Goal: Task Accomplishment & Management: Complete application form

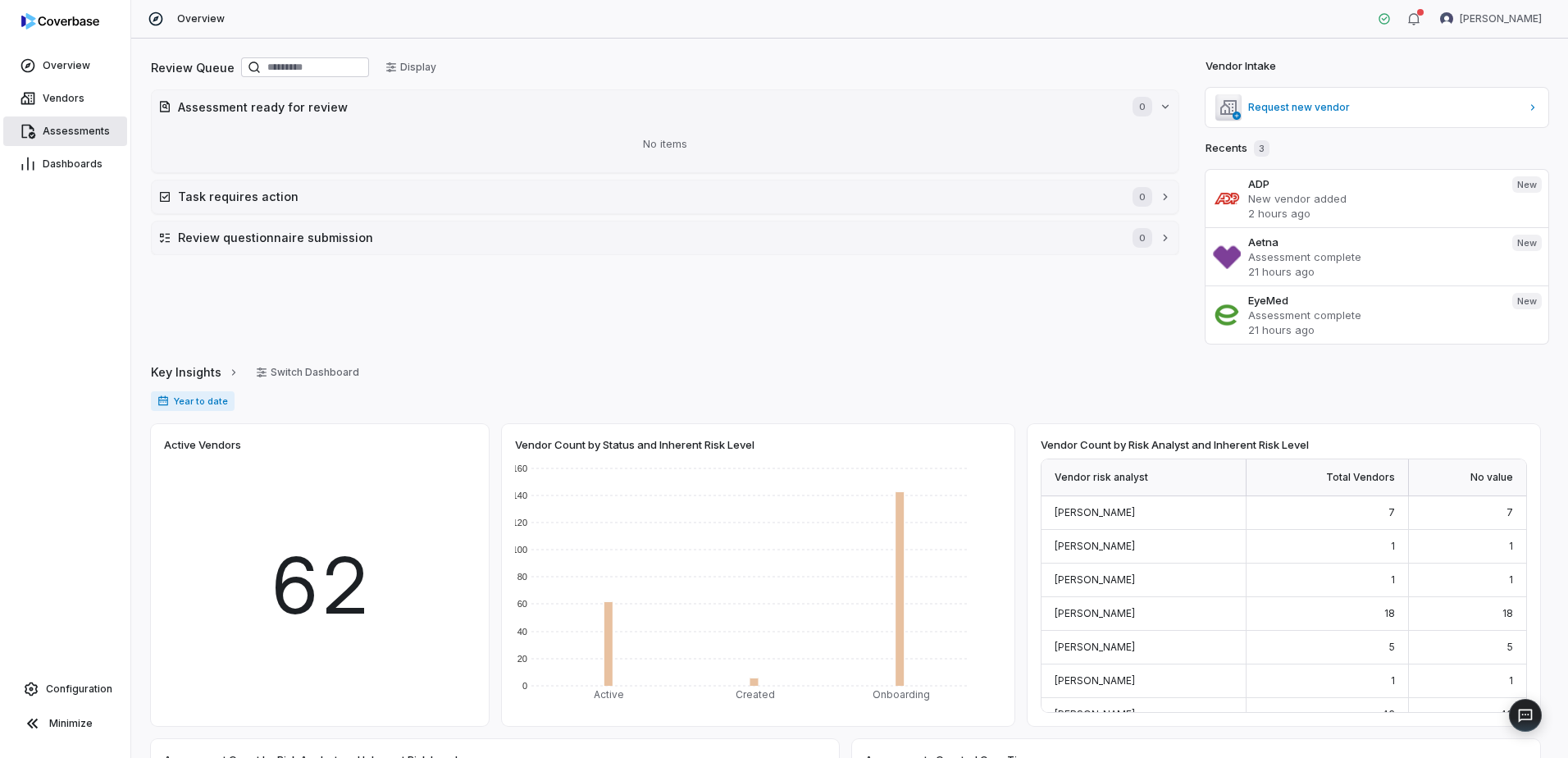
click at [70, 128] on span "Assessments" at bounding box center [76, 131] width 67 height 13
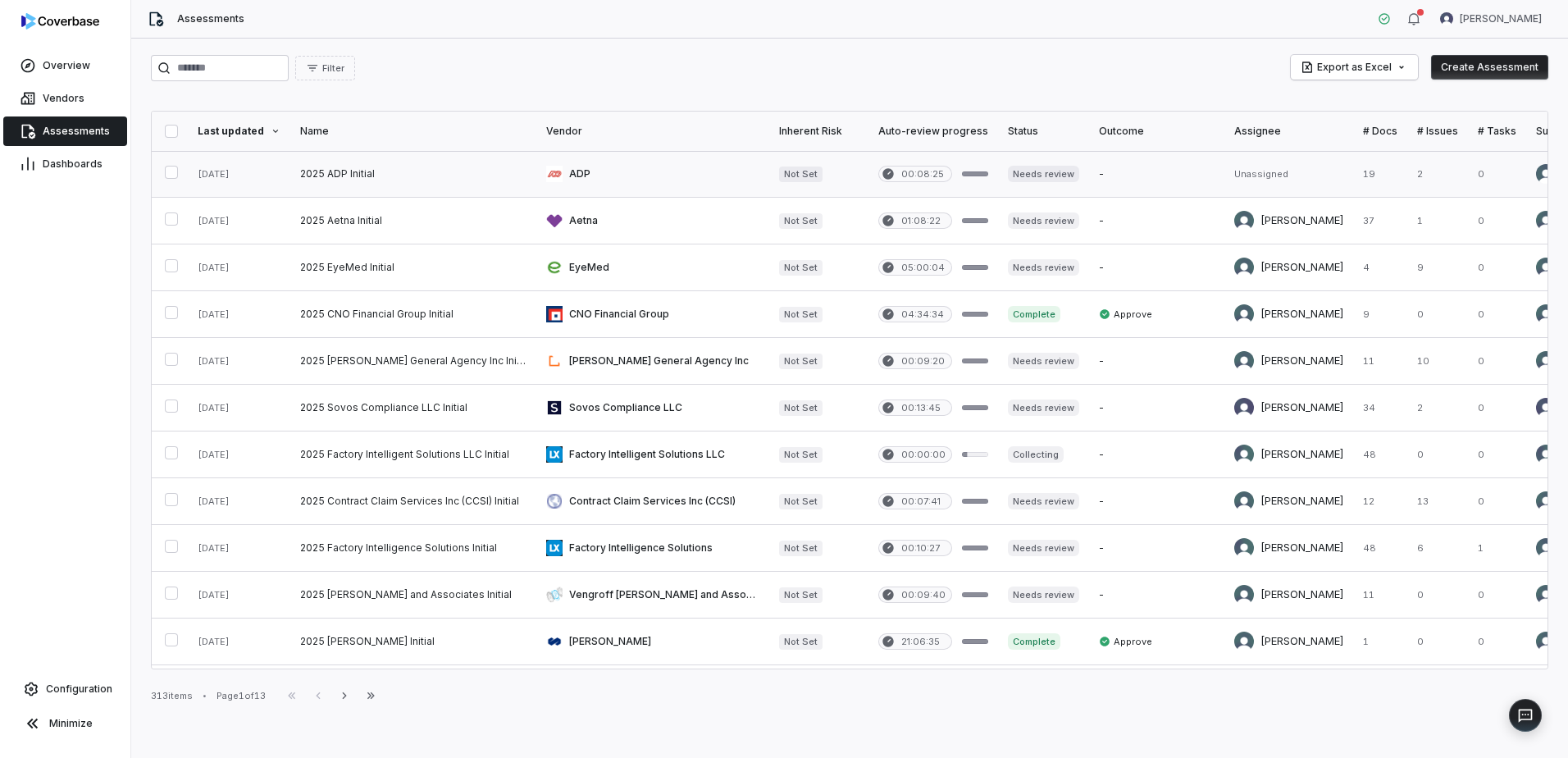
click at [493, 170] on link at bounding box center [413, 174] width 246 height 46
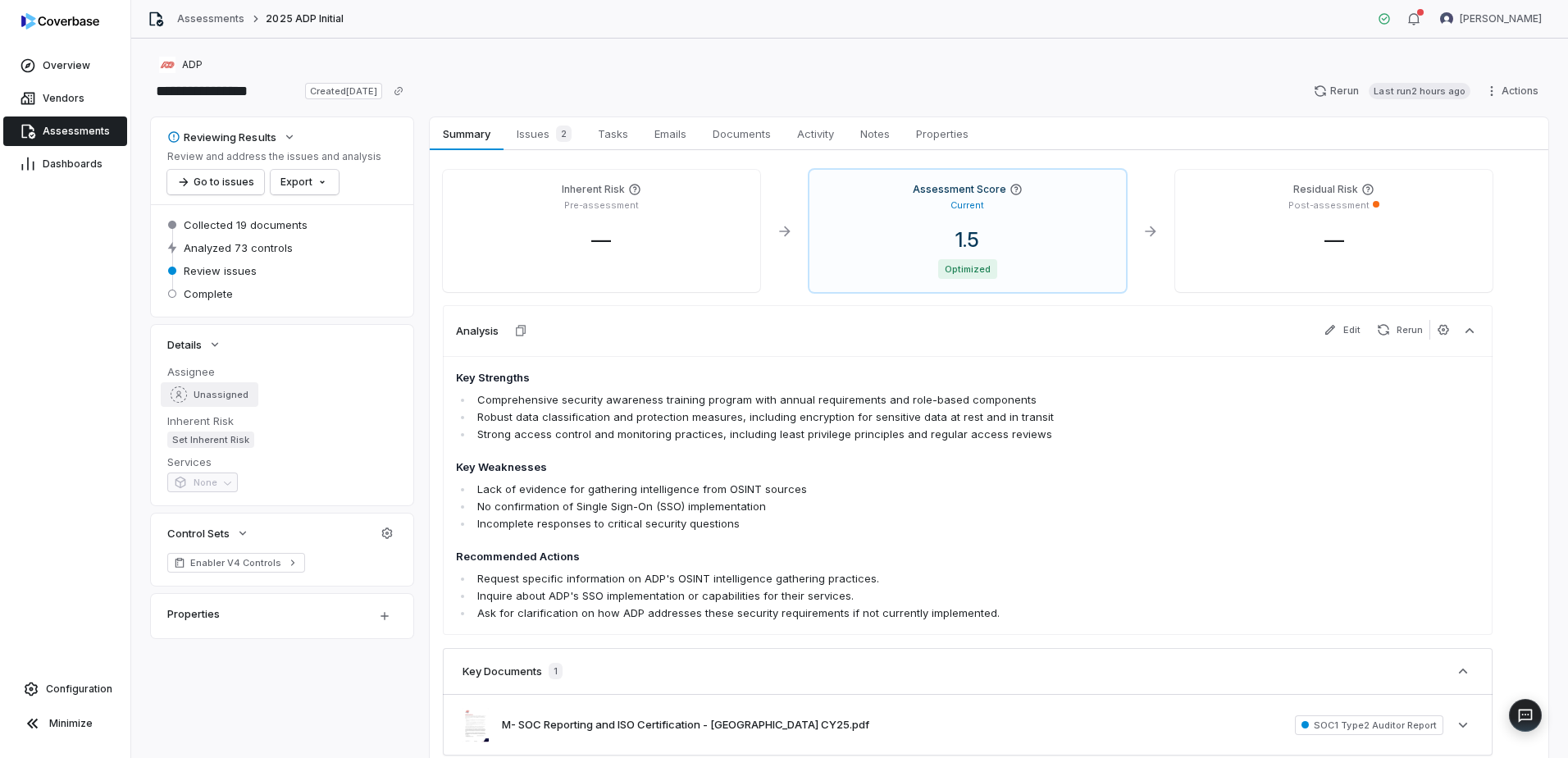
click at [223, 392] on span "Unassigned" at bounding box center [221, 394] width 55 height 12
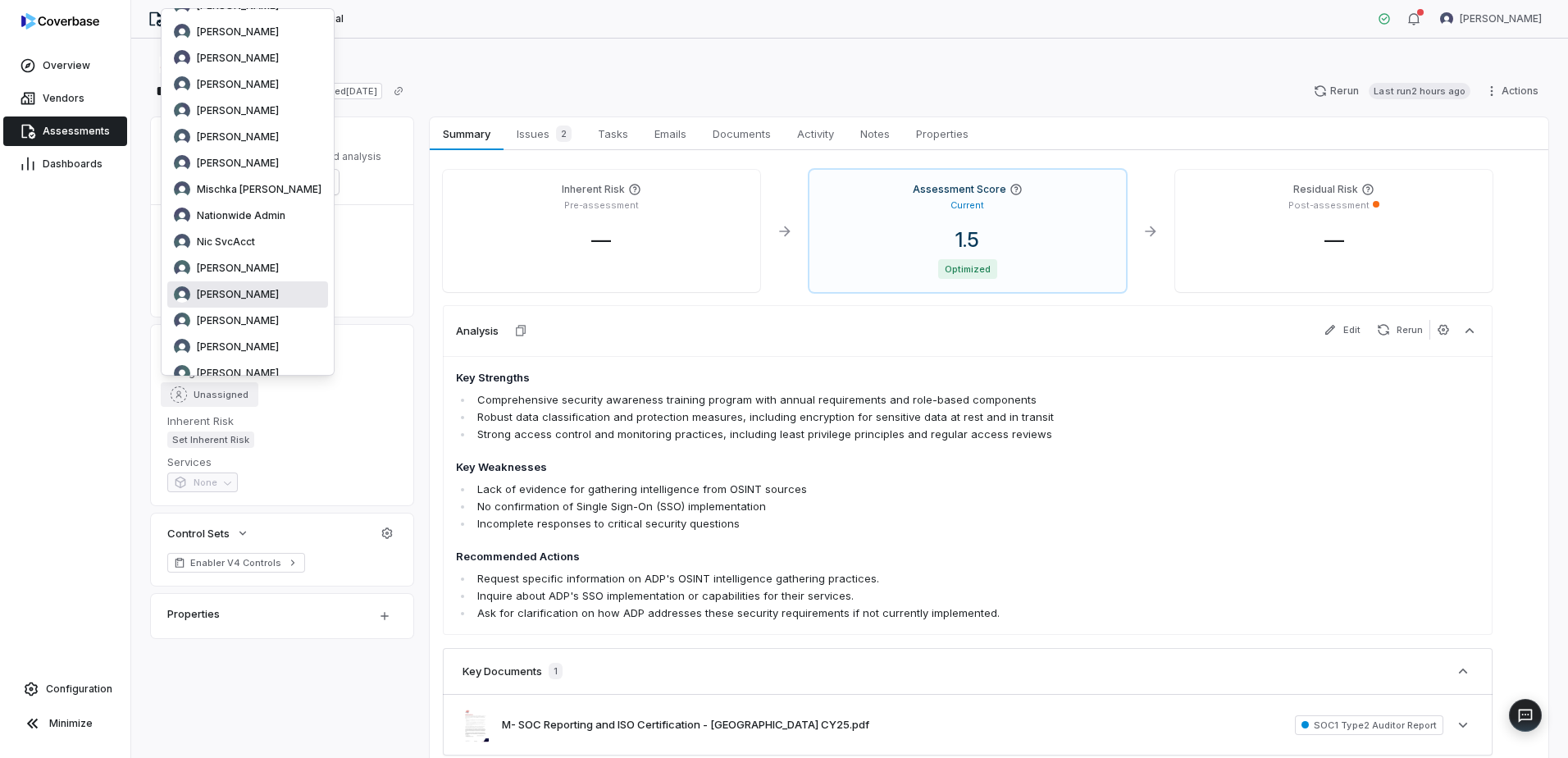
scroll to position [247, 0]
click at [238, 293] on span "Sean Wozniak" at bounding box center [238, 292] width 82 height 13
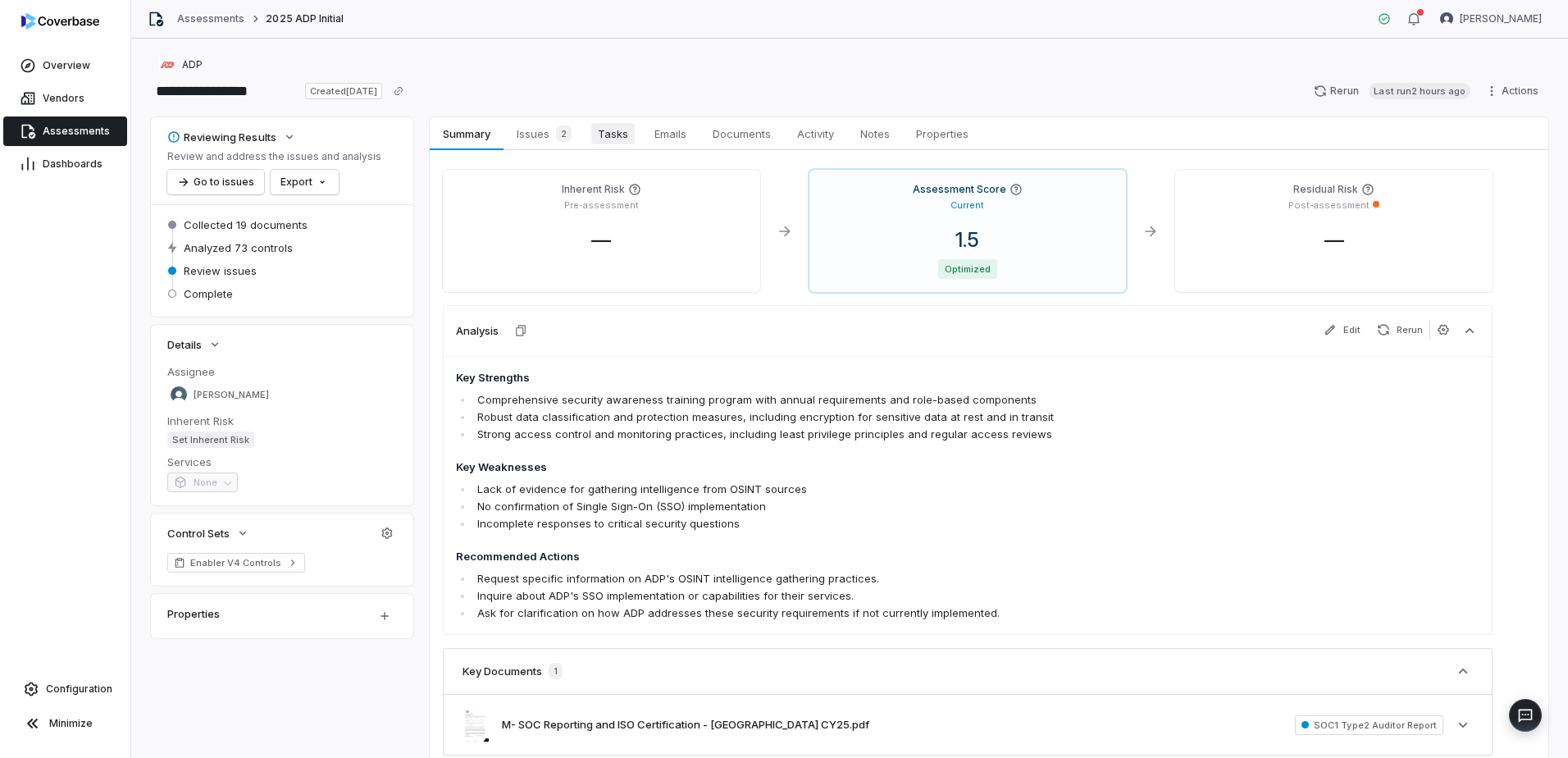
click at [608, 132] on span "Tasks" at bounding box center [613, 133] width 43 height 21
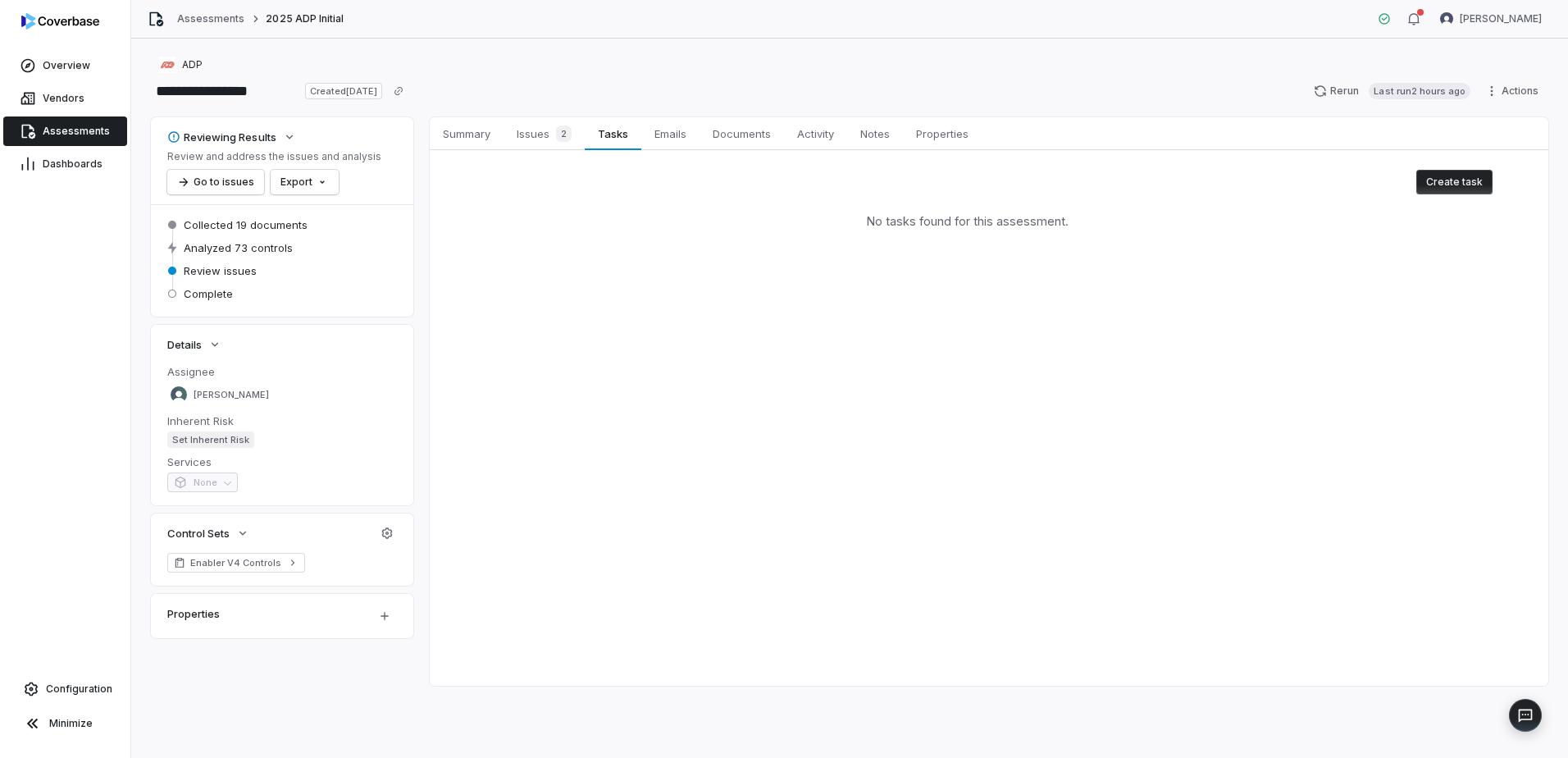
click at [1465, 179] on button "Create task" at bounding box center [1455, 182] width 77 height 25
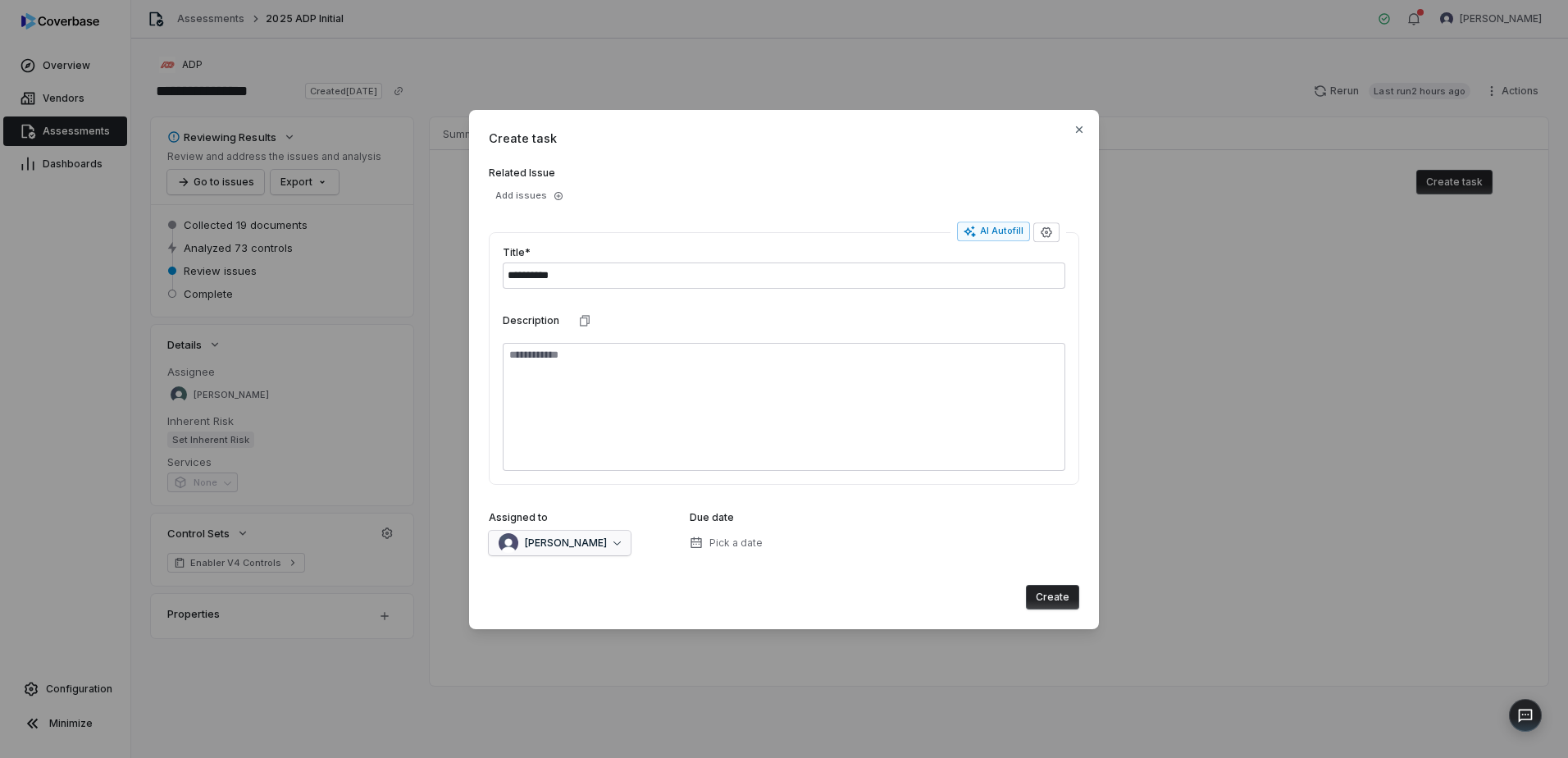
type input "**********"
click at [606, 540] on button "[PERSON_NAME]" at bounding box center [560, 543] width 142 height 25
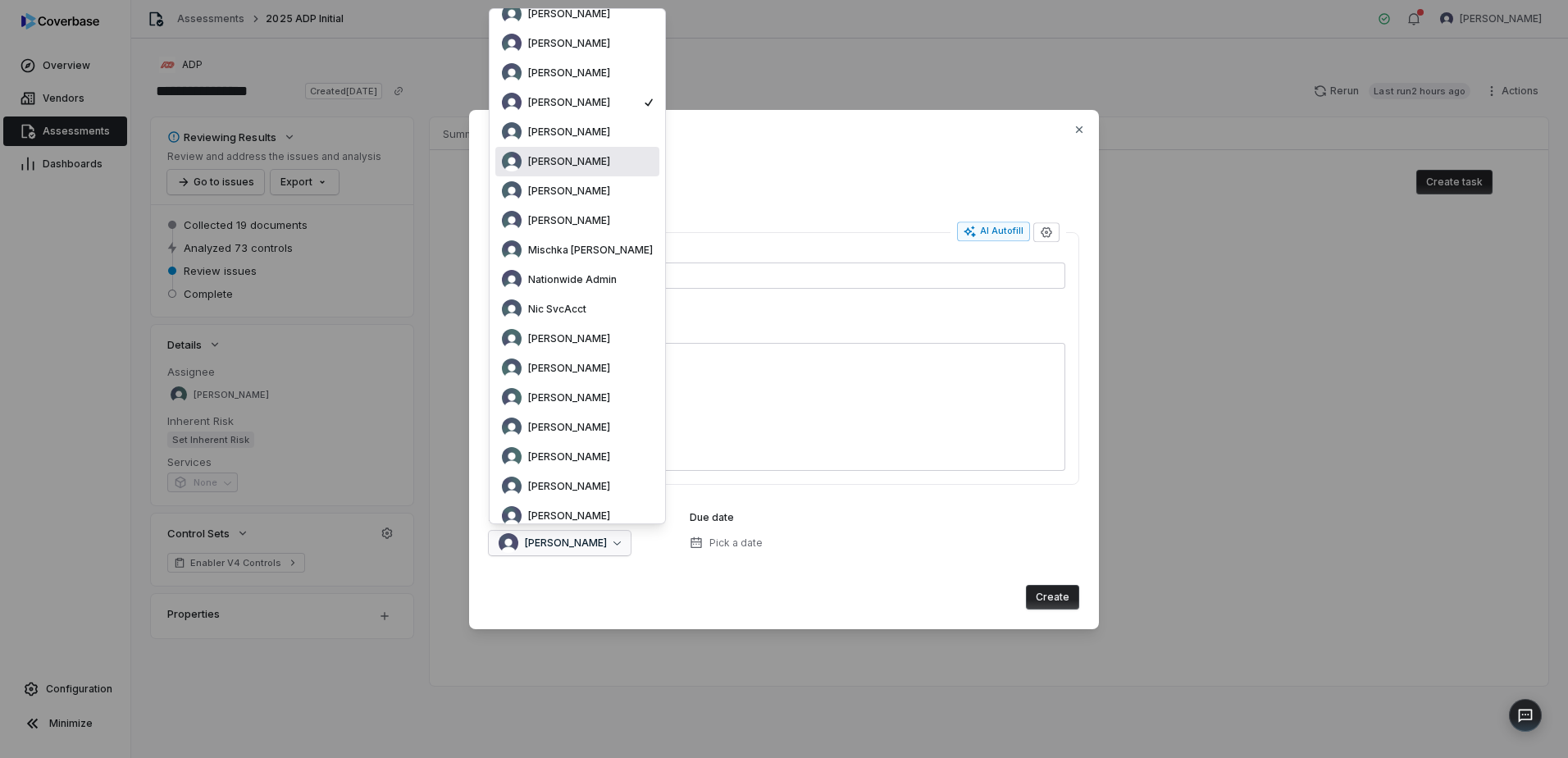
scroll to position [213, 0]
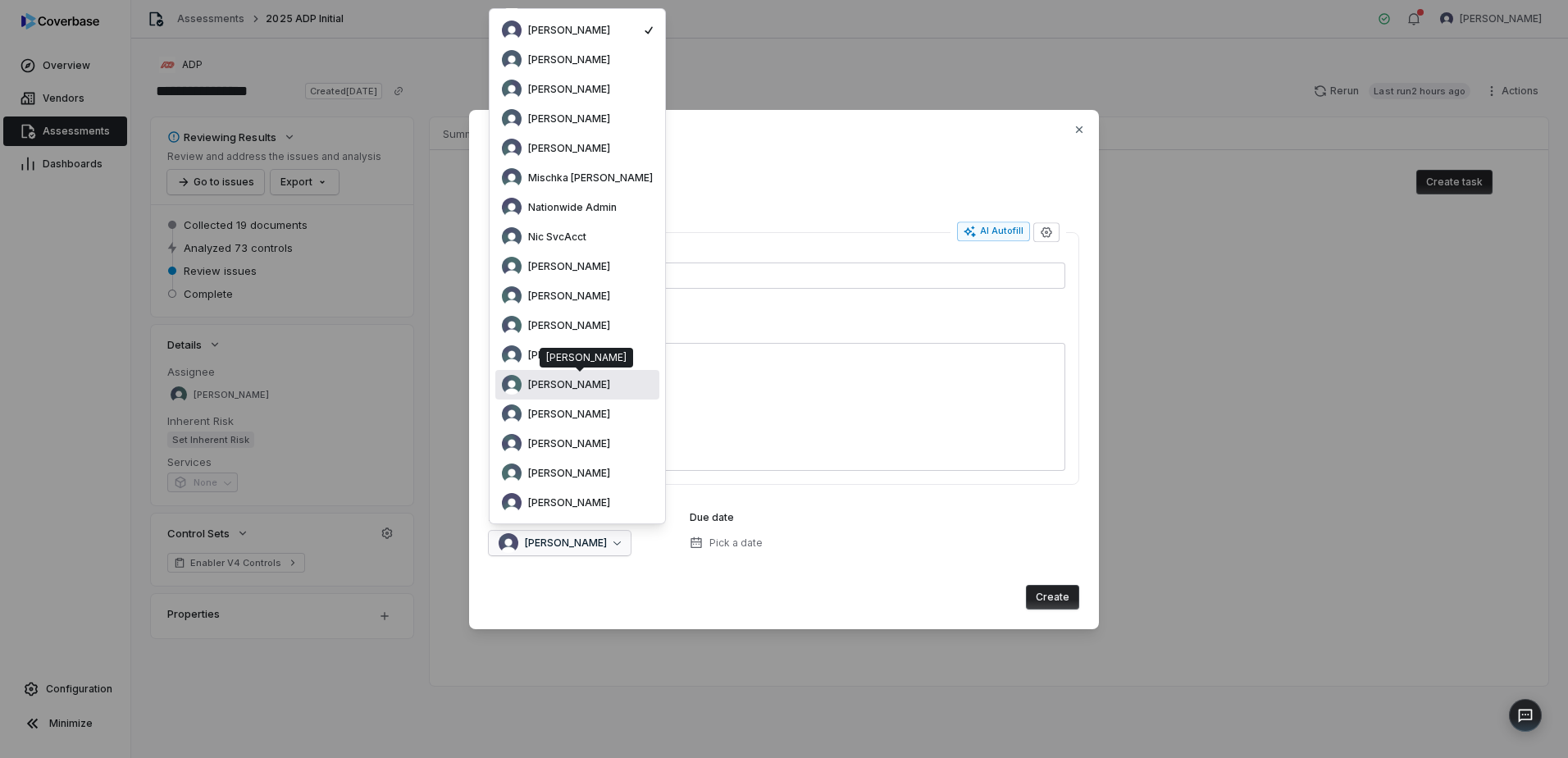
click at [577, 385] on span "Sean Wozniak" at bounding box center [570, 385] width 82 height 13
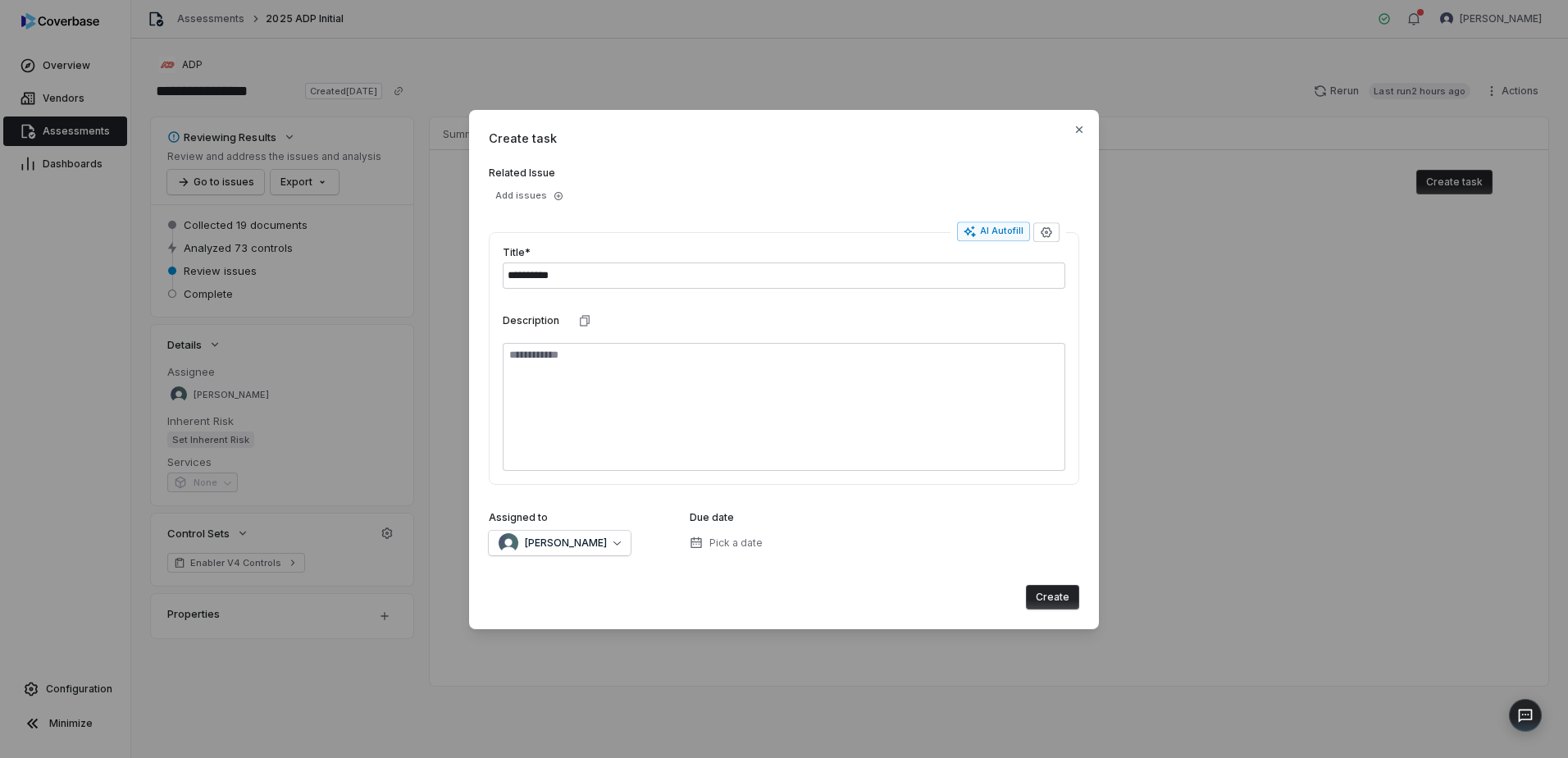
click at [1071, 593] on button "Create" at bounding box center [1053, 598] width 54 height 25
type textarea "*"
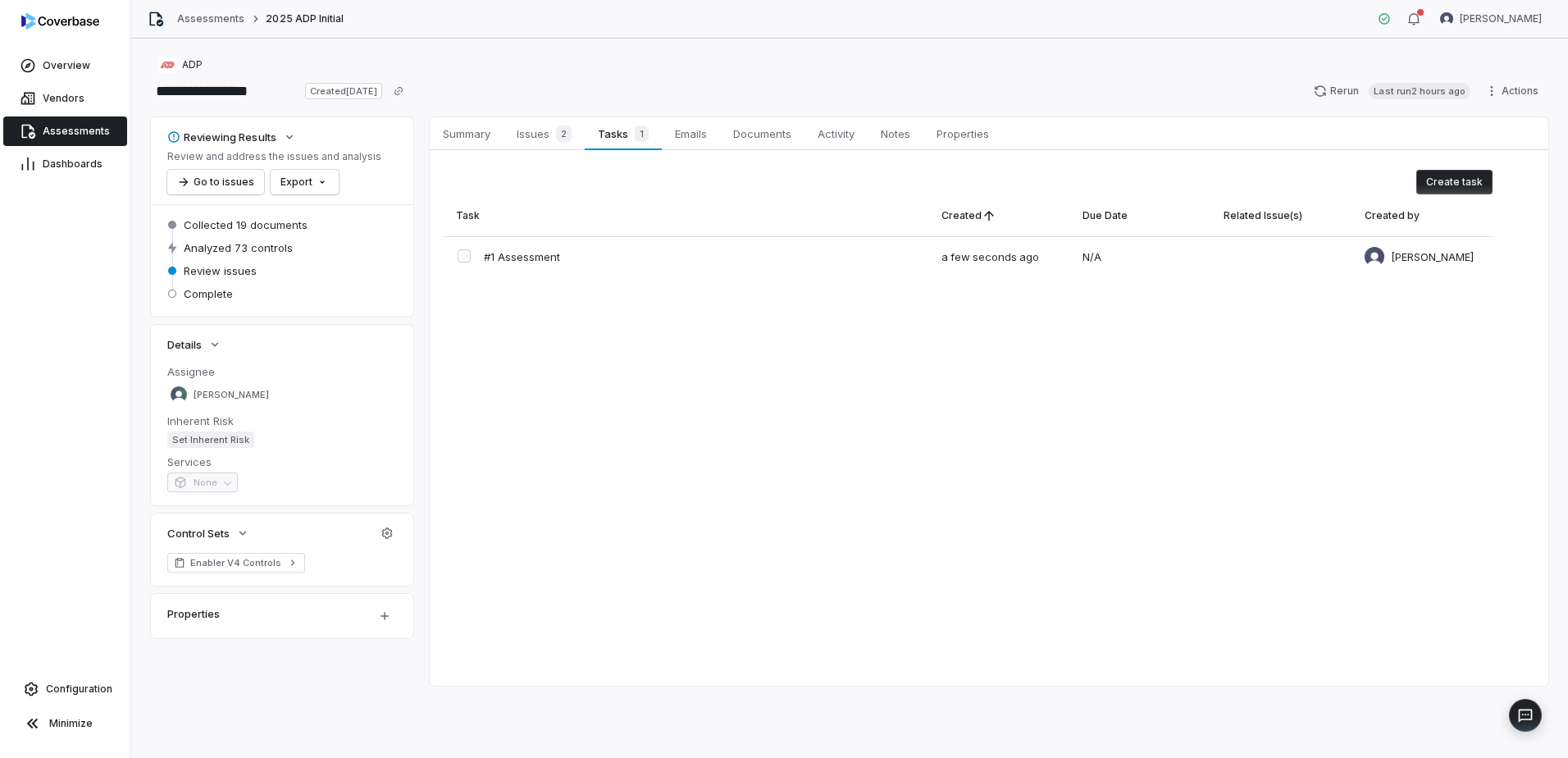
click at [55, 127] on span "Assessments" at bounding box center [76, 131] width 67 height 13
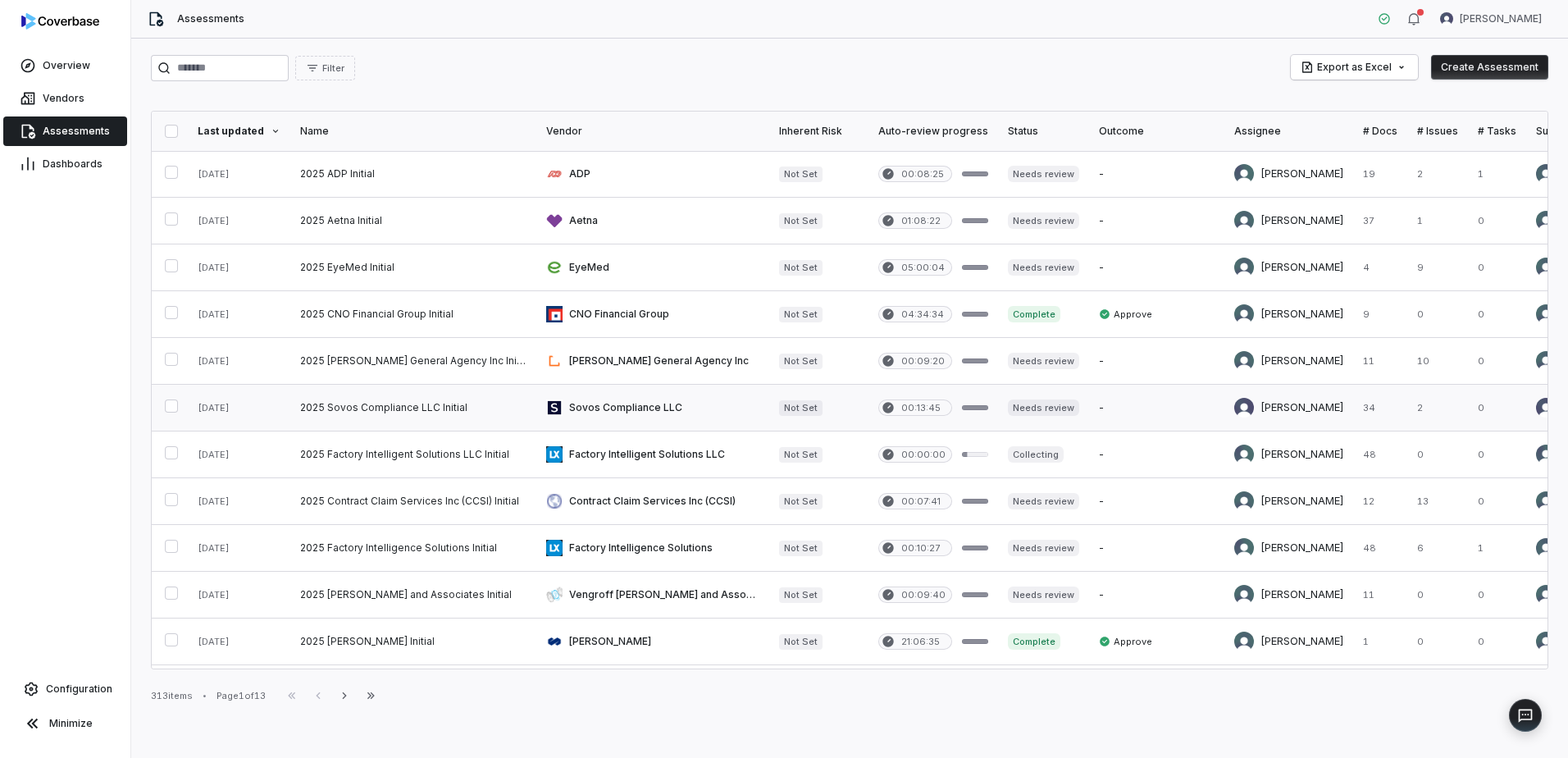
click at [563, 410] on link at bounding box center [652, 408] width 233 height 46
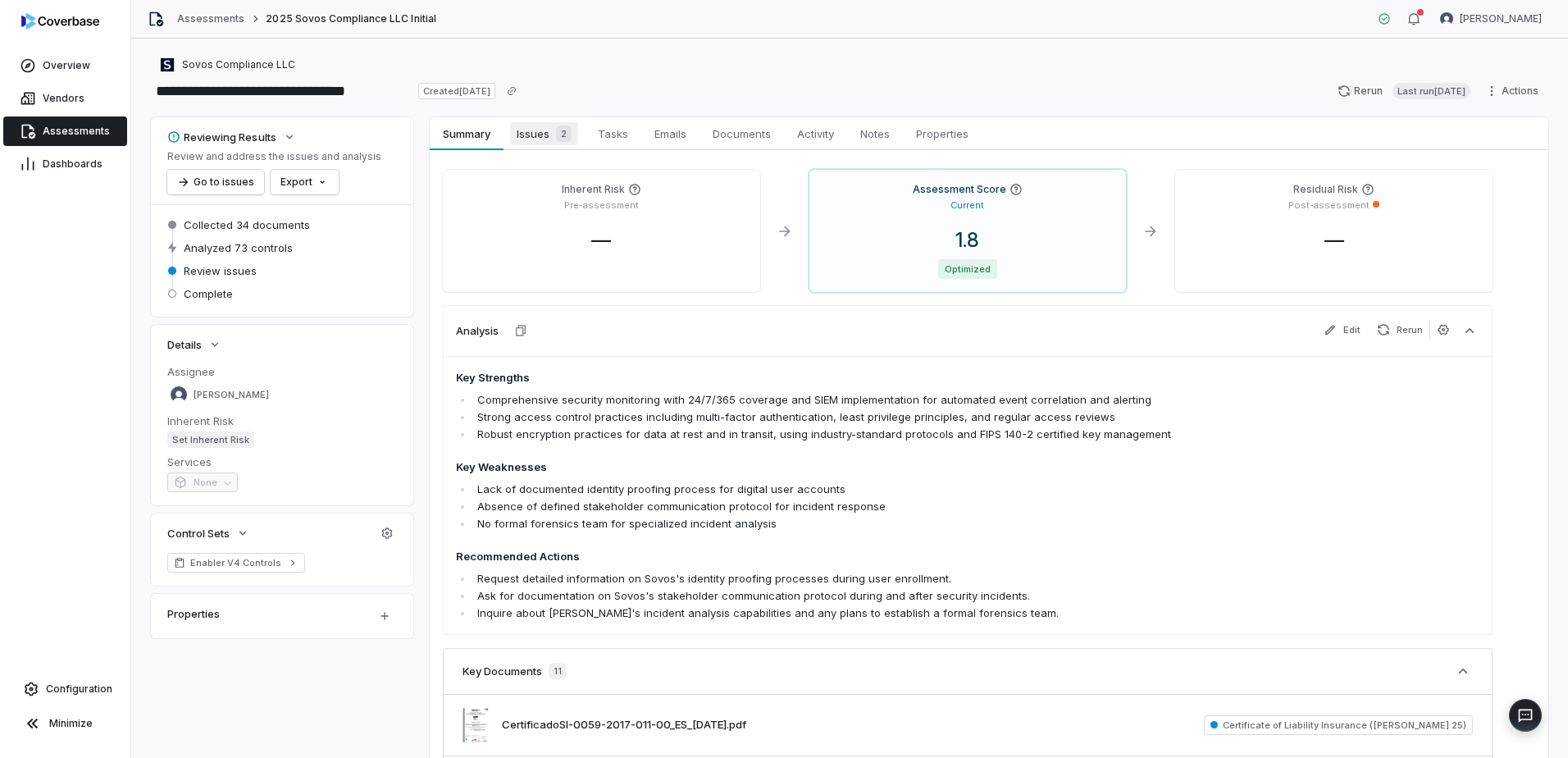
click at [546, 122] on span "Issues 2" at bounding box center [544, 133] width 68 height 23
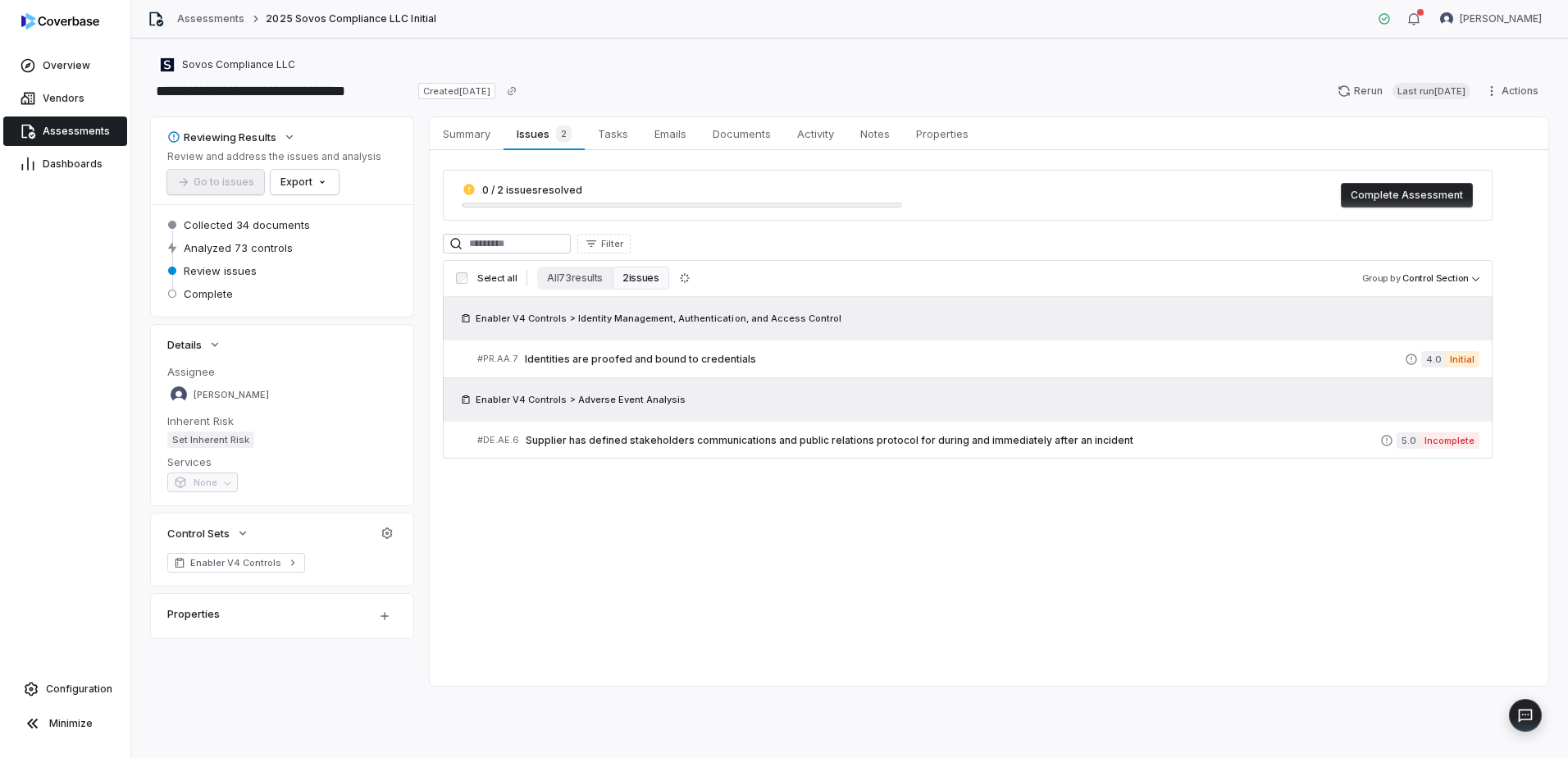
click at [564, 266] on div "Select all All 73 results 2 issues Group by Control Section" at bounding box center [968, 278] width 1049 height 36
drag, startPoint x: 564, startPoint y: 284, endPoint x: 548, endPoint y: 295, distance: 19.4
click at [564, 284] on button "All 73 results" at bounding box center [574, 278] width 76 height 23
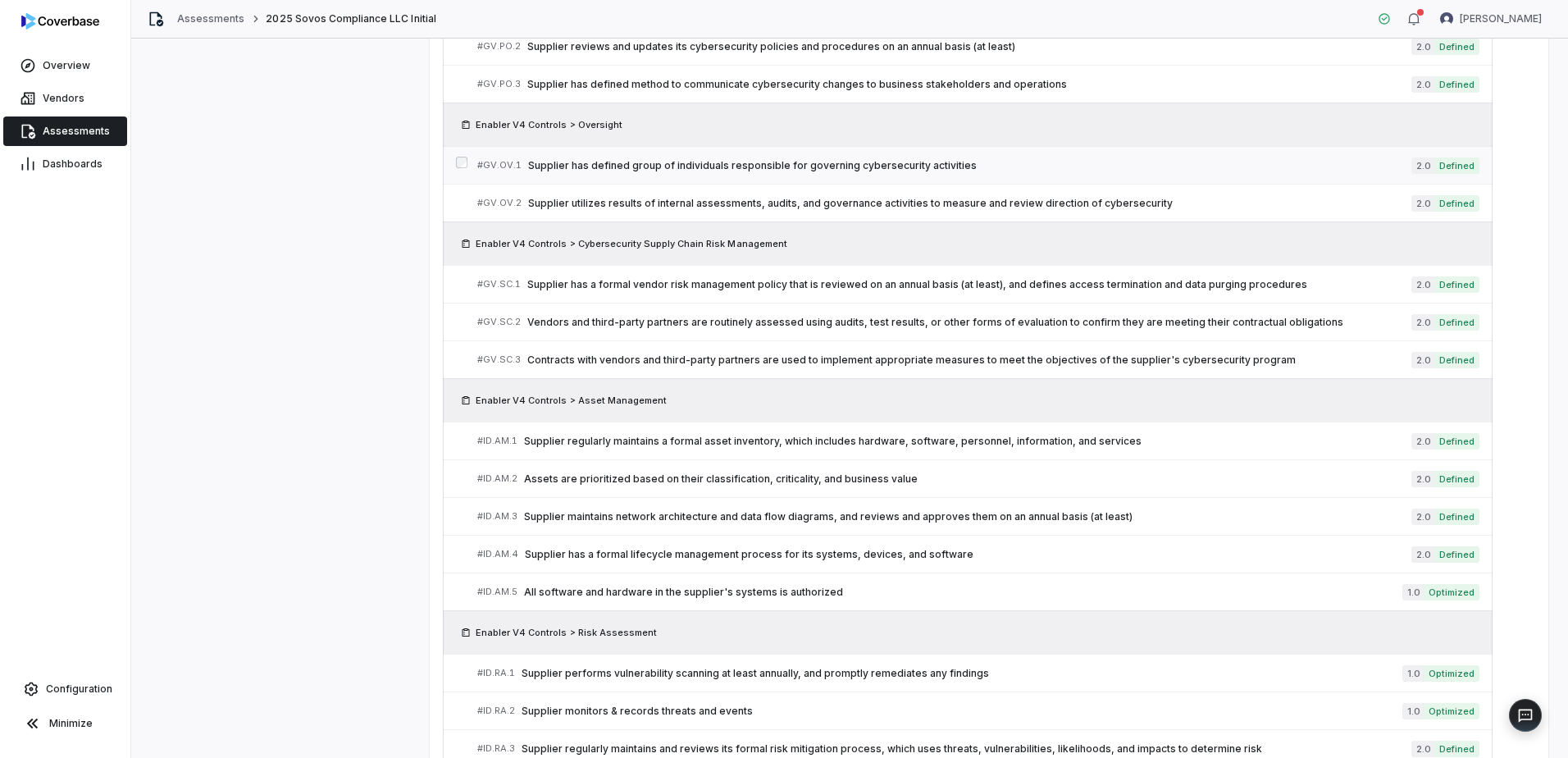
scroll to position [948, 0]
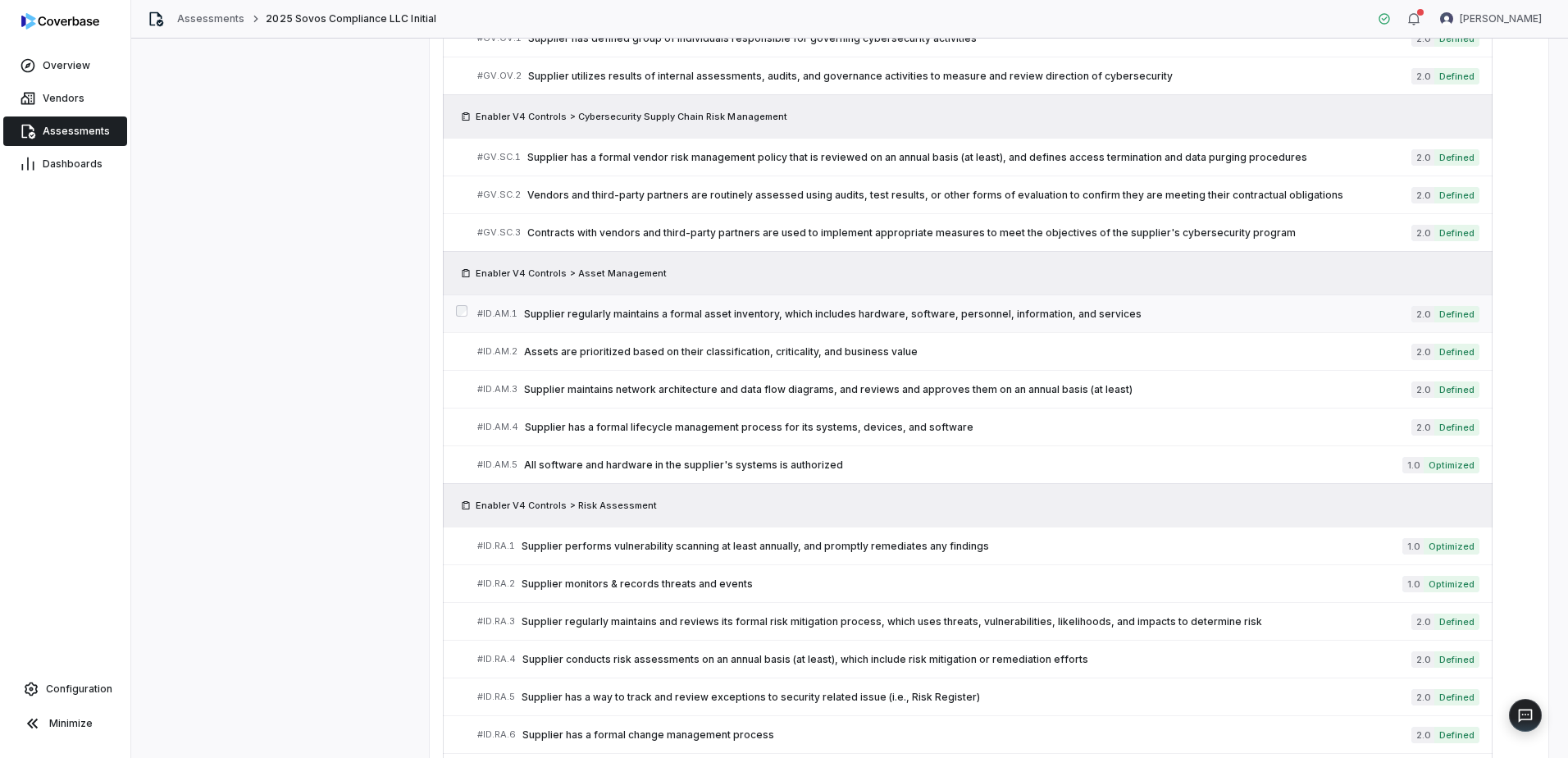
click at [664, 319] on span "Supplier regularly maintains a formal asset inventory, which includes hardware,…" at bounding box center [967, 315] width 887 height 13
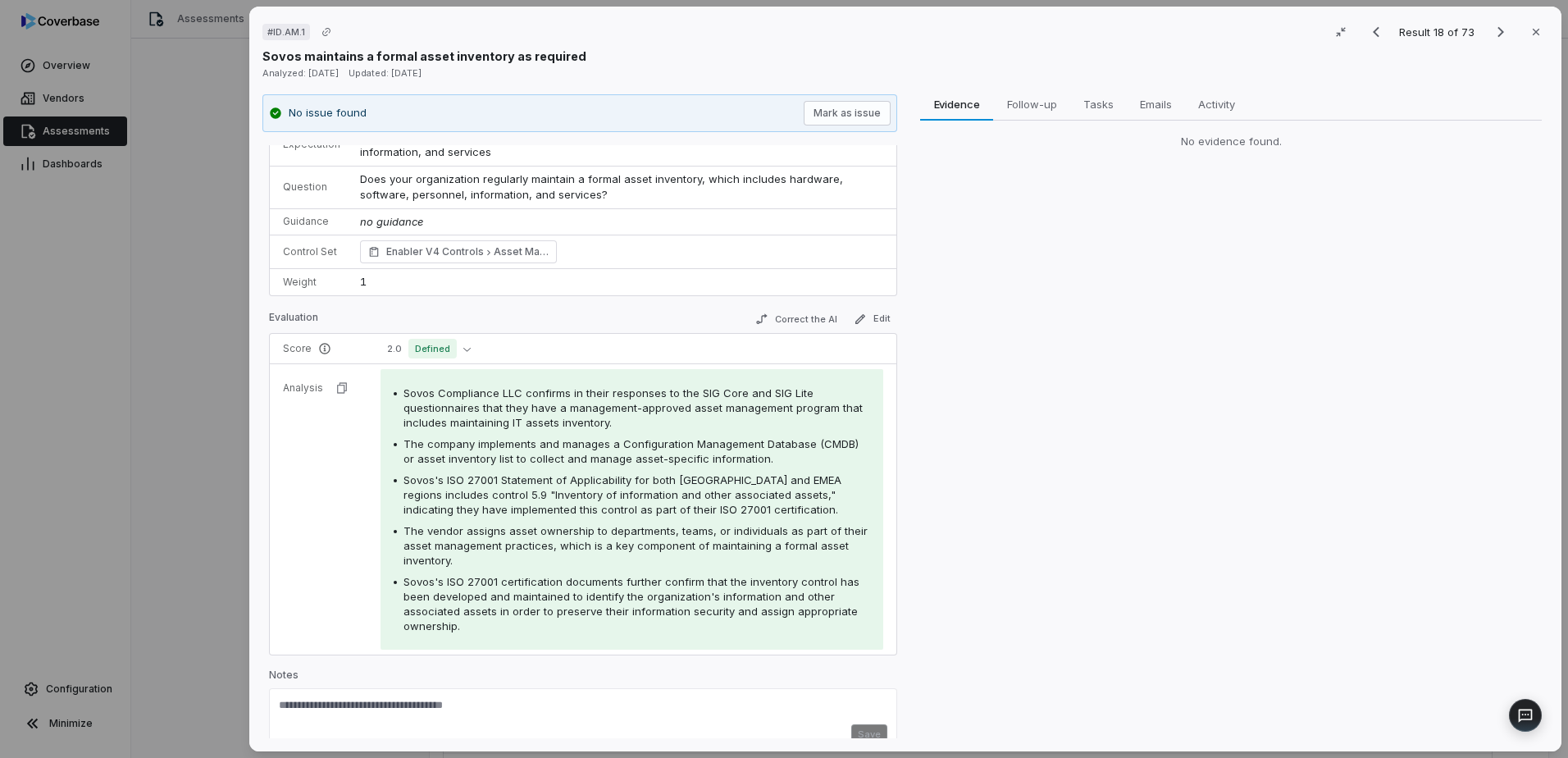
scroll to position [64, 0]
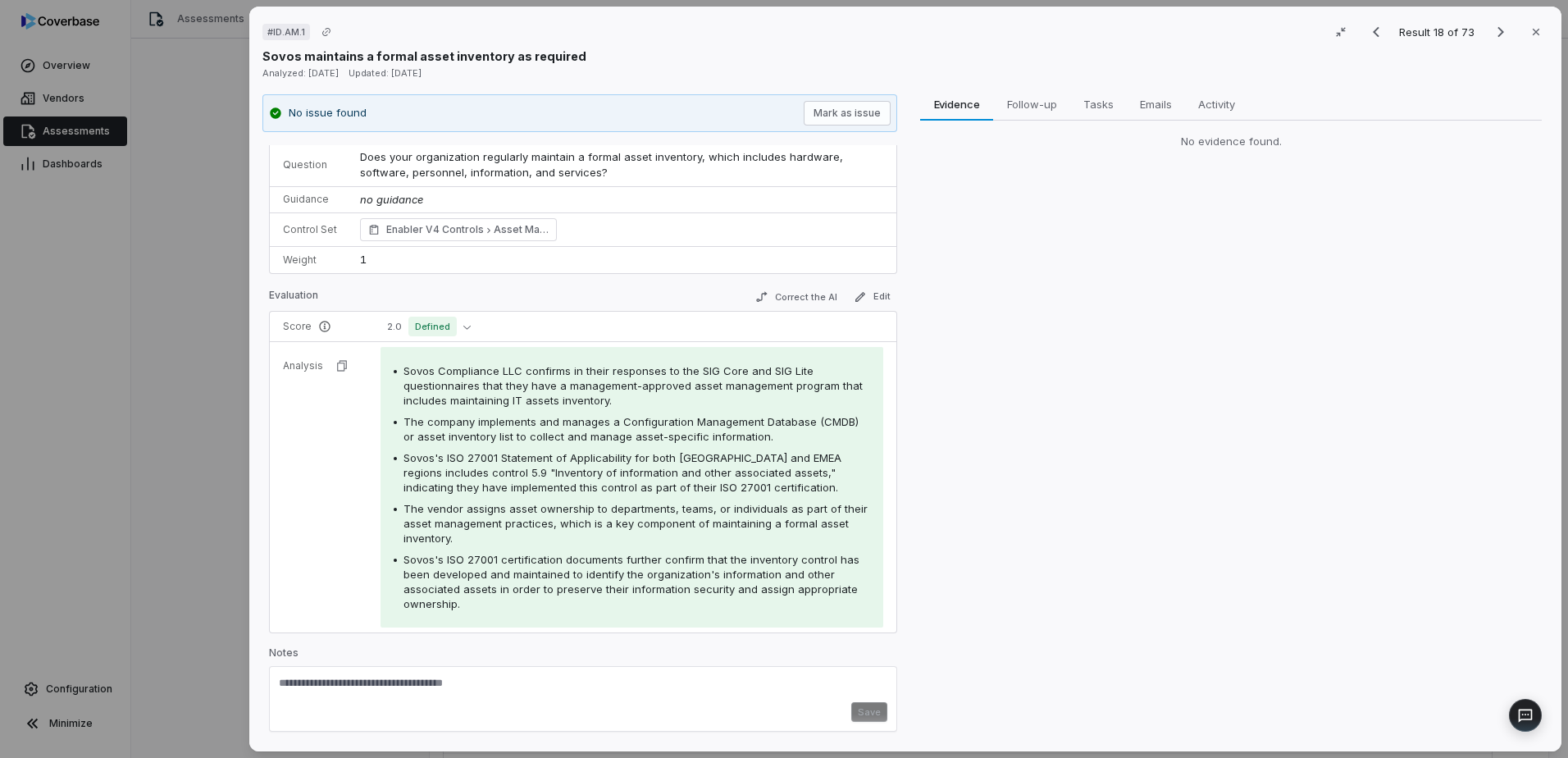
click at [425, 688] on textarea at bounding box center [583, 689] width 608 height 26
paste textarea "**********"
type textarea "**********"
click at [869, 719] on button "Save" at bounding box center [870, 717] width 36 height 20
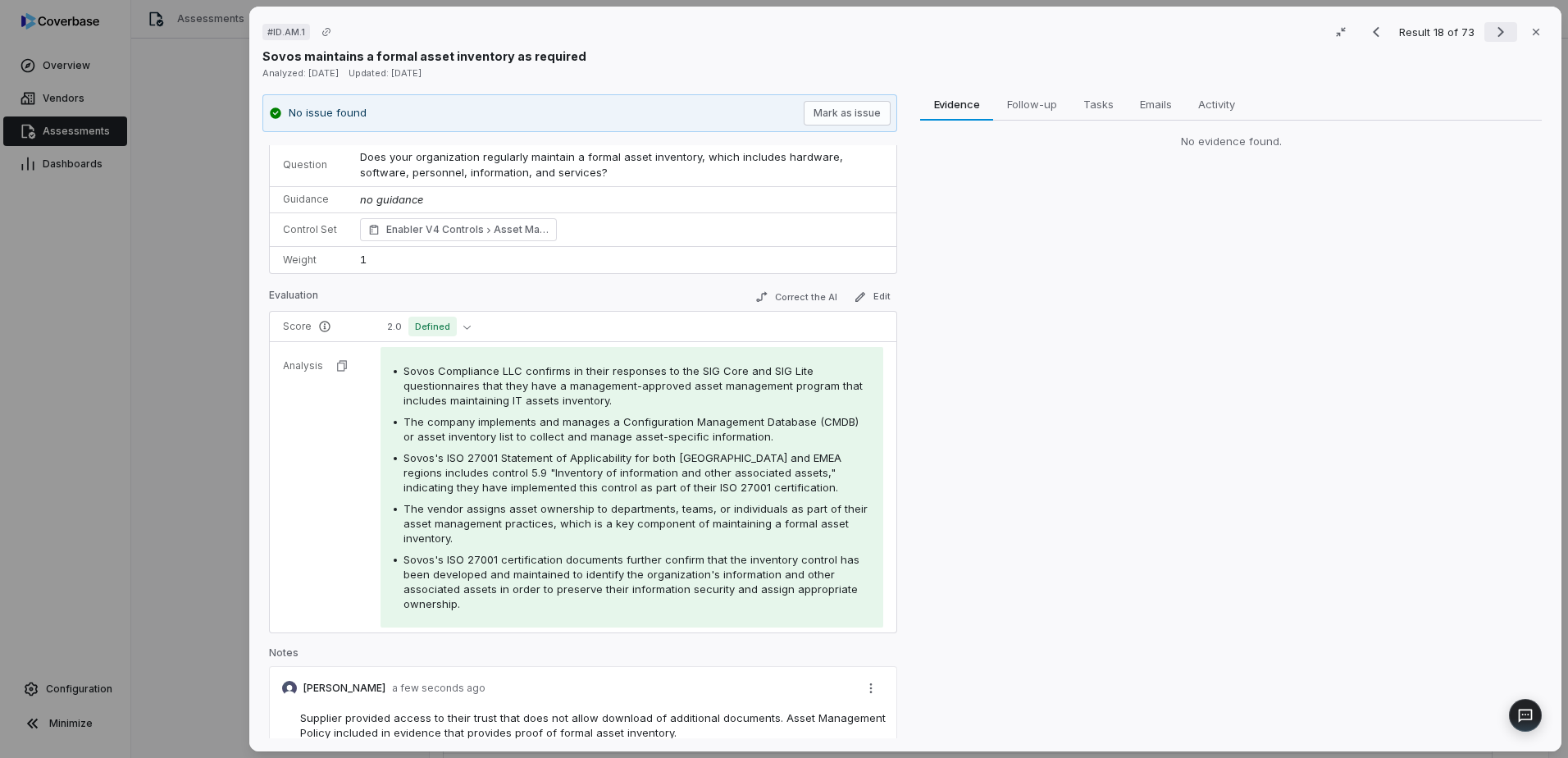
click at [1496, 38] on icon "Next result" at bounding box center [1501, 32] width 20 height 20
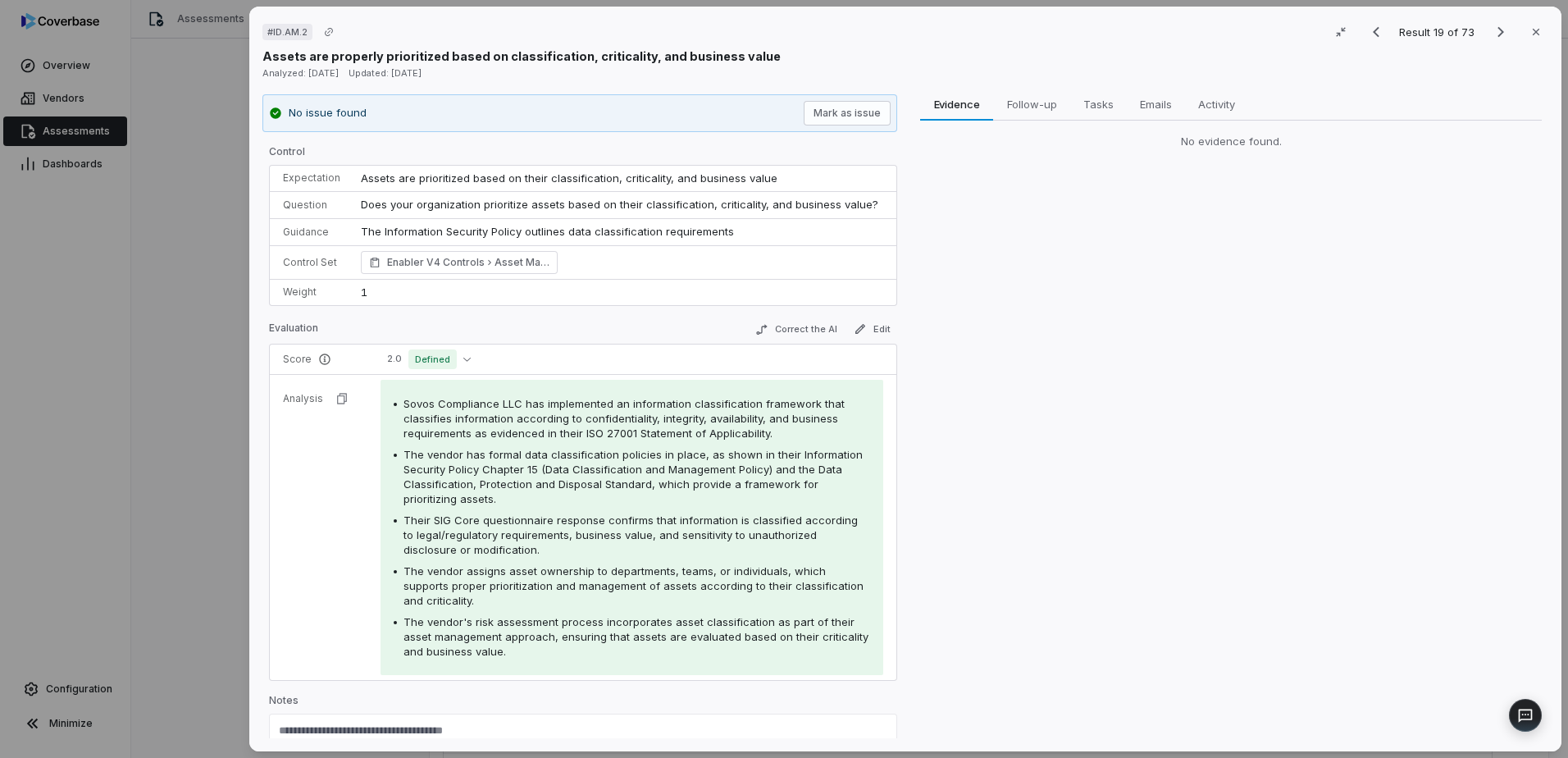
scroll to position [47, 0]
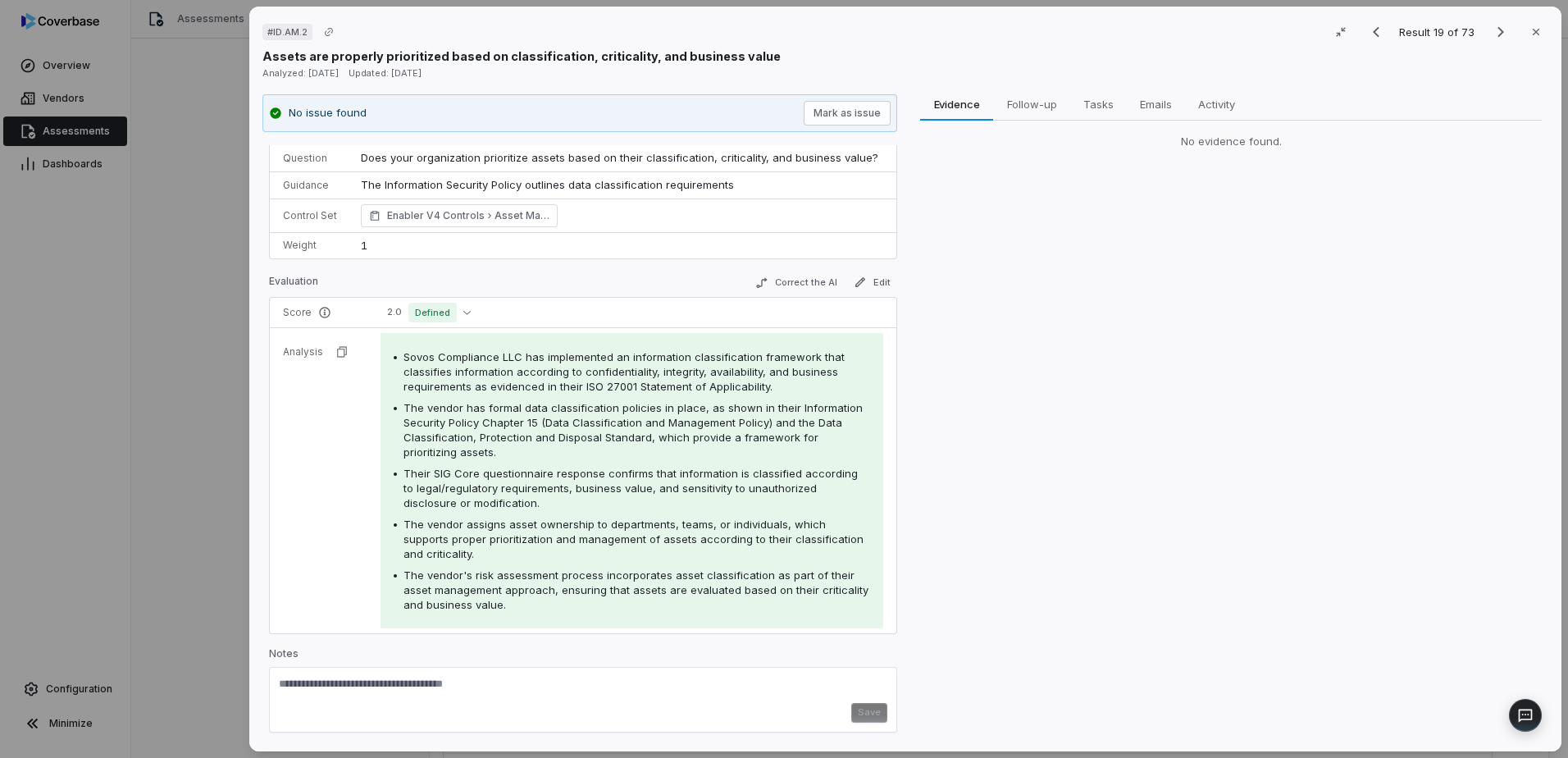
click at [479, 695] on textarea at bounding box center [583, 689] width 608 height 26
paste textarea "**********"
type textarea "**********"
click at [865, 726] on button "Save" at bounding box center [870, 718] width 36 height 20
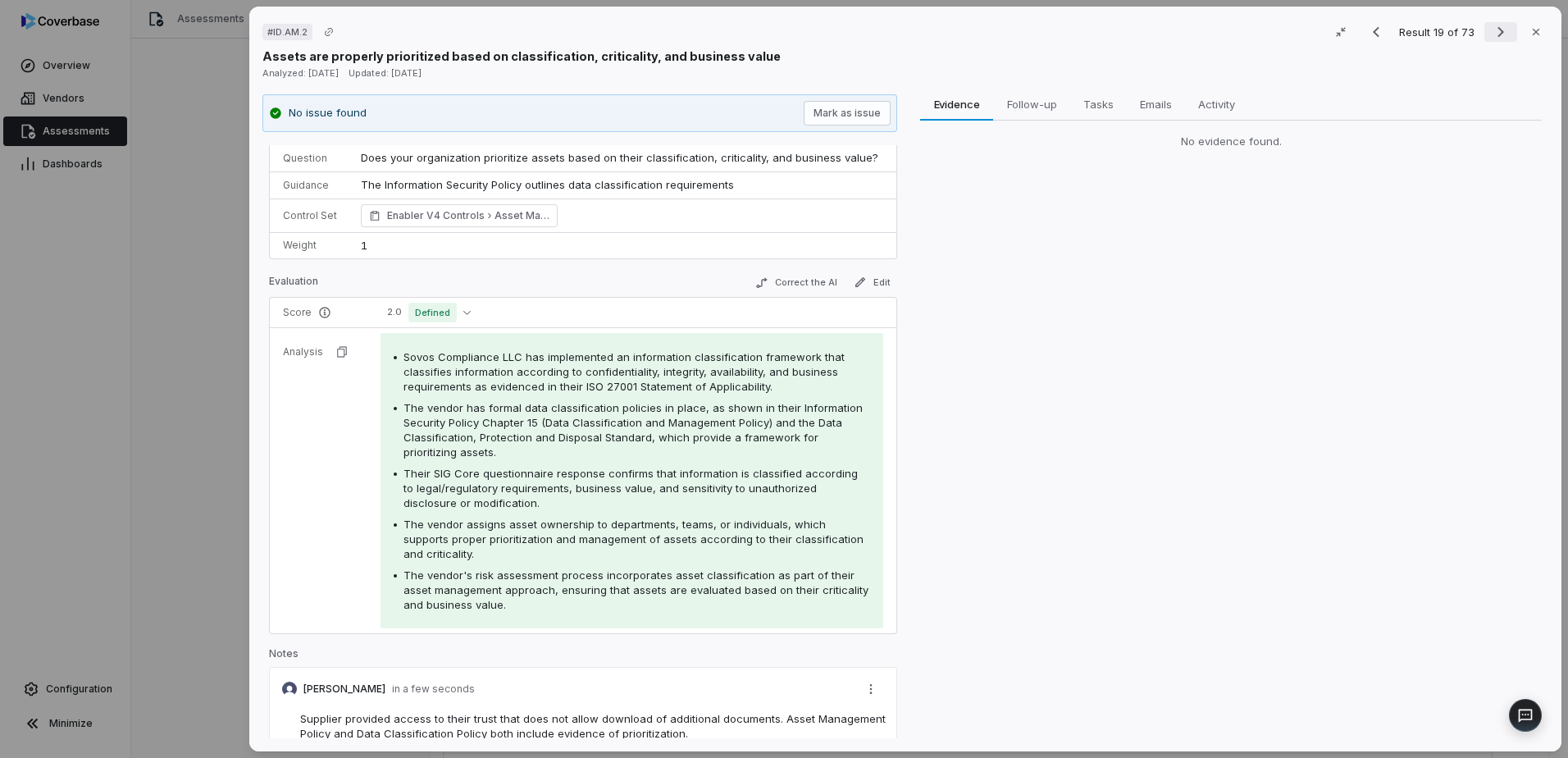
click at [1492, 25] on icon "Next result" at bounding box center [1501, 32] width 20 height 20
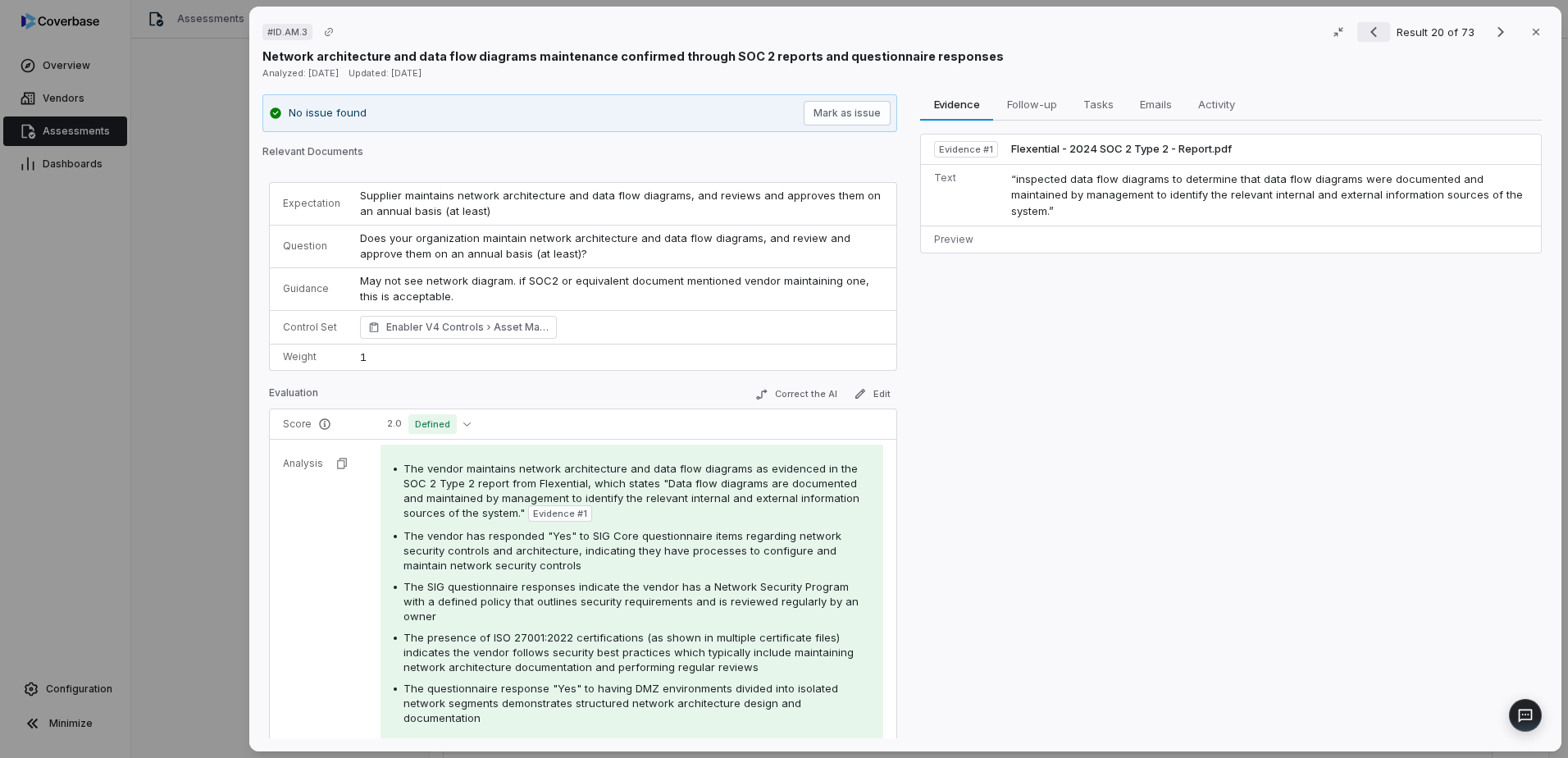
scroll to position [79, 0]
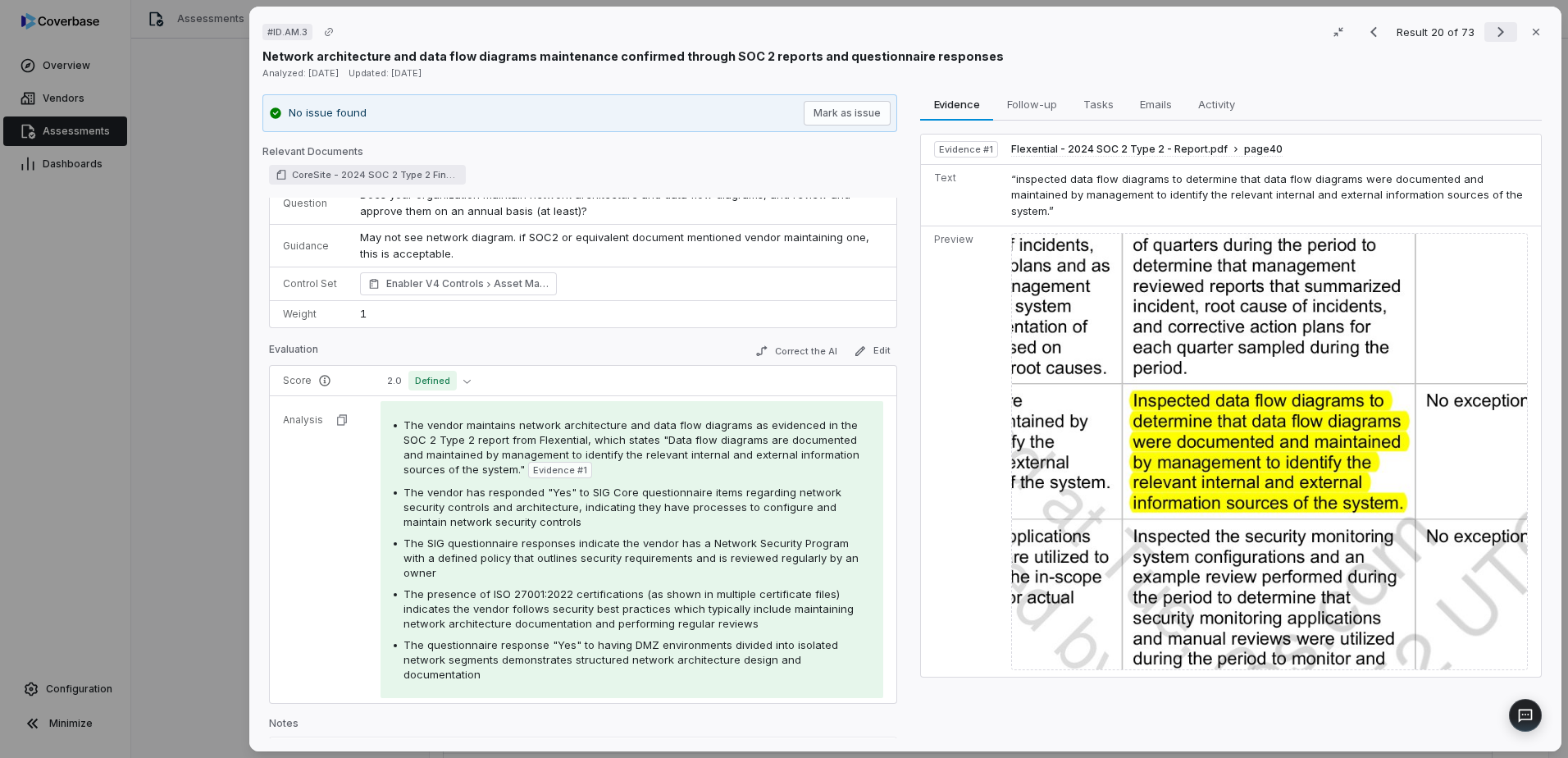
click at [1485, 34] on button "Next result" at bounding box center [1501, 32] width 33 height 20
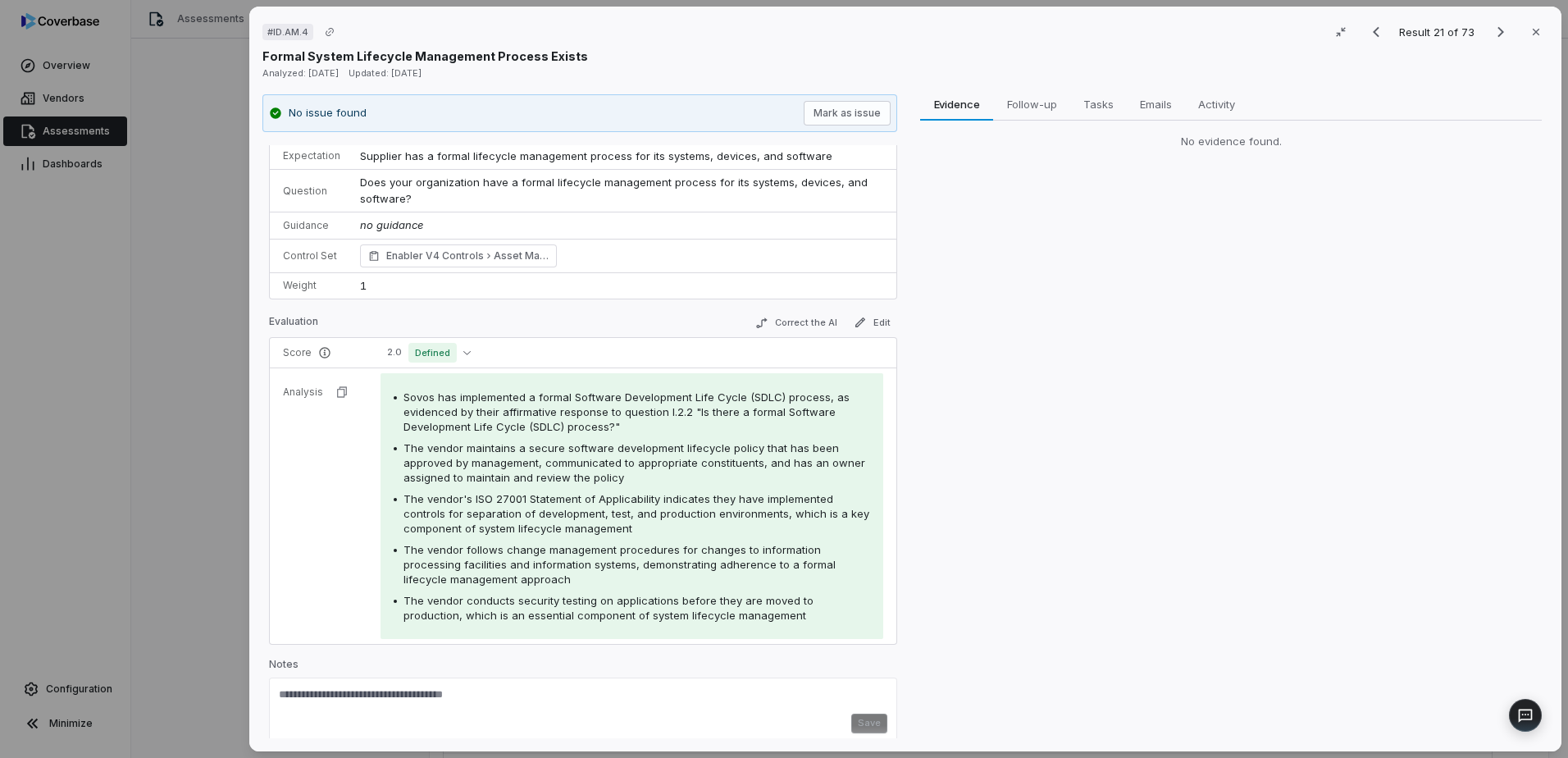
scroll to position [33, 0]
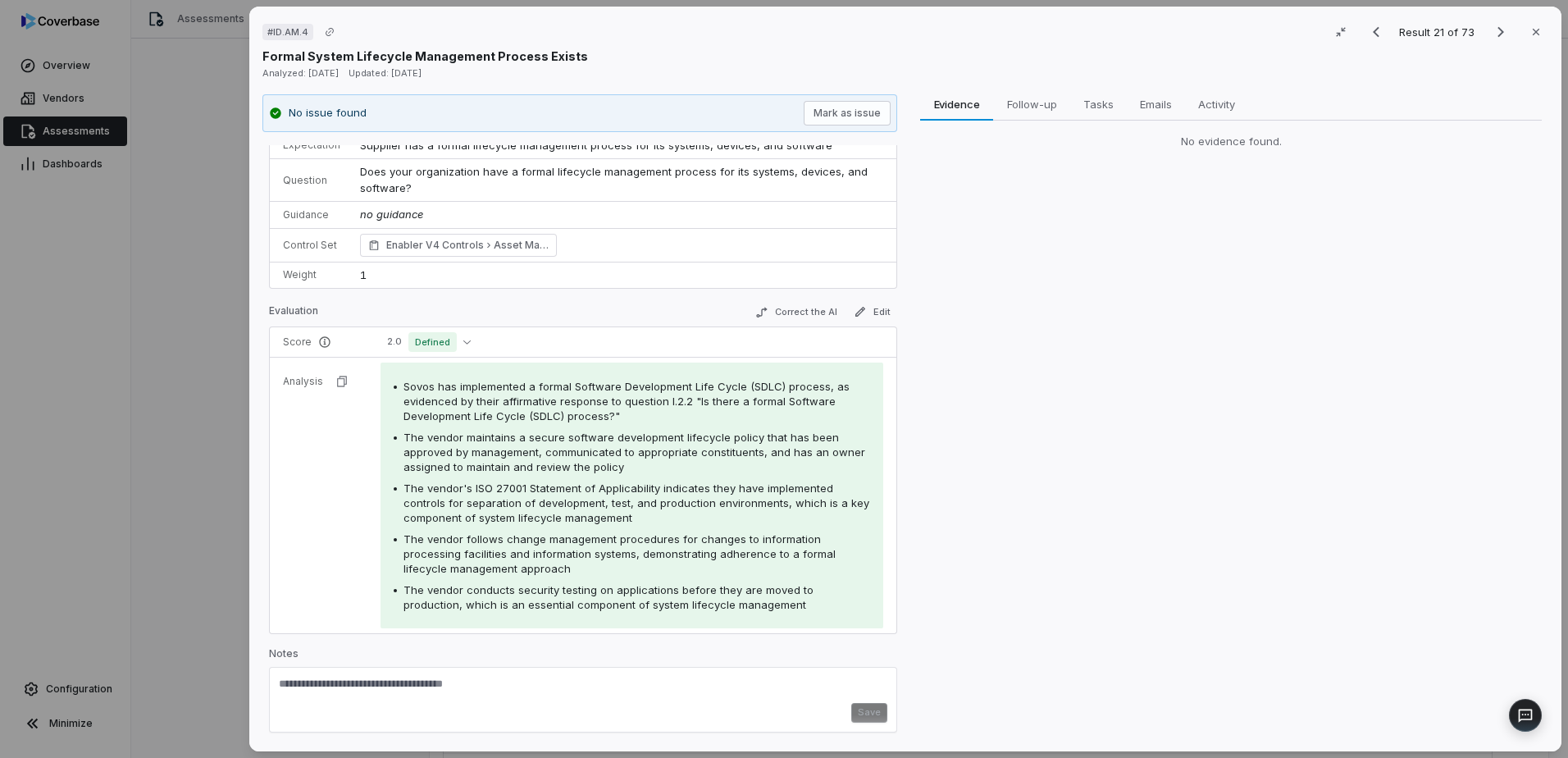
click at [473, 678] on textarea at bounding box center [583, 689] width 608 height 26
paste textarea "**********"
type textarea "**********"
click at [855, 716] on button "Save" at bounding box center [870, 718] width 36 height 20
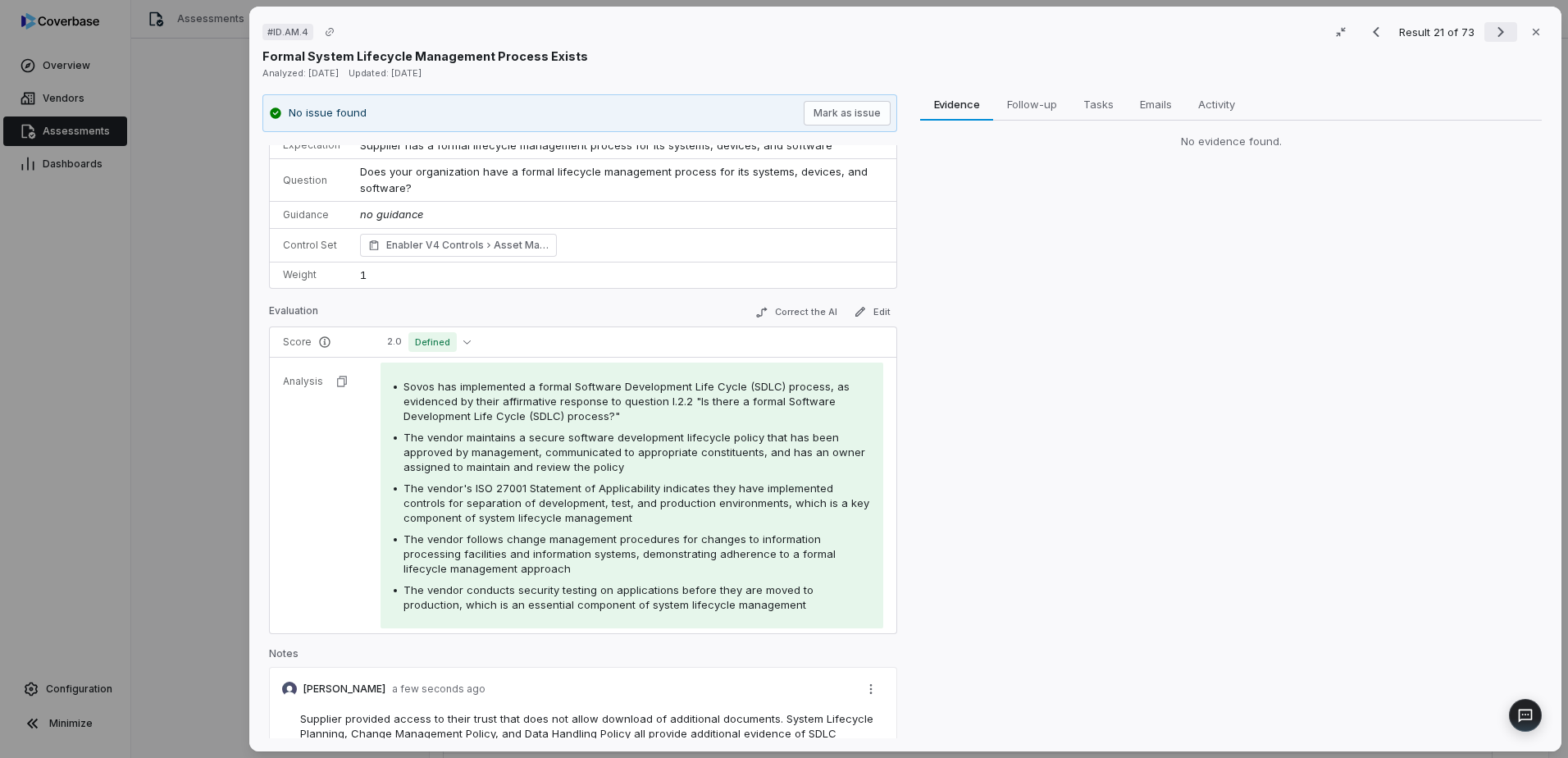
click at [1502, 22] on icon "Next result" at bounding box center [1501, 32] width 20 height 20
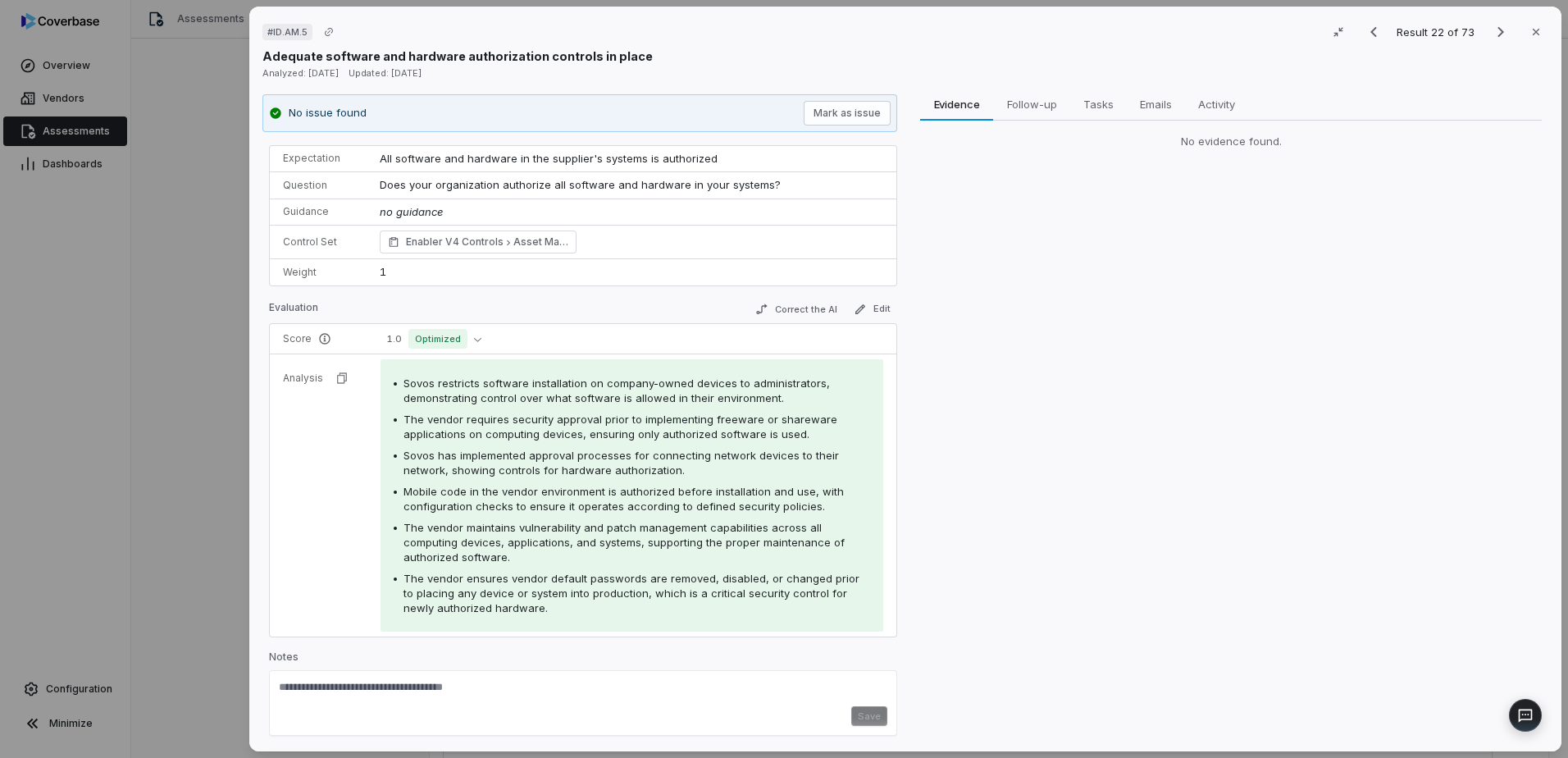
scroll to position [24, 0]
click at [433, 691] on textarea at bounding box center [583, 689] width 608 height 26
paste textarea "**********"
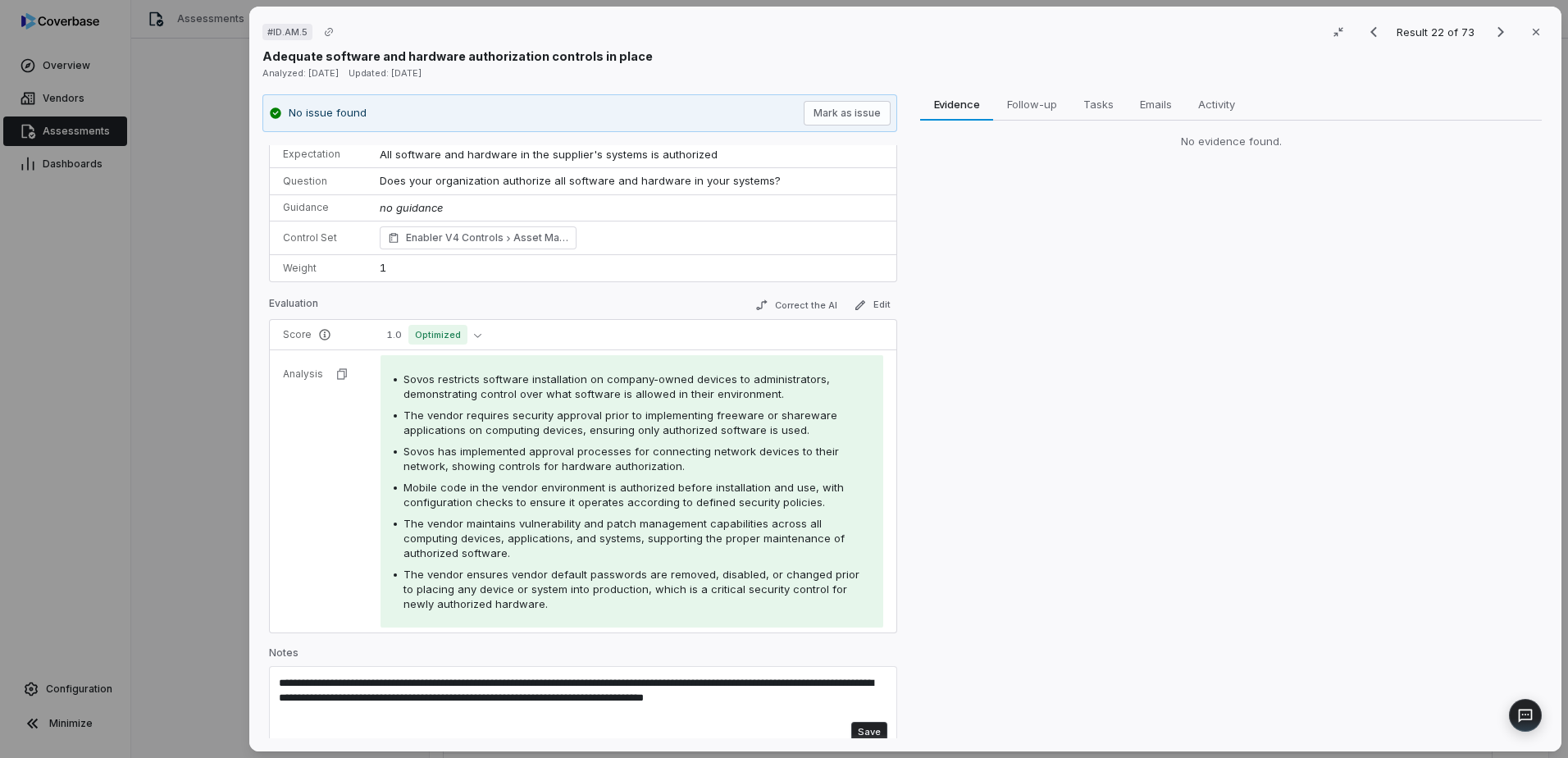
type textarea "**********"
click at [871, 730] on button "Save" at bounding box center [870, 731] width 36 height 20
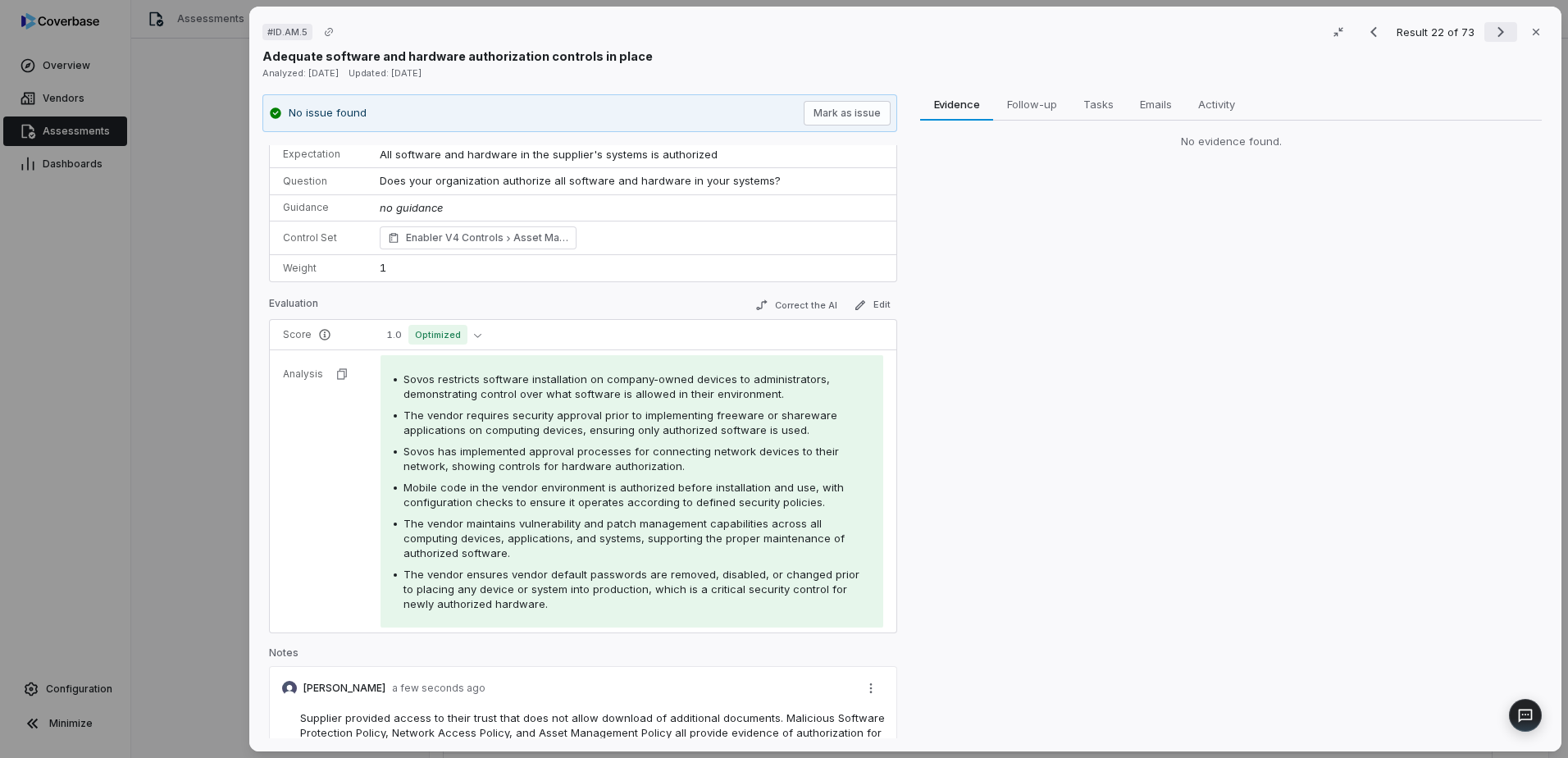
click at [1491, 36] on icon "Next result" at bounding box center [1501, 32] width 20 height 20
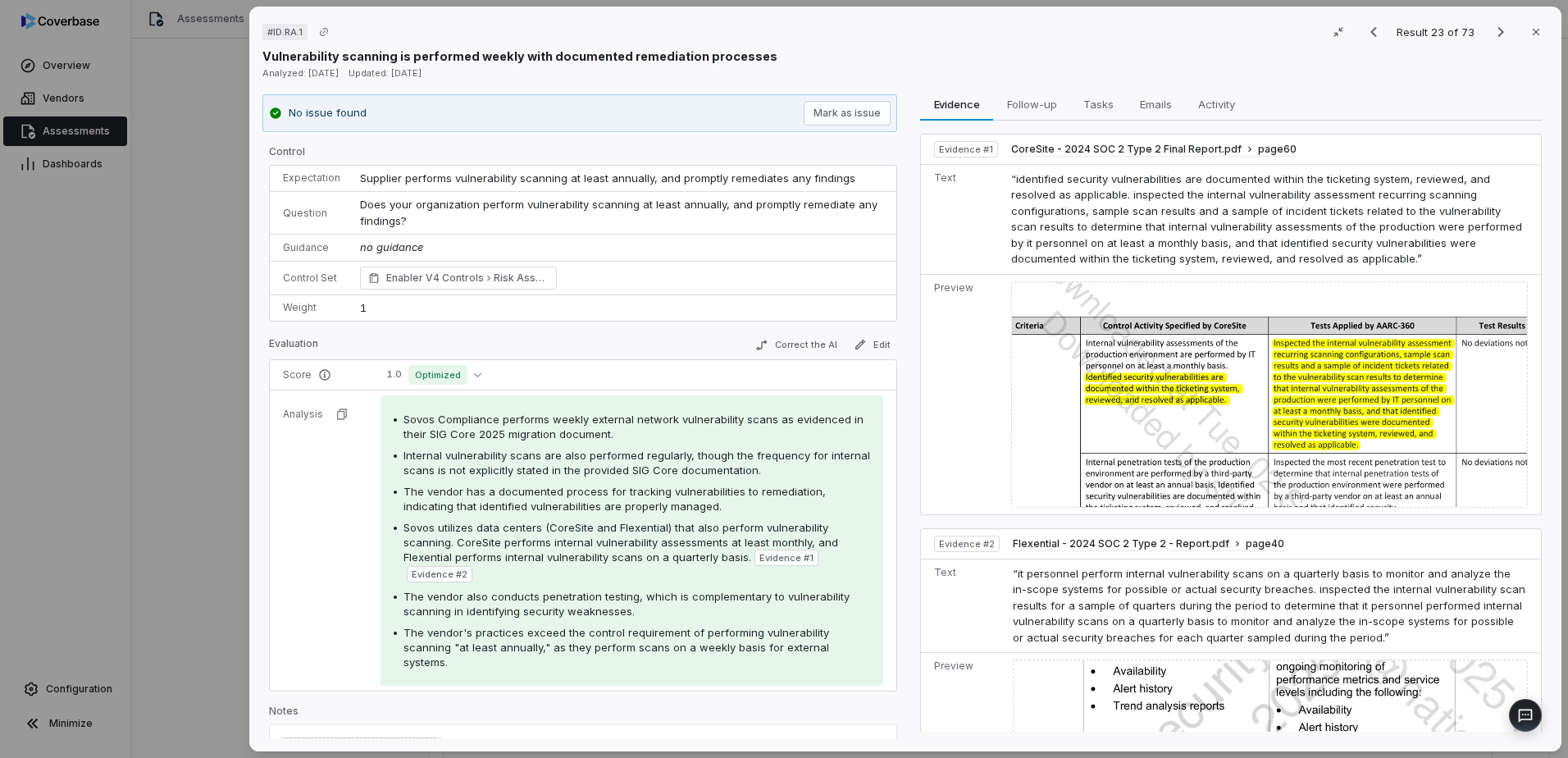
click at [222, 300] on div "# ID.RA.1 Result 23 of 73 Close Vulnerability scanning is performed weekly with…" at bounding box center [784, 379] width 1568 height 758
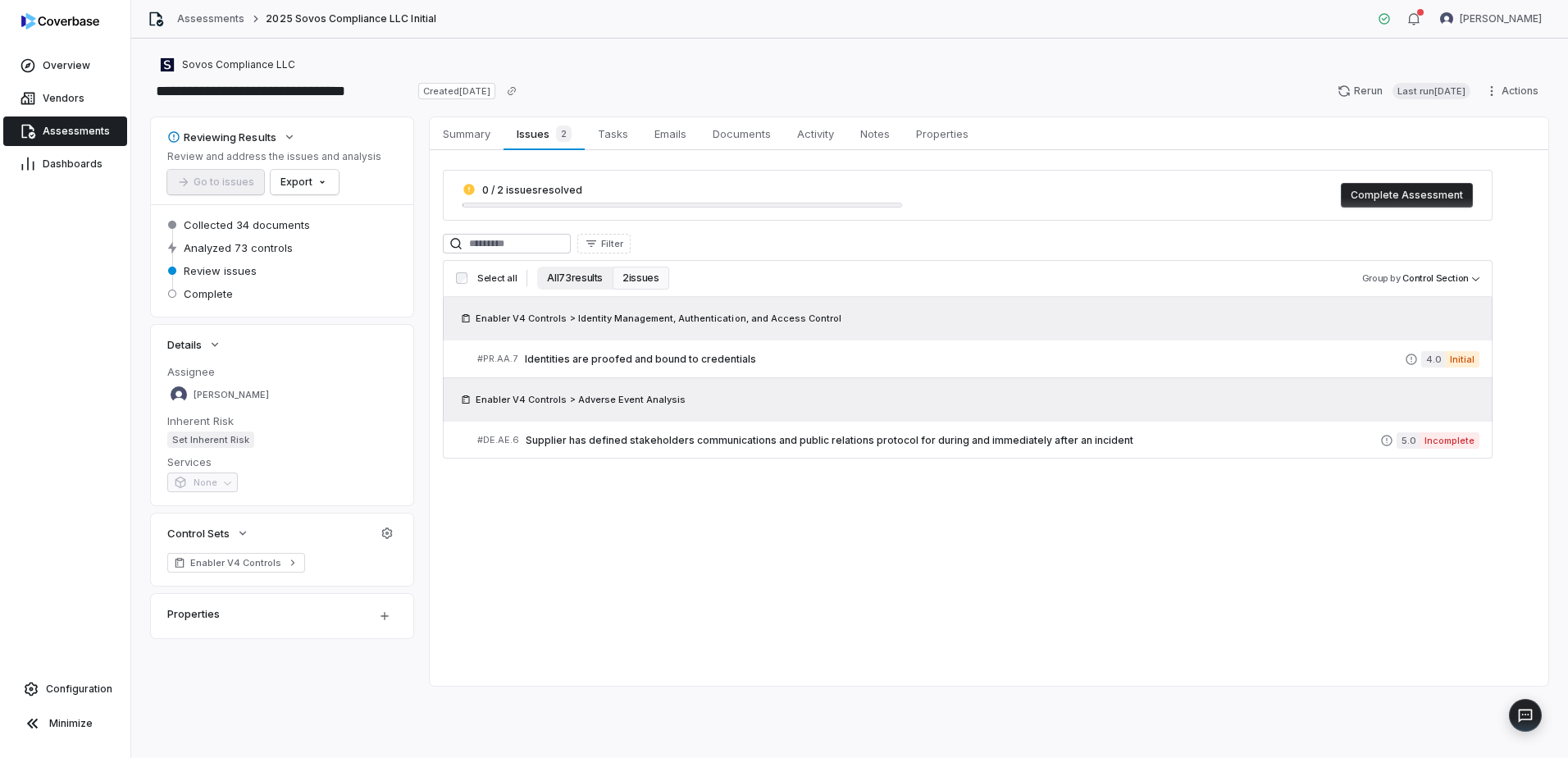
click at [574, 278] on button "All 73 results" at bounding box center [574, 278] width 76 height 23
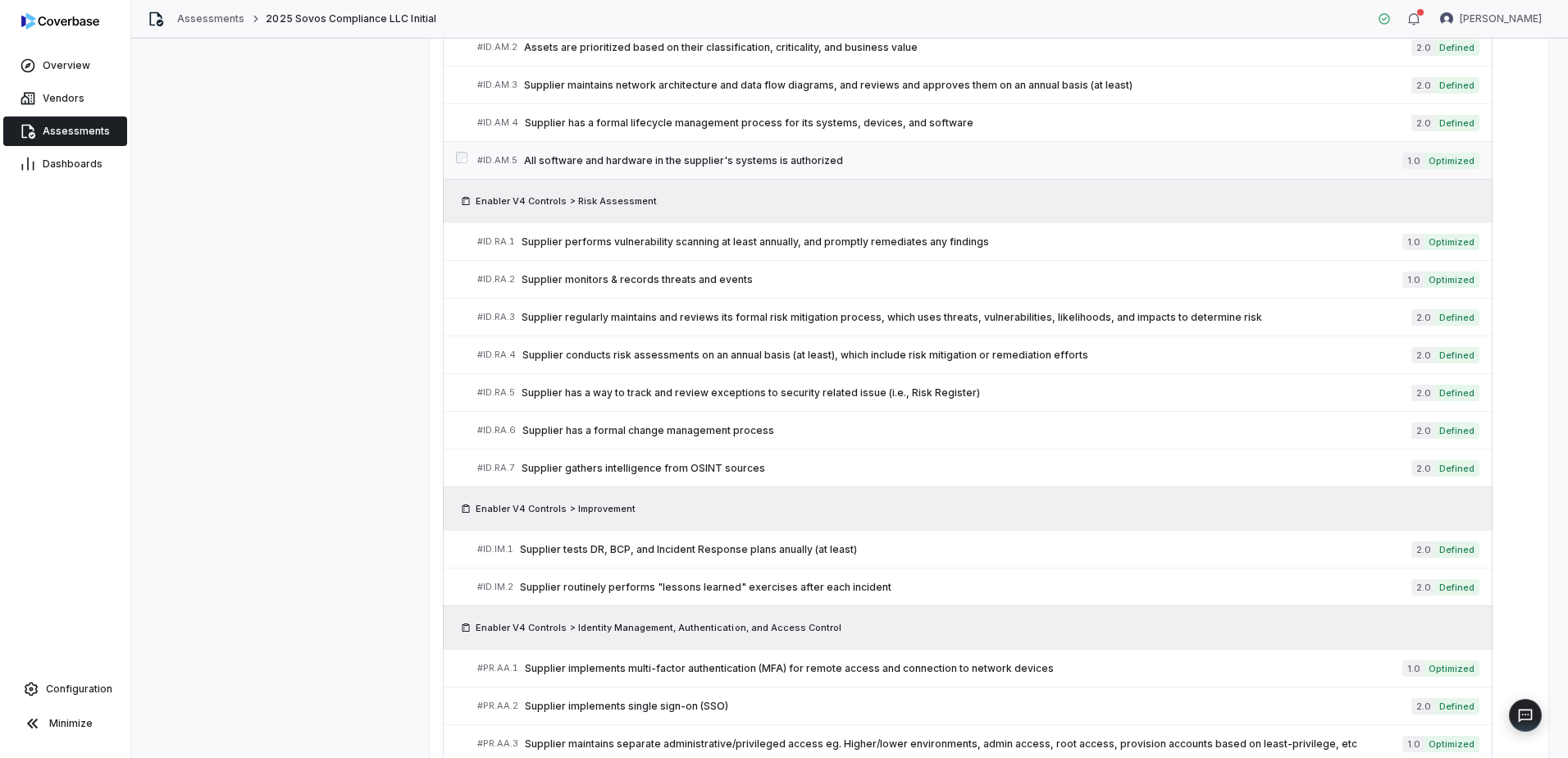
scroll to position [1218, 0]
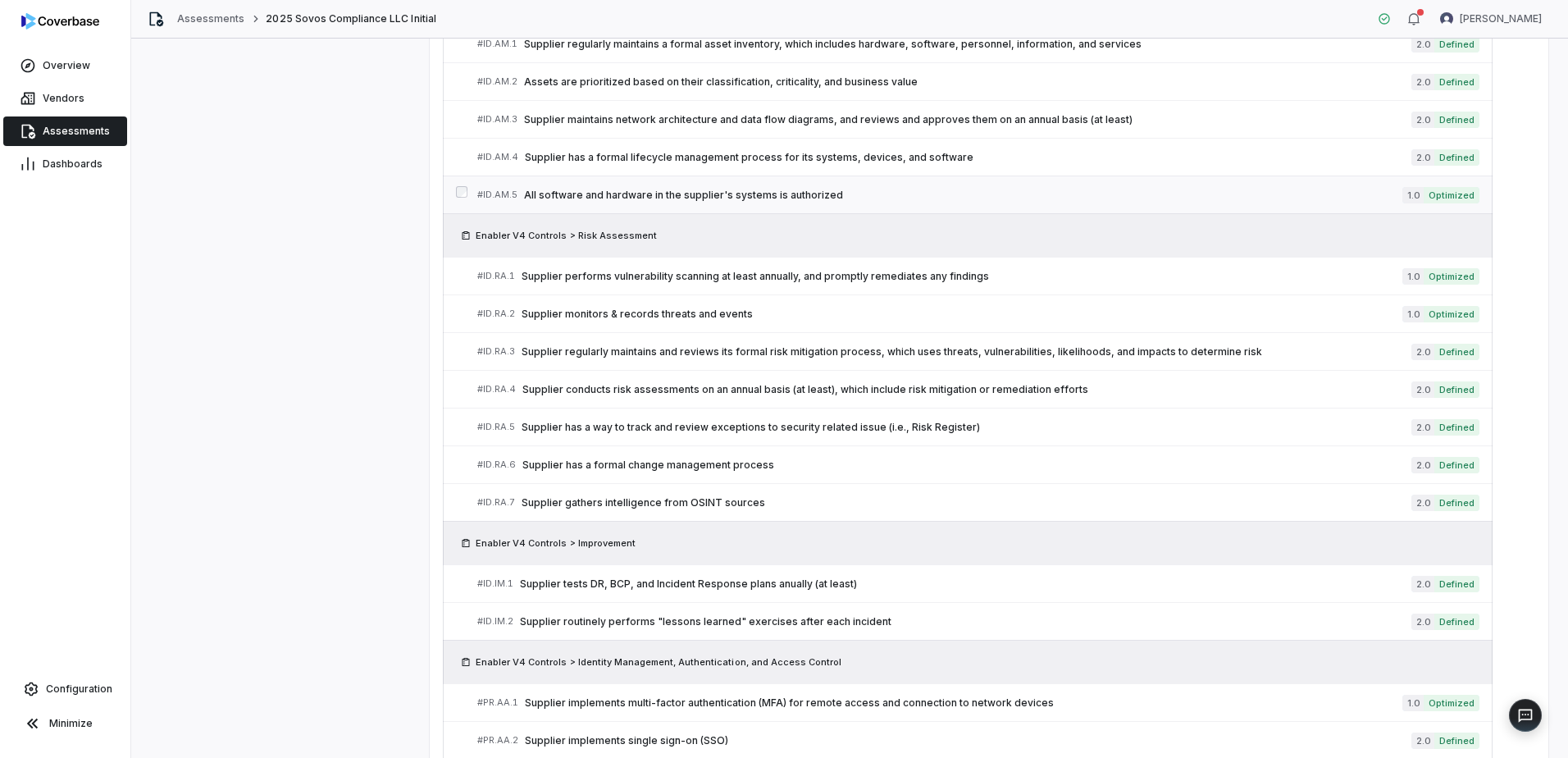
click at [629, 186] on div "# ID.AM.5 All software and hardware in the supplier's systems is authorized" at bounding box center [940, 195] width 925 height 17
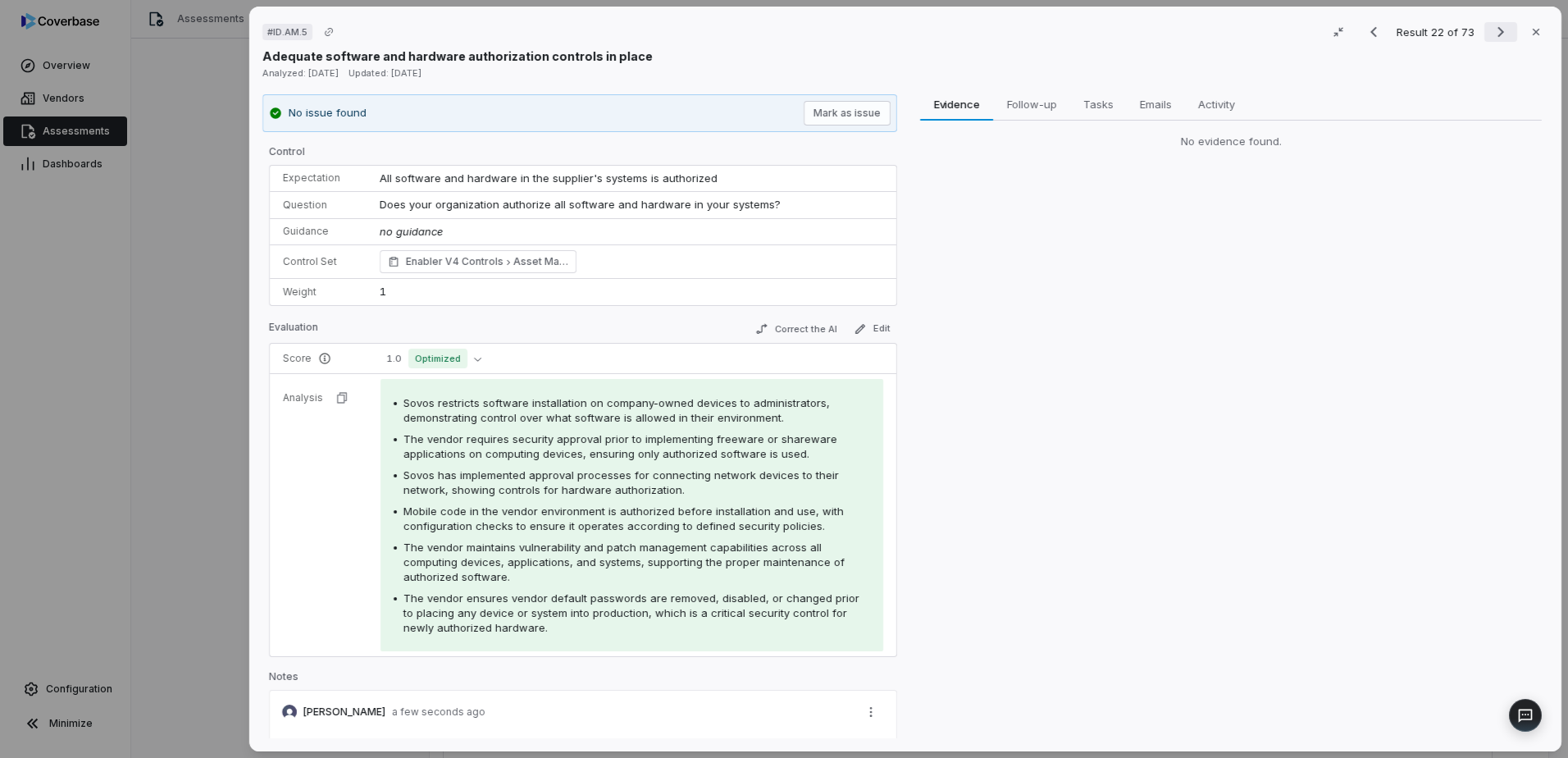
click at [1491, 36] on icon "Next result" at bounding box center [1501, 32] width 20 height 20
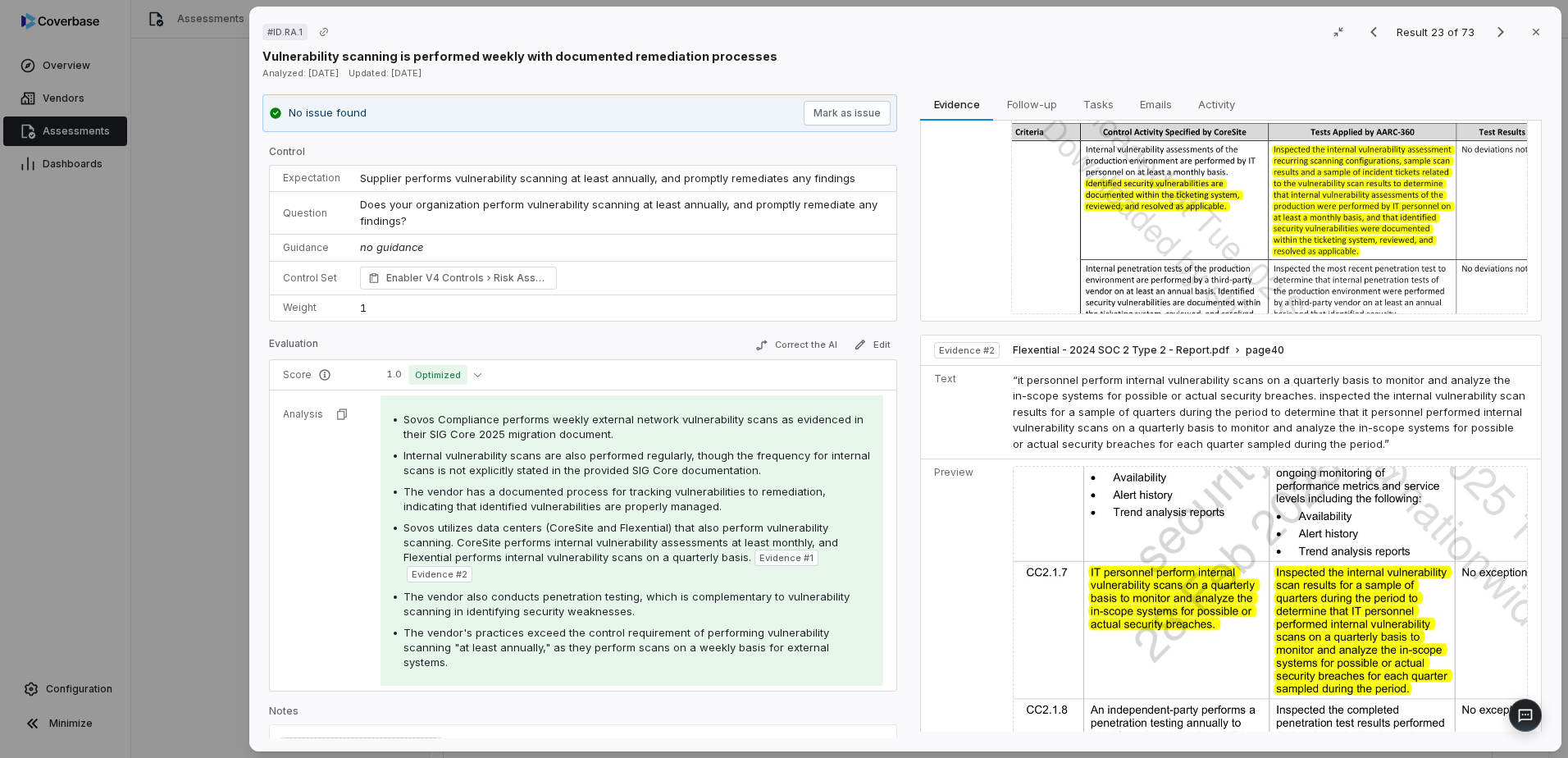
scroll to position [20, 0]
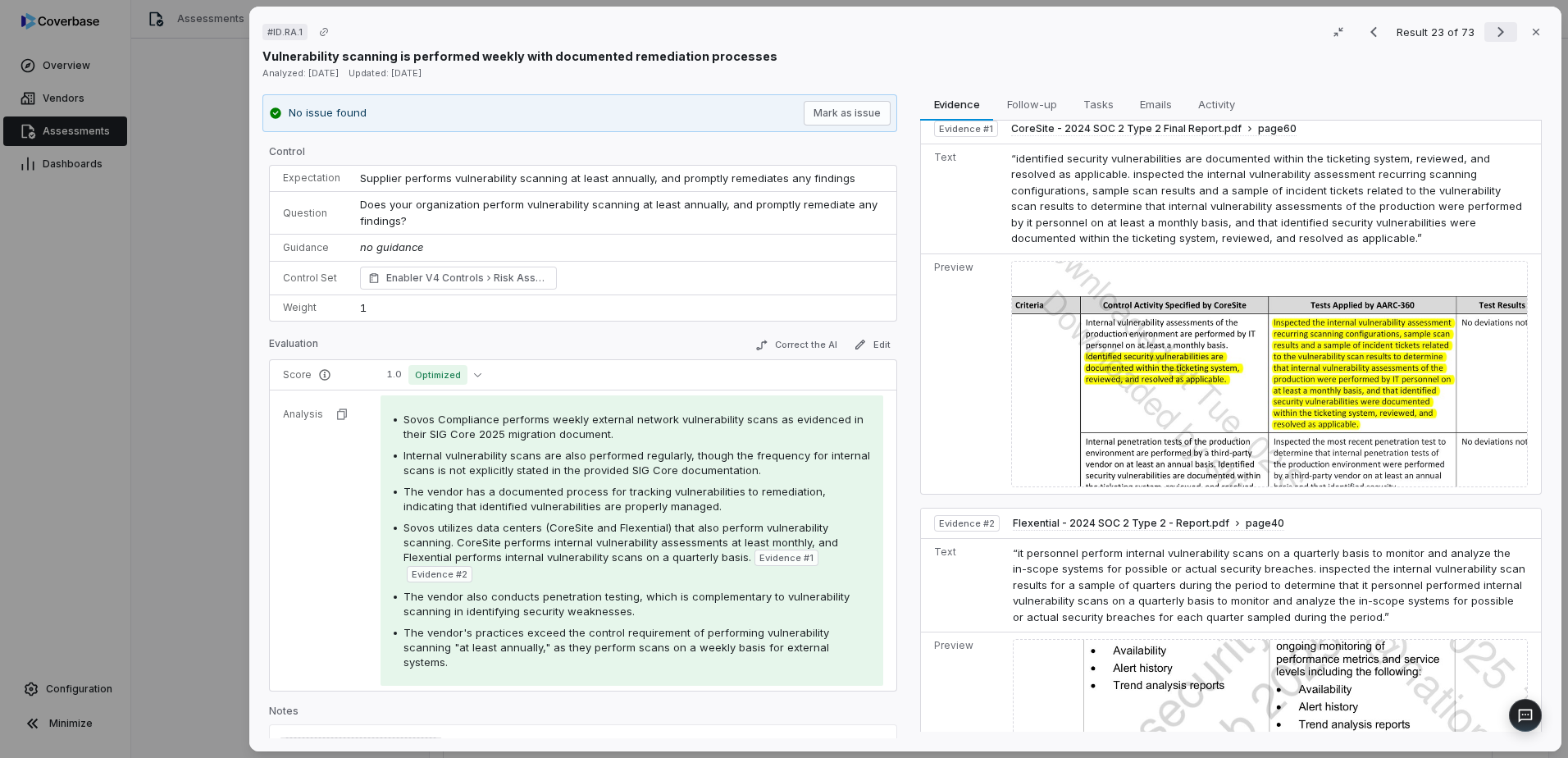
click at [1496, 30] on icon "Next result" at bounding box center [1501, 32] width 20 height 20
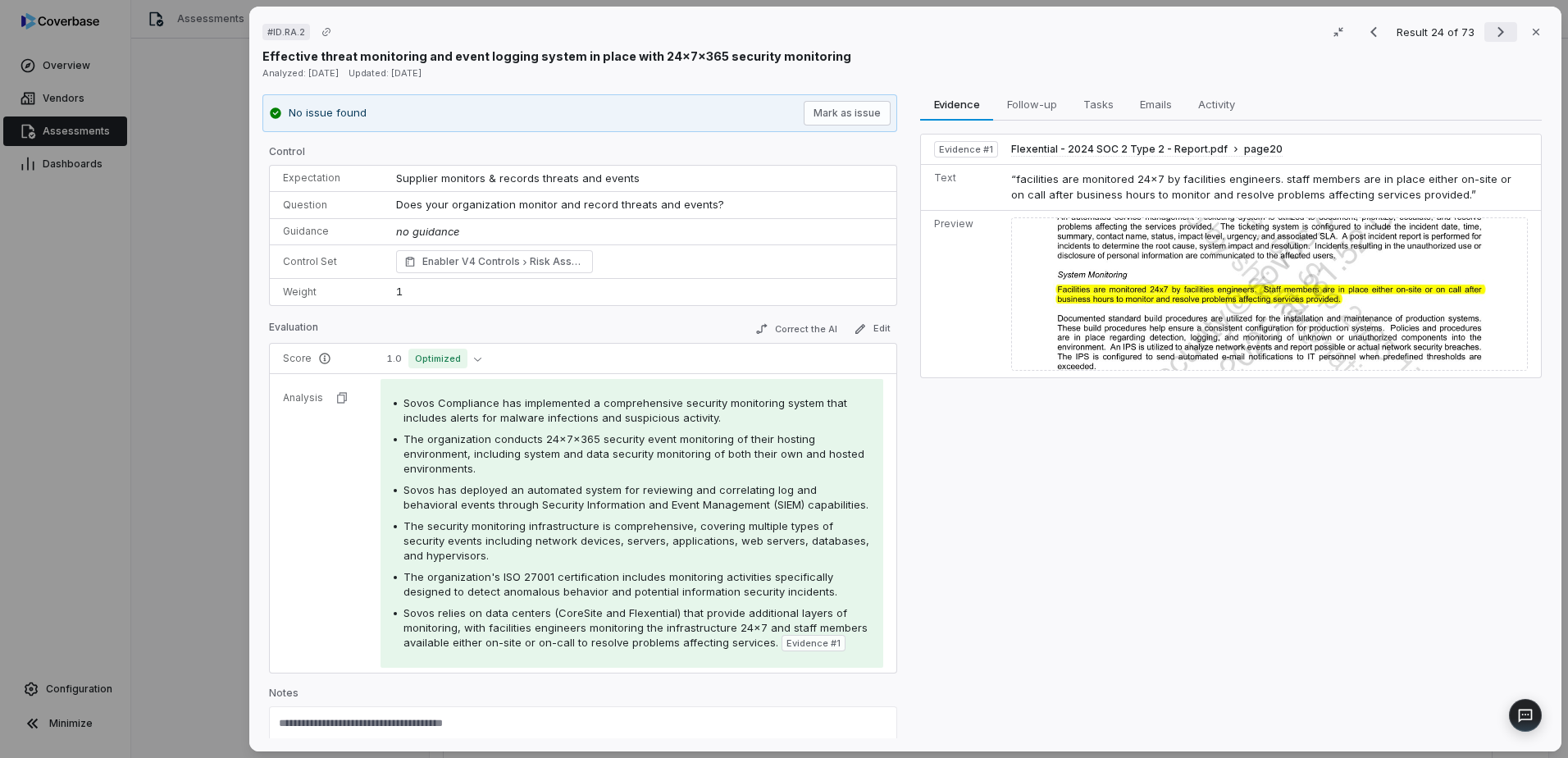
click at [1496, 30] on icon "Next result" at bounding box center [1501, 32] width 20 height 20
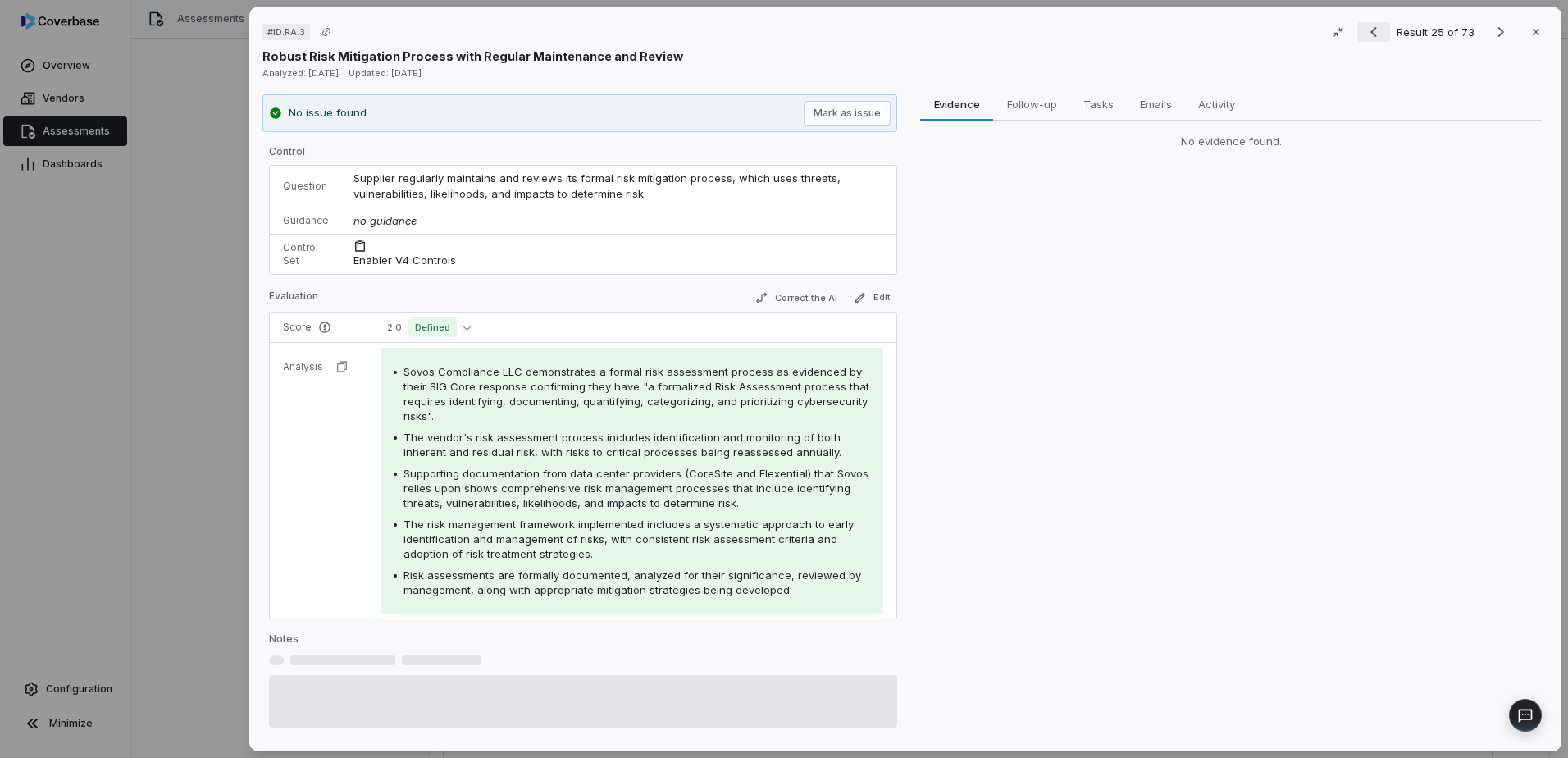
click at [1372, 35] on icon "Previous result" at bounding box center [1373, 32] width 20 height 20
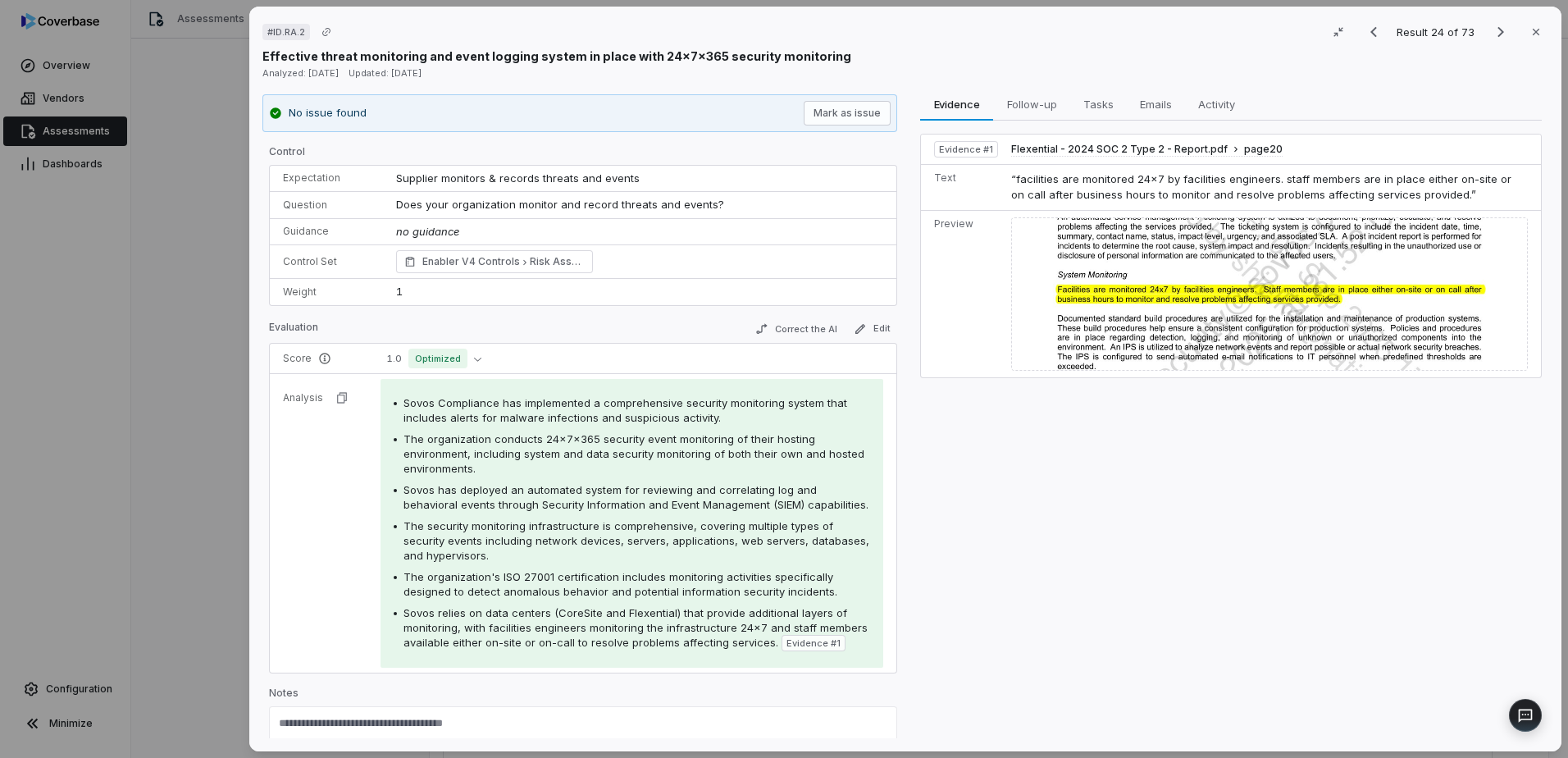
click at [500, 713] on div "Save" at bounding box center [582, 739] width 628 height 65
paste textarea "**********"
type textarea "**********"
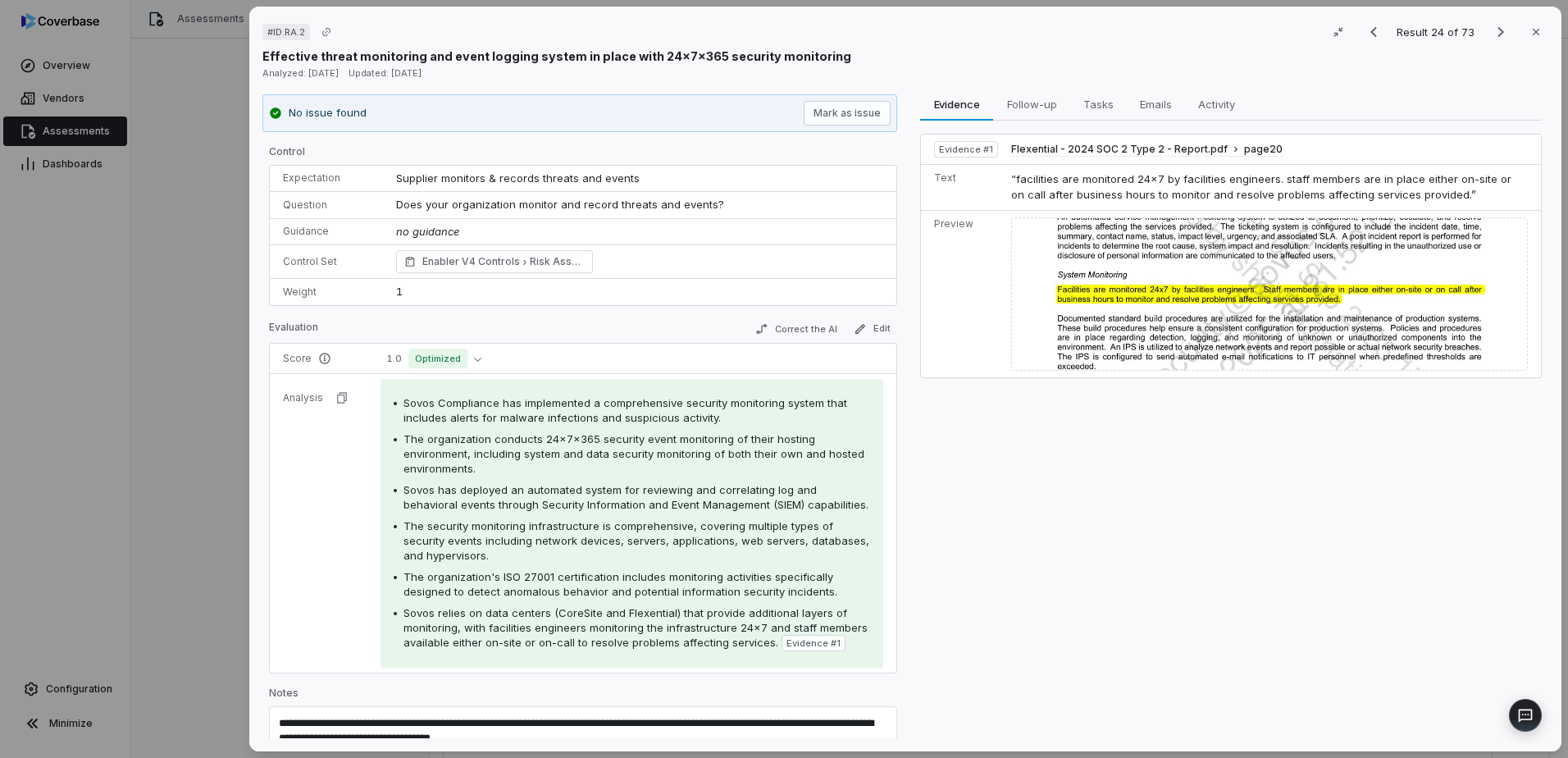
scroll to position [59, 0]
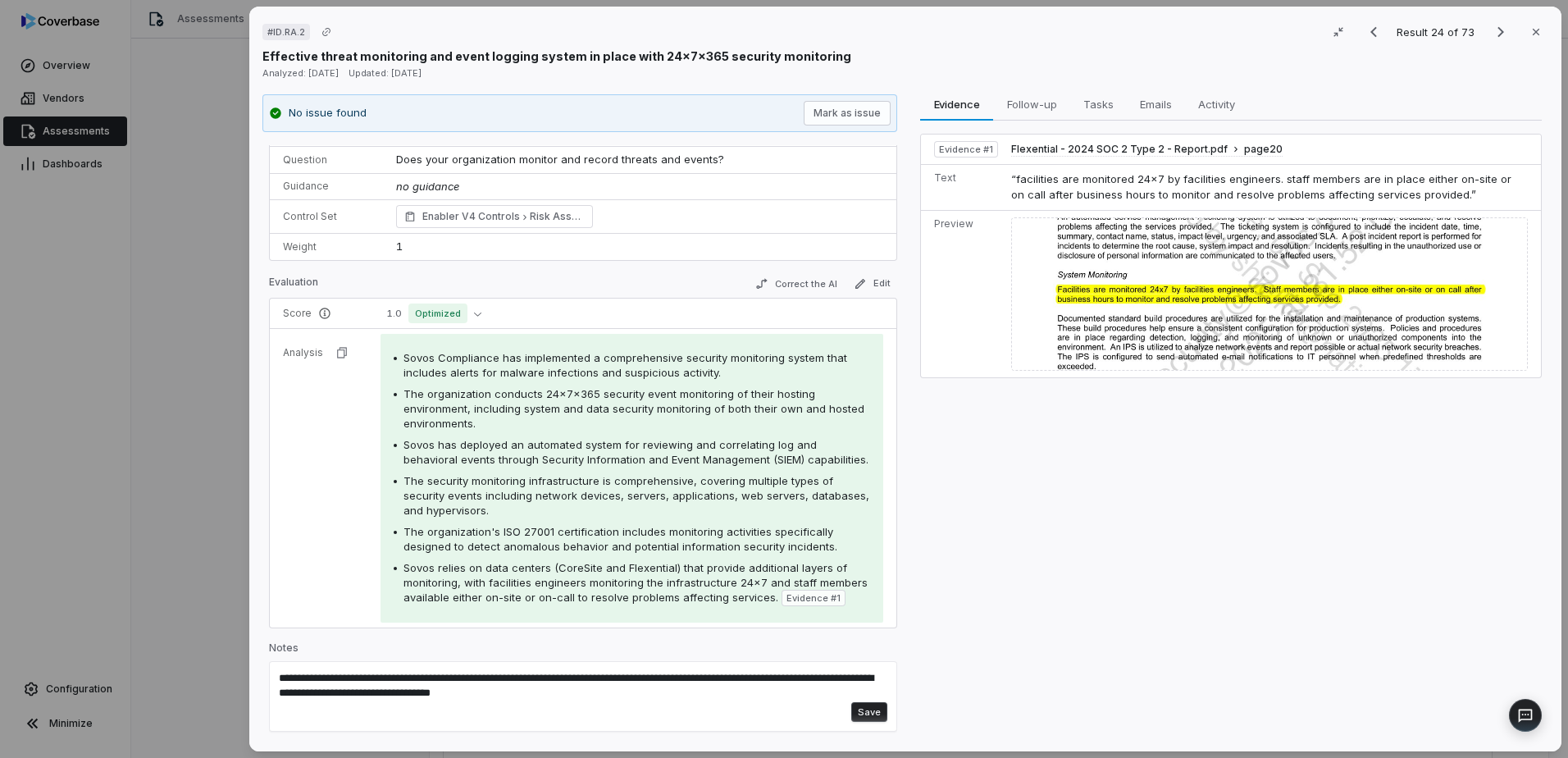
click at [861, 722] on button "Save" at bounding box center [870, 712] width 36 height 20
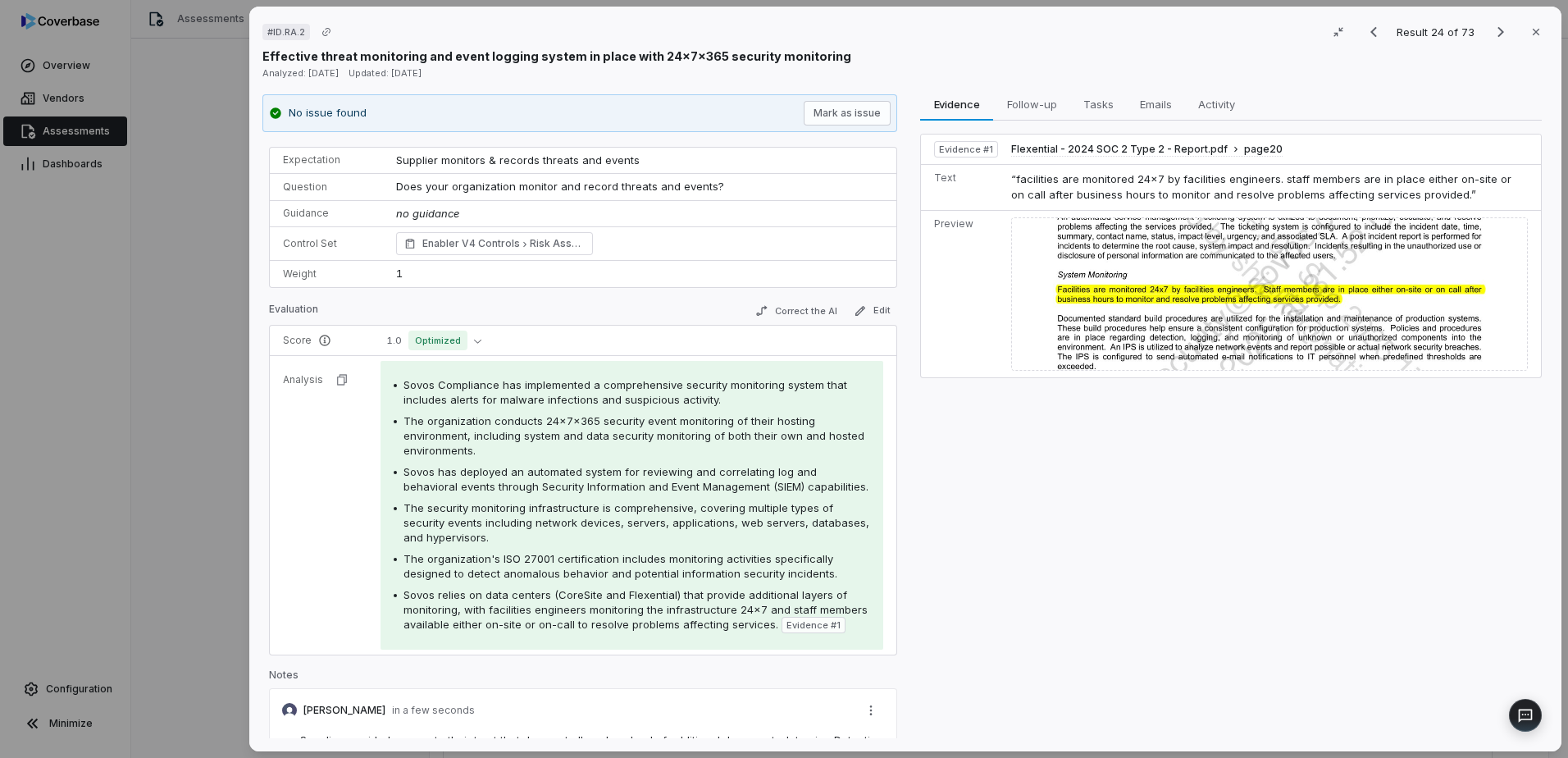
scroll to position [0, 0]
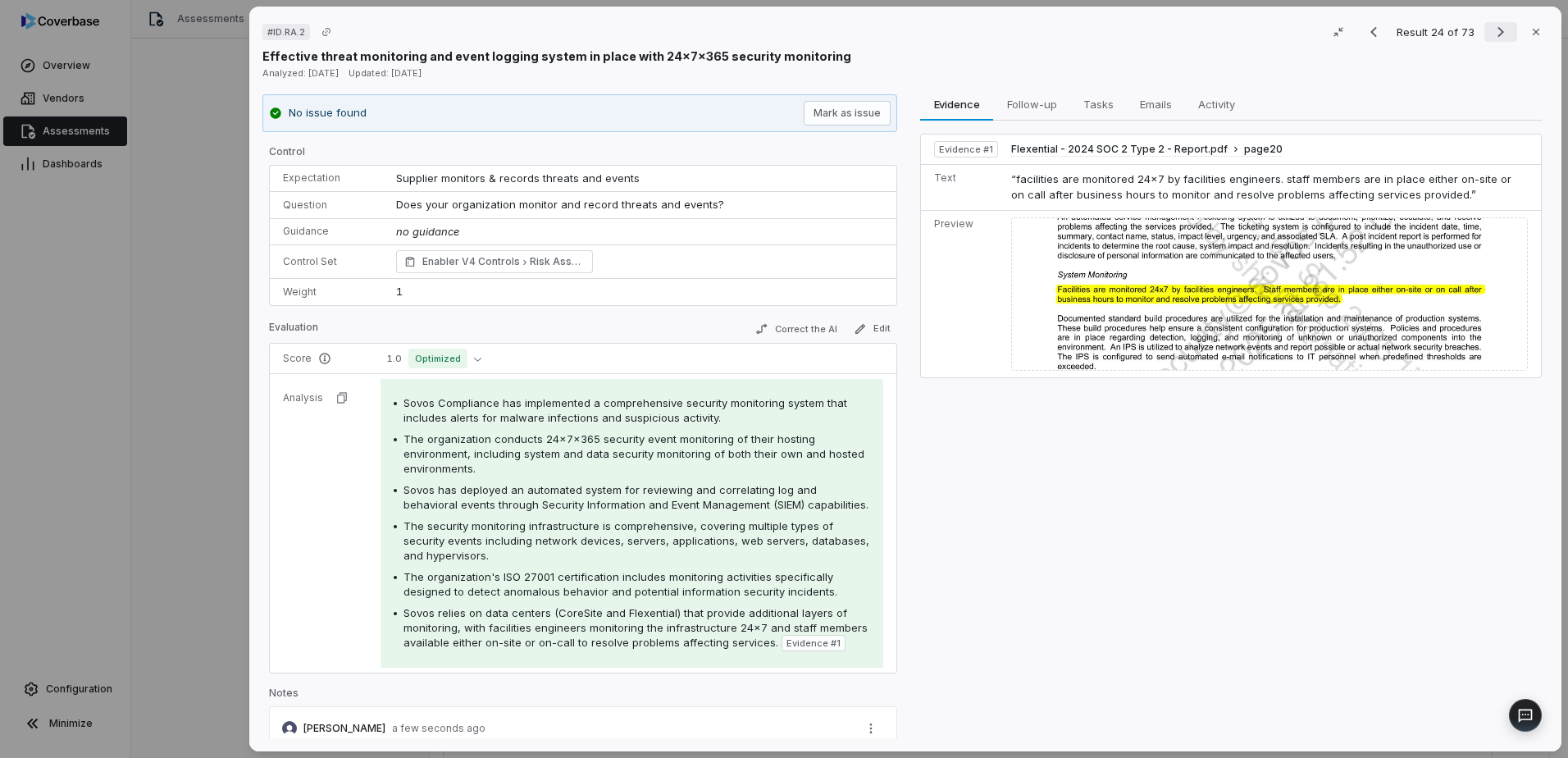
click at [1498, 31] on icon "Next result" at bounding box center [1501, 32] width 20 height 20
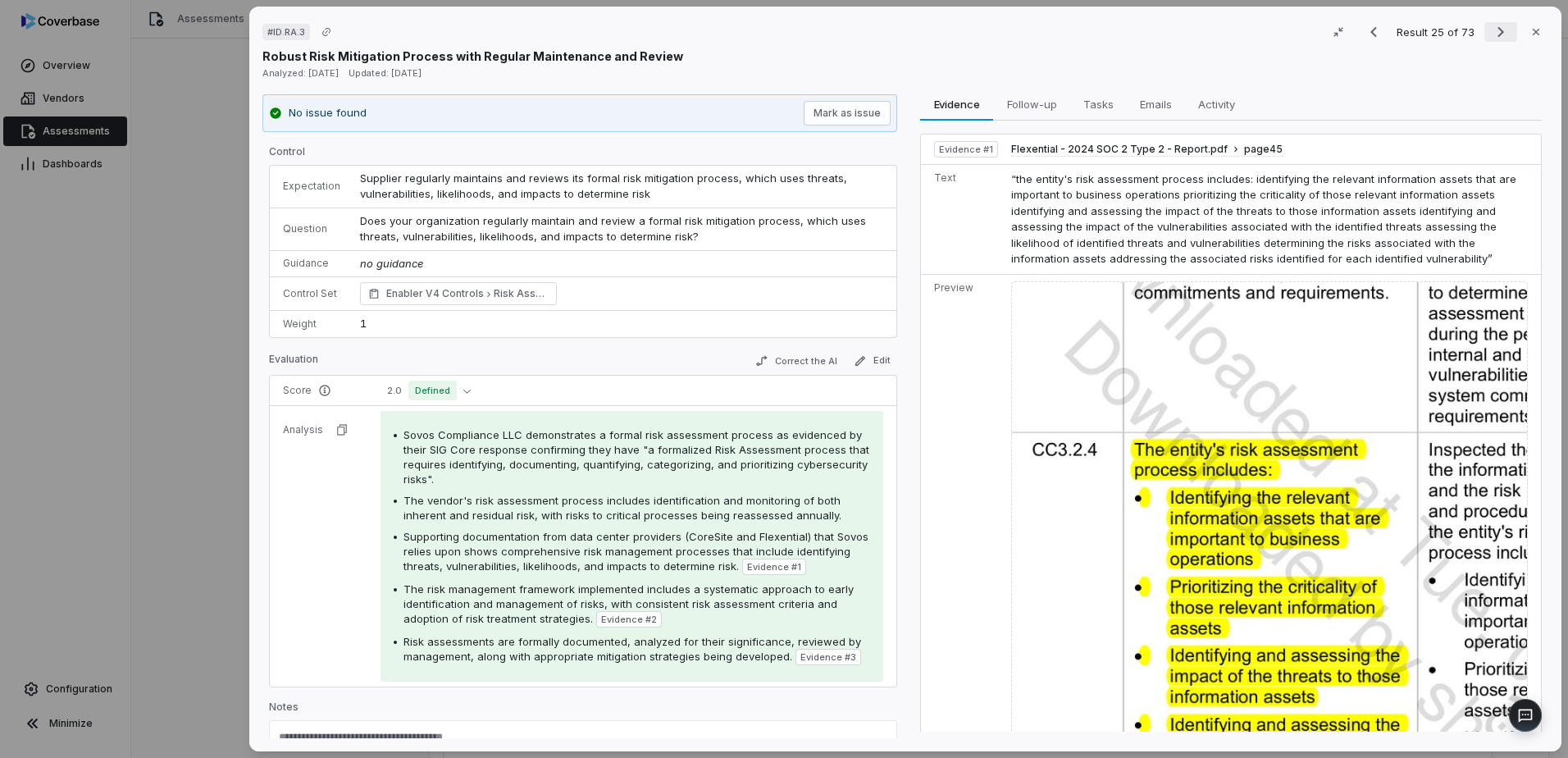
click at [1495, 40] on icon "Next result" at bounding box center [1501, 32] width 20 height 20
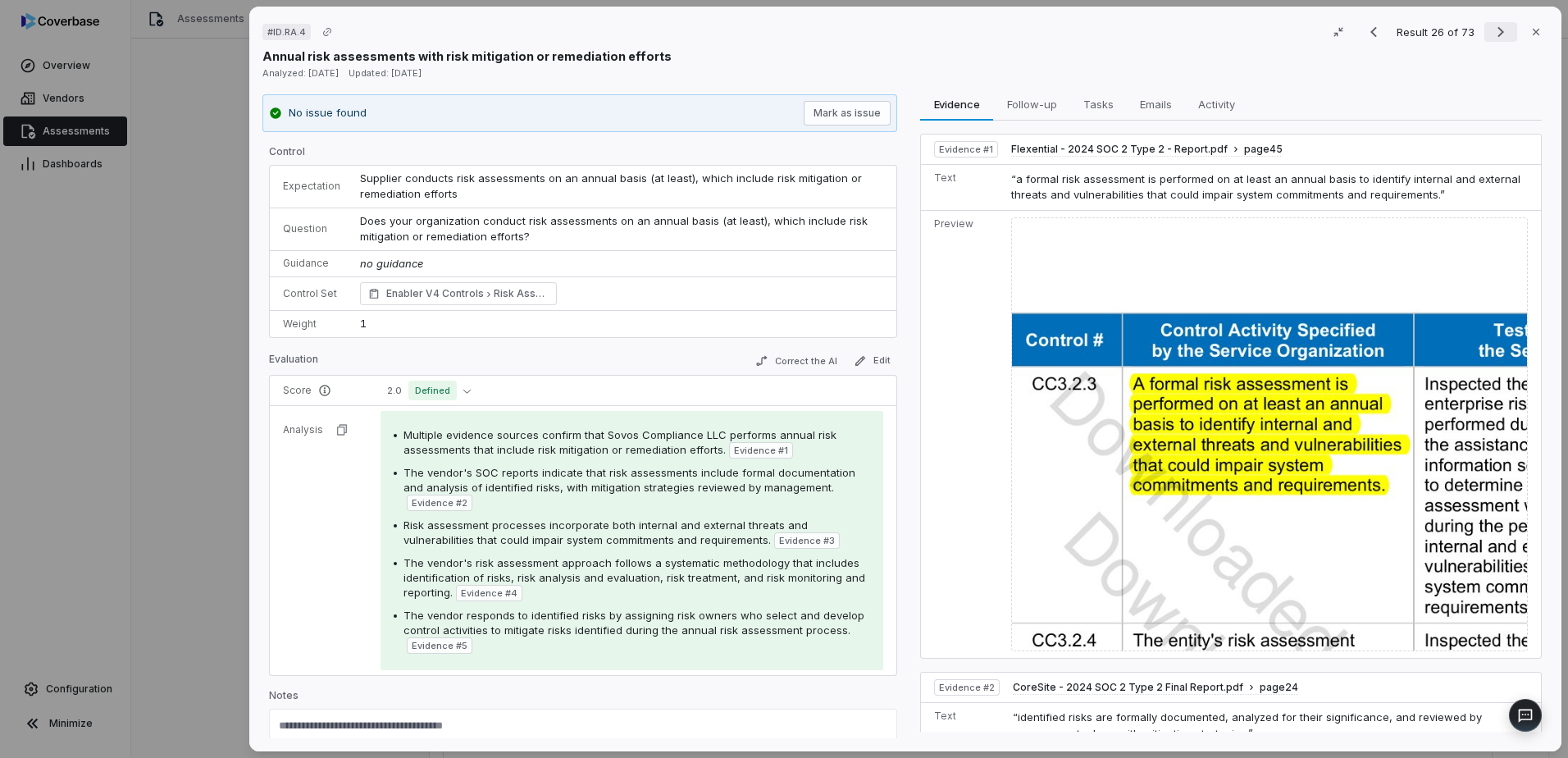
click at [1495, 36] on icon "Next result" at bounding box center [1501, 32] width 20 height 20
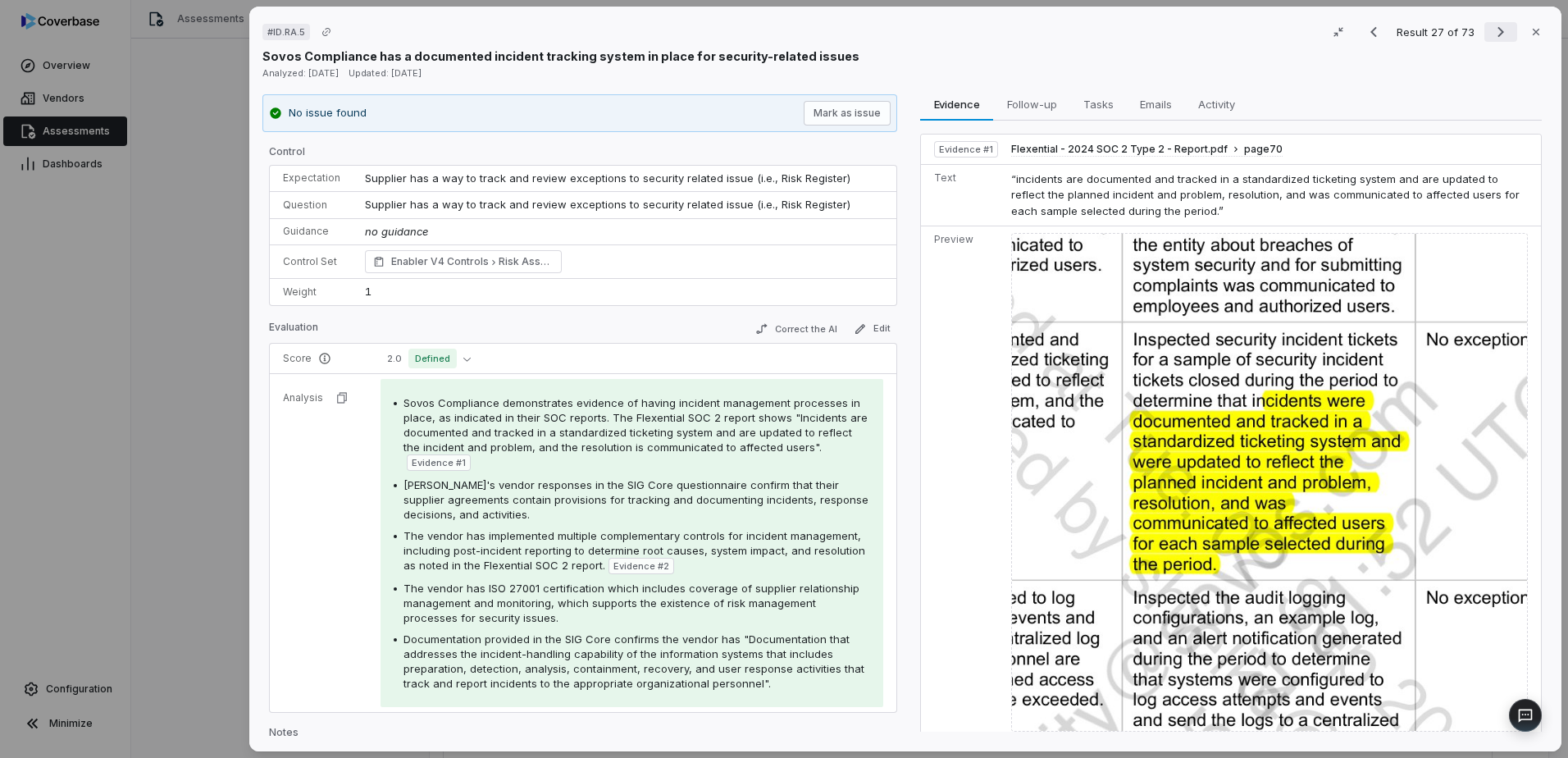
click at [1495, 36] on icon "Next result" at bounding box center [1501, 32] width 20 height 20
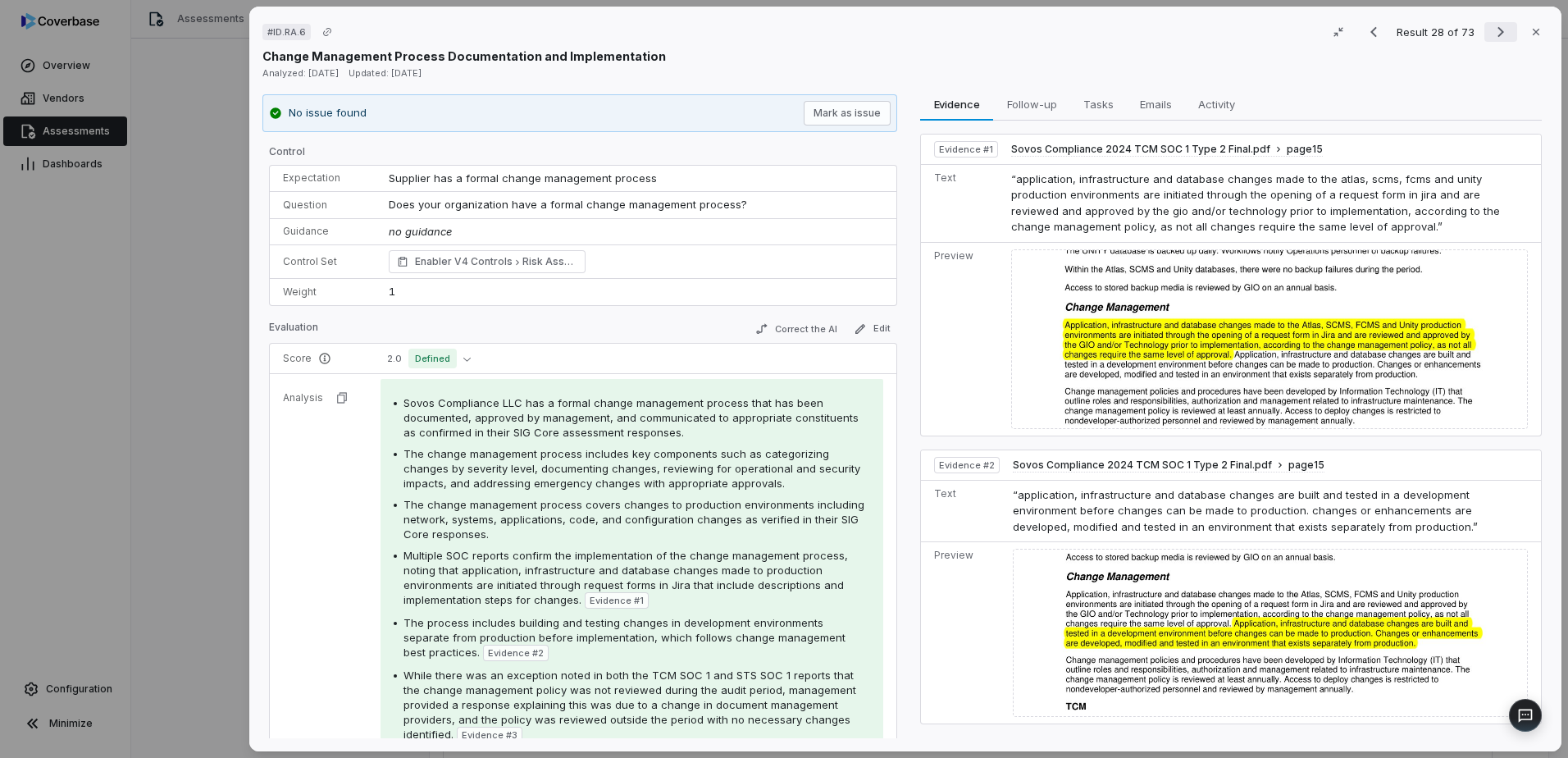
click at [1495, 36] on icon "Next result" at bounding box center [1501, 32] width 20 height 20
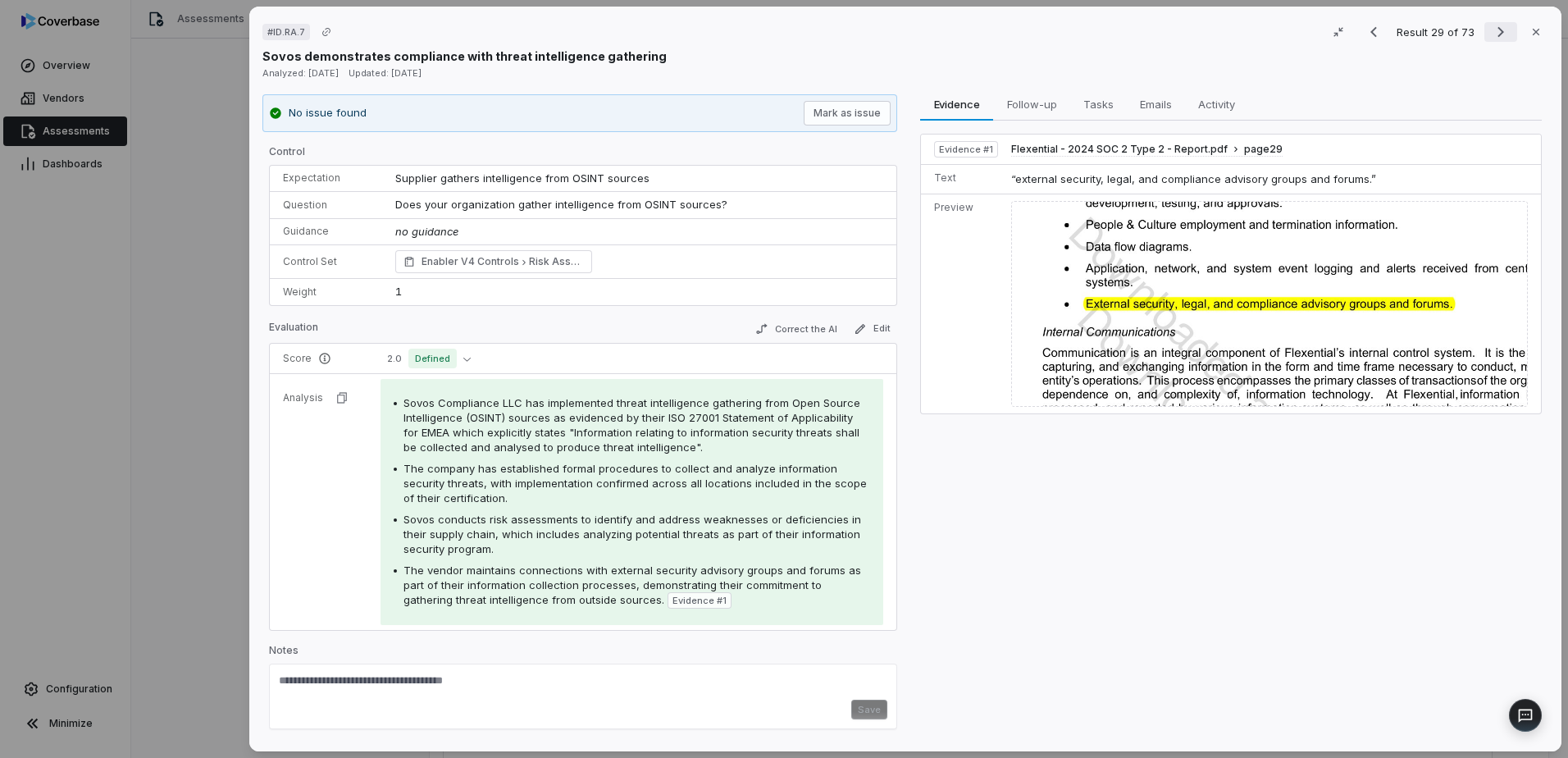
click at [1495, 36] on icon "Next result" at bounding box center [1501, 32] width 20 height 20
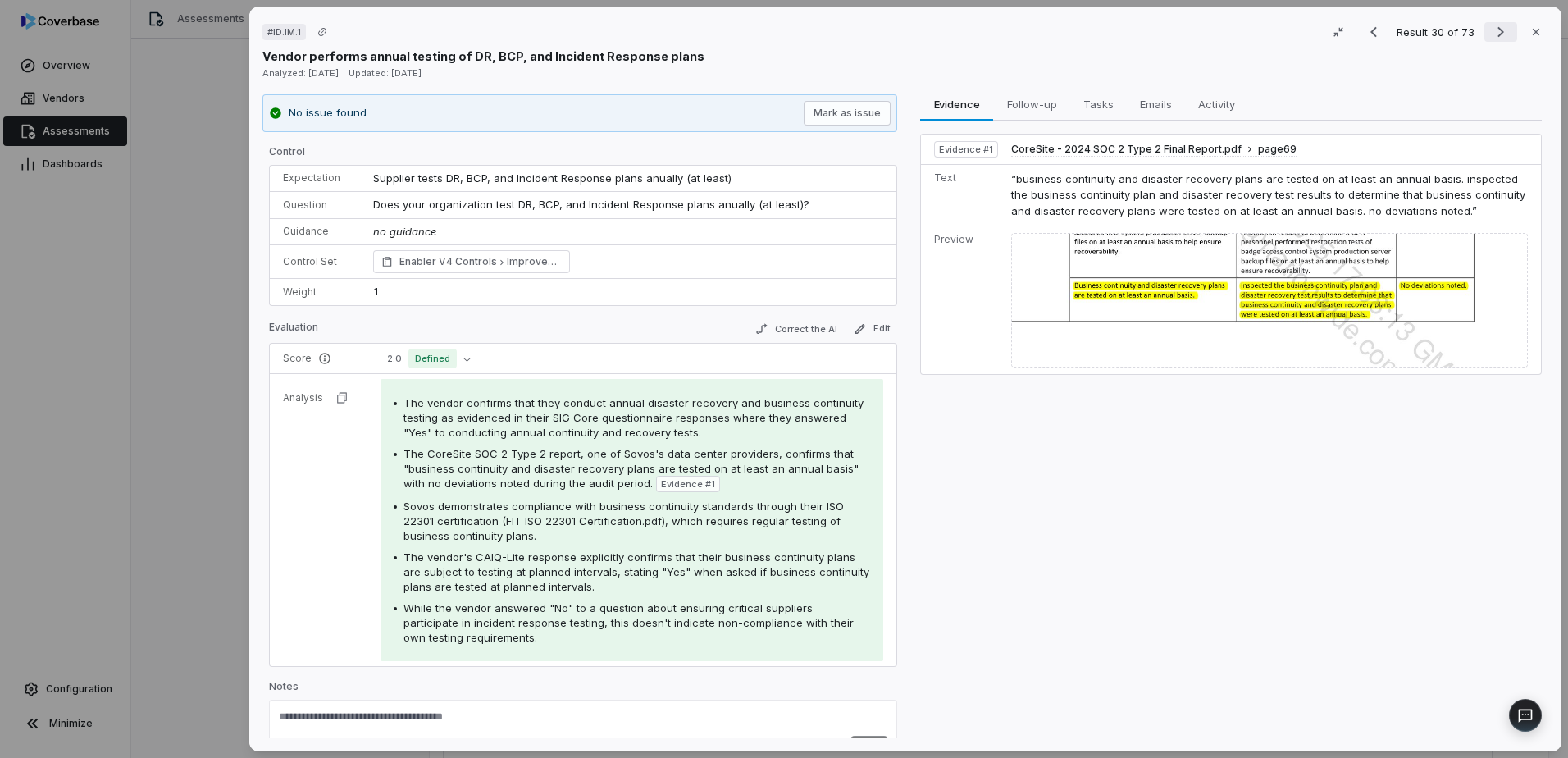
click at [1495, 36] on icon "Next result" at bounding box center [1501, 32] width 20 height 20
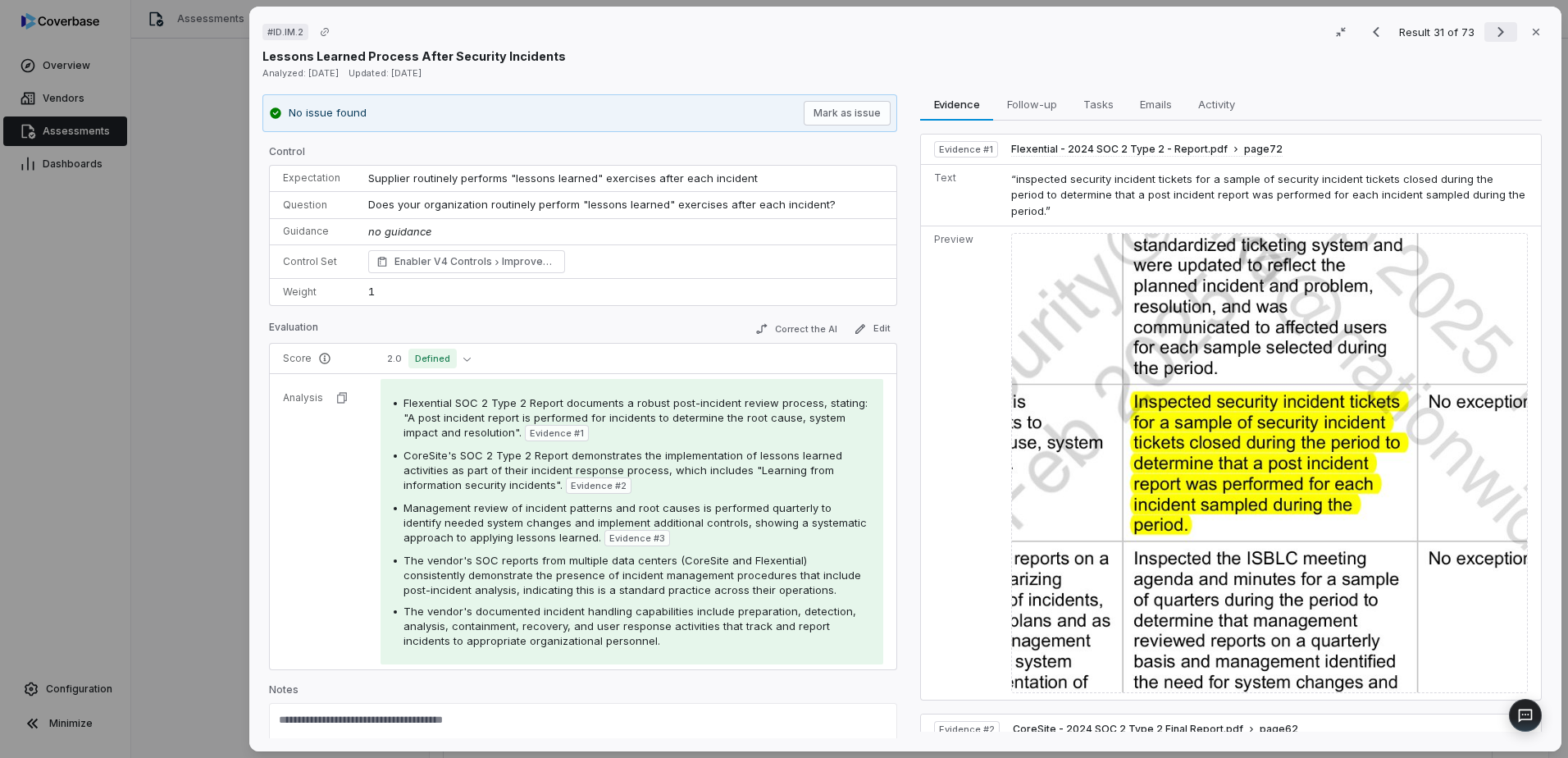
click at [1495, 36] on icon "Next result" at bounding box center [1501, 32] width 20 height 20
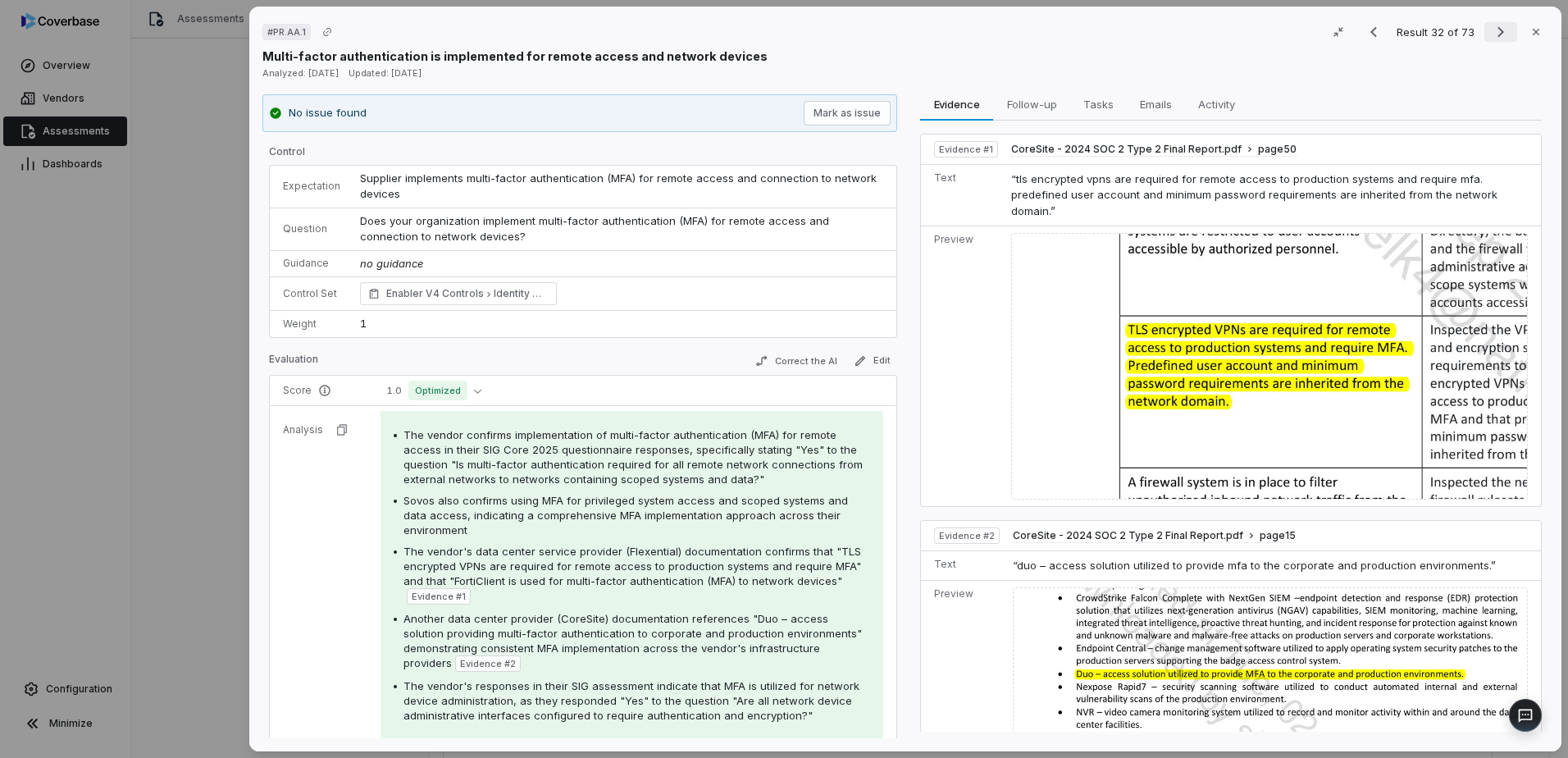
click at [1495, 36] on icon "Next result" at bounding box center [1501, 32] width 20 height 20
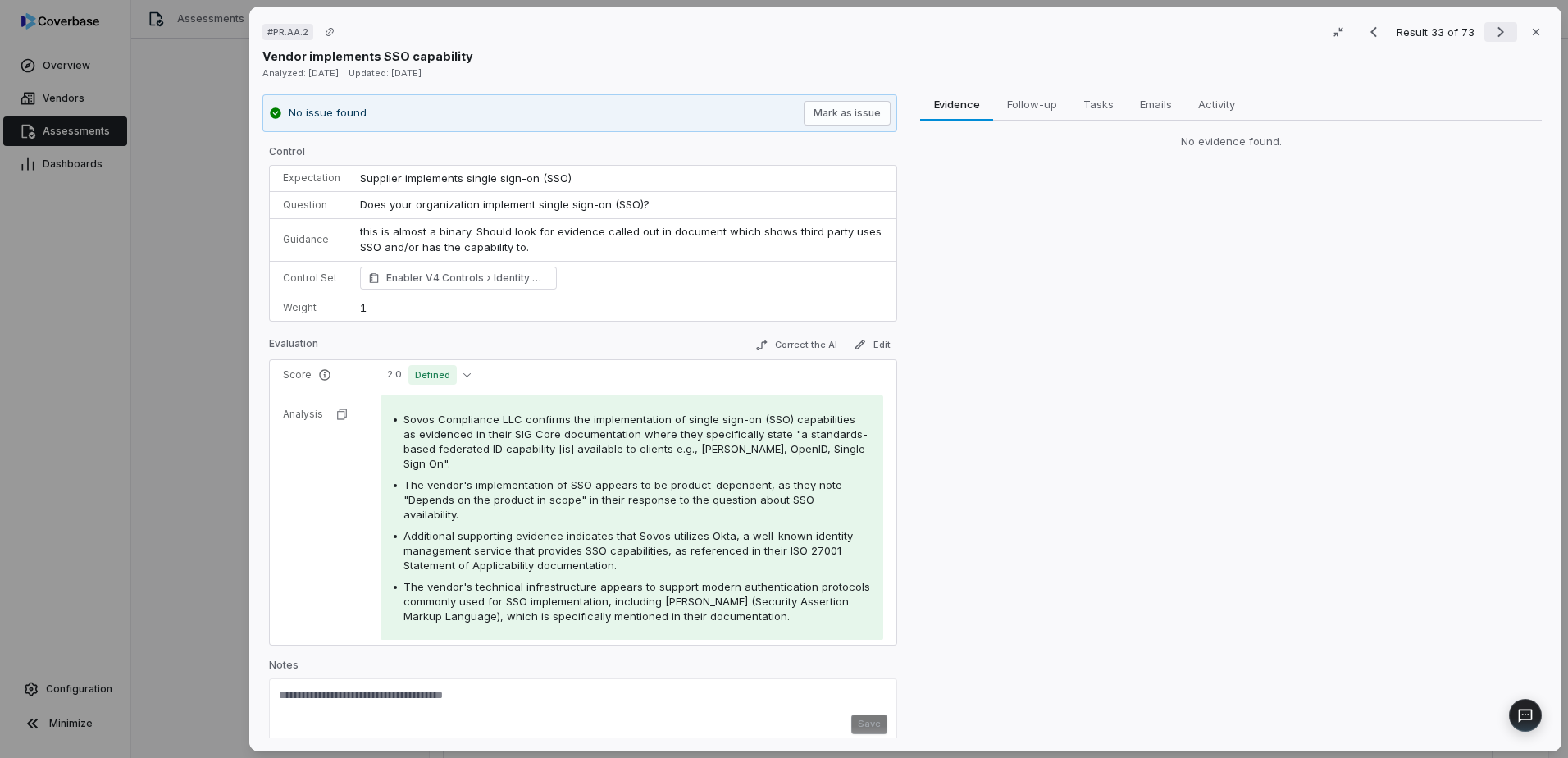
click at [1491, 30] on icon "Next result" at bounding box center [1501, 32] width 20 height 20
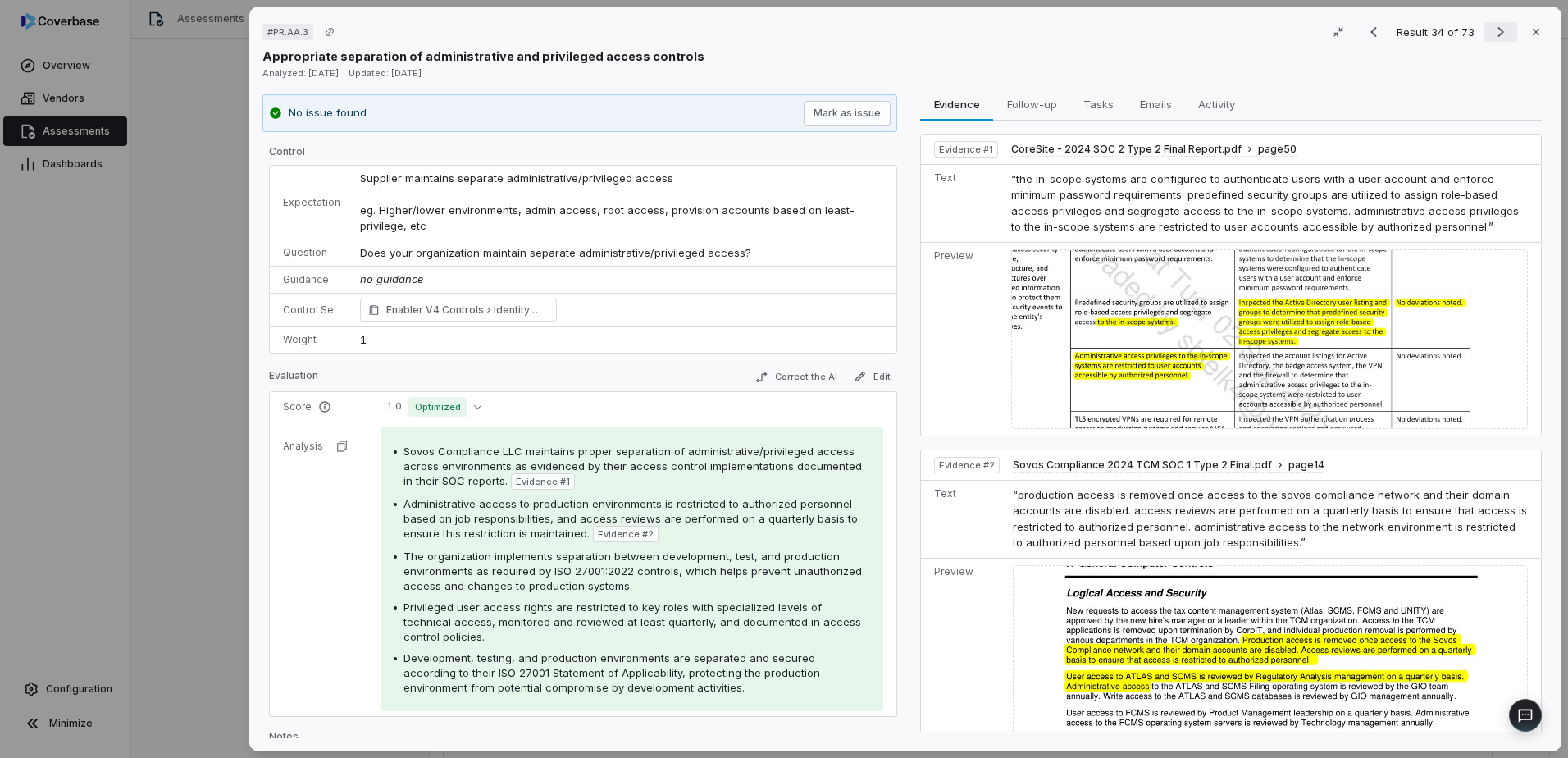
click at [1491, 30] on icon "Next result" at bounding box center [1501, 32] width 20 height 20
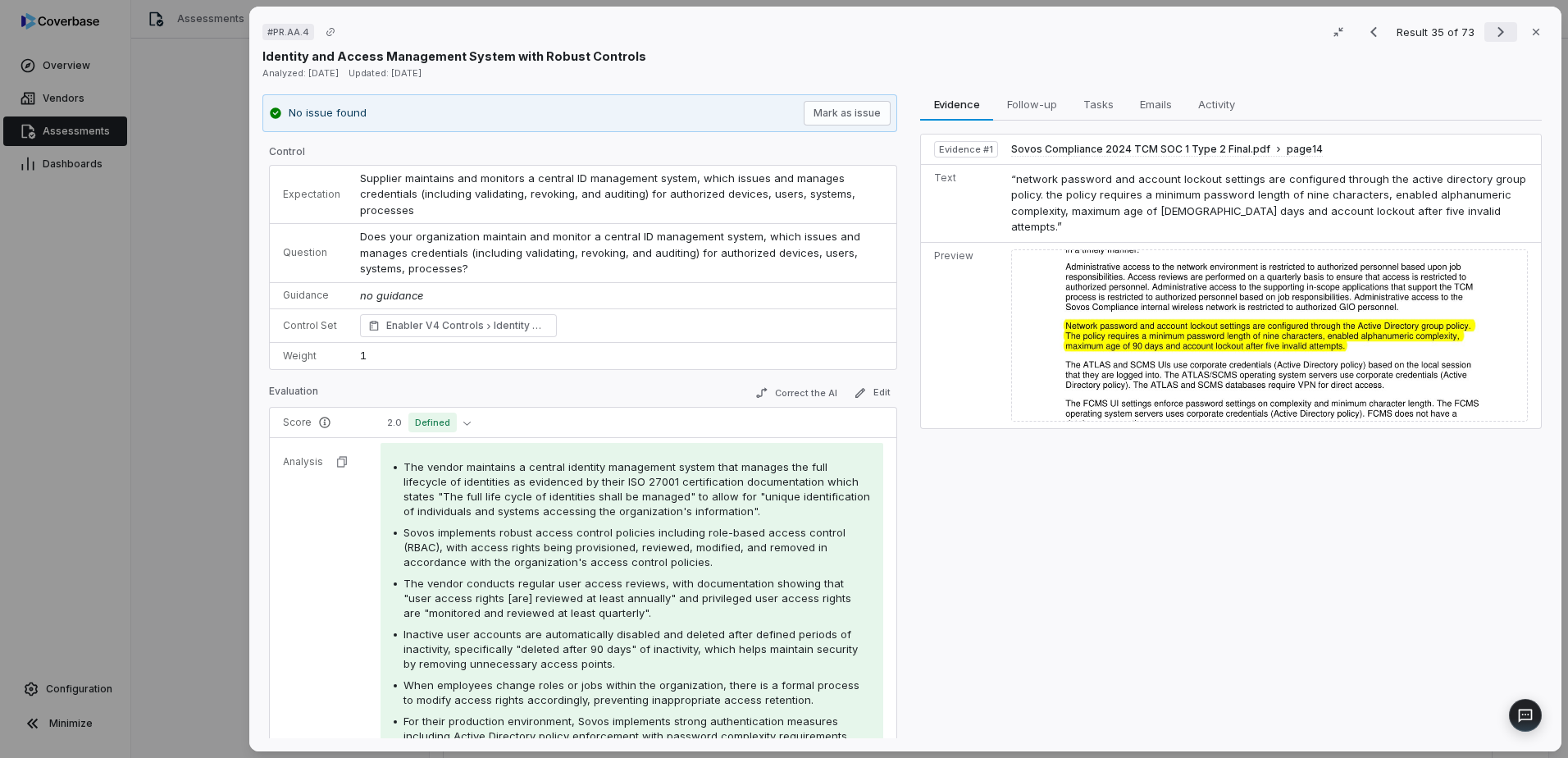
click at [1491, 30] on icon "Next result" at bounding box center [1501, 32] width 20 height 20
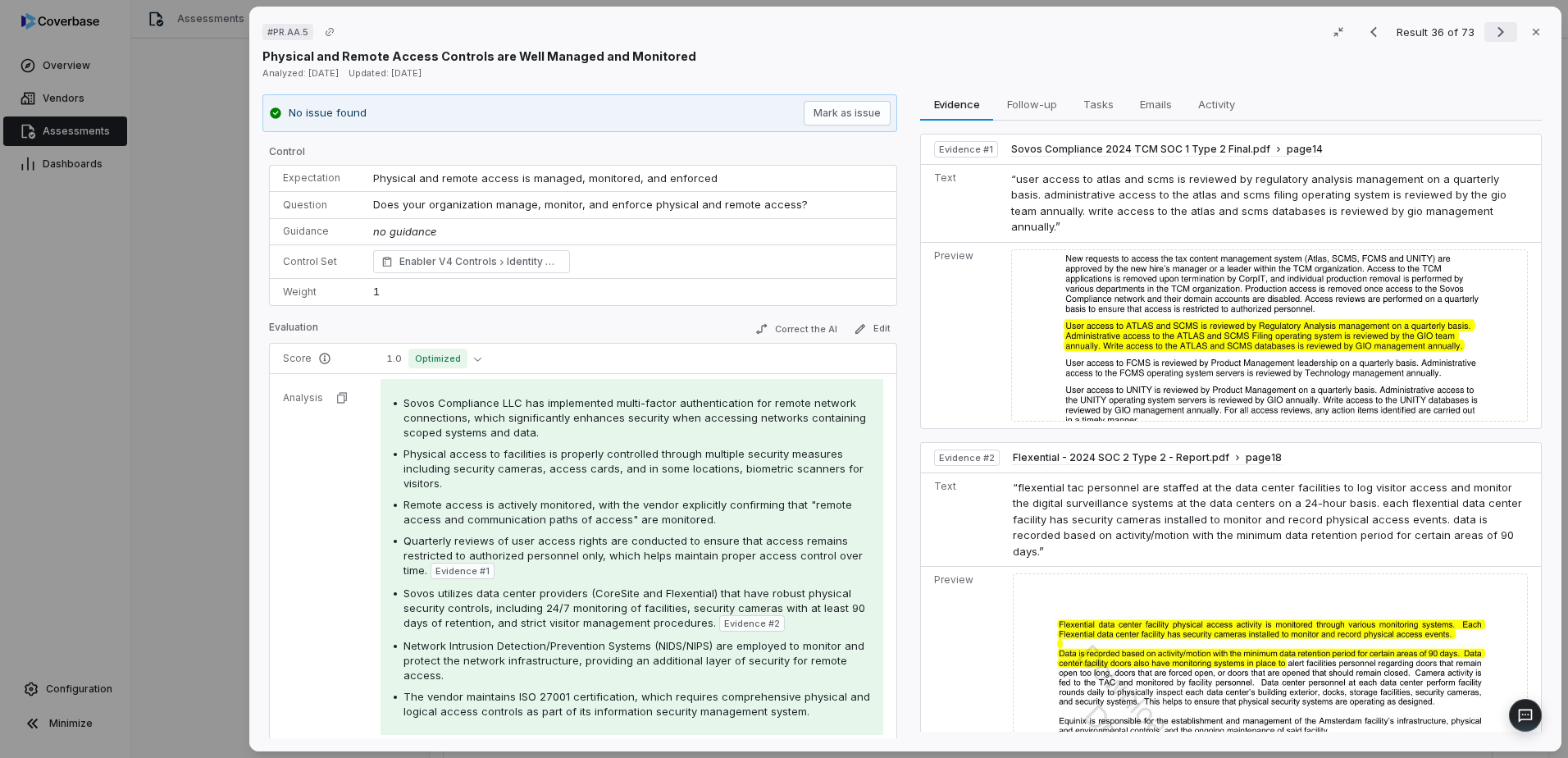
click at [1491, 30] on icon "Next result" at bounding box center [1501, 32] width 20 height 20
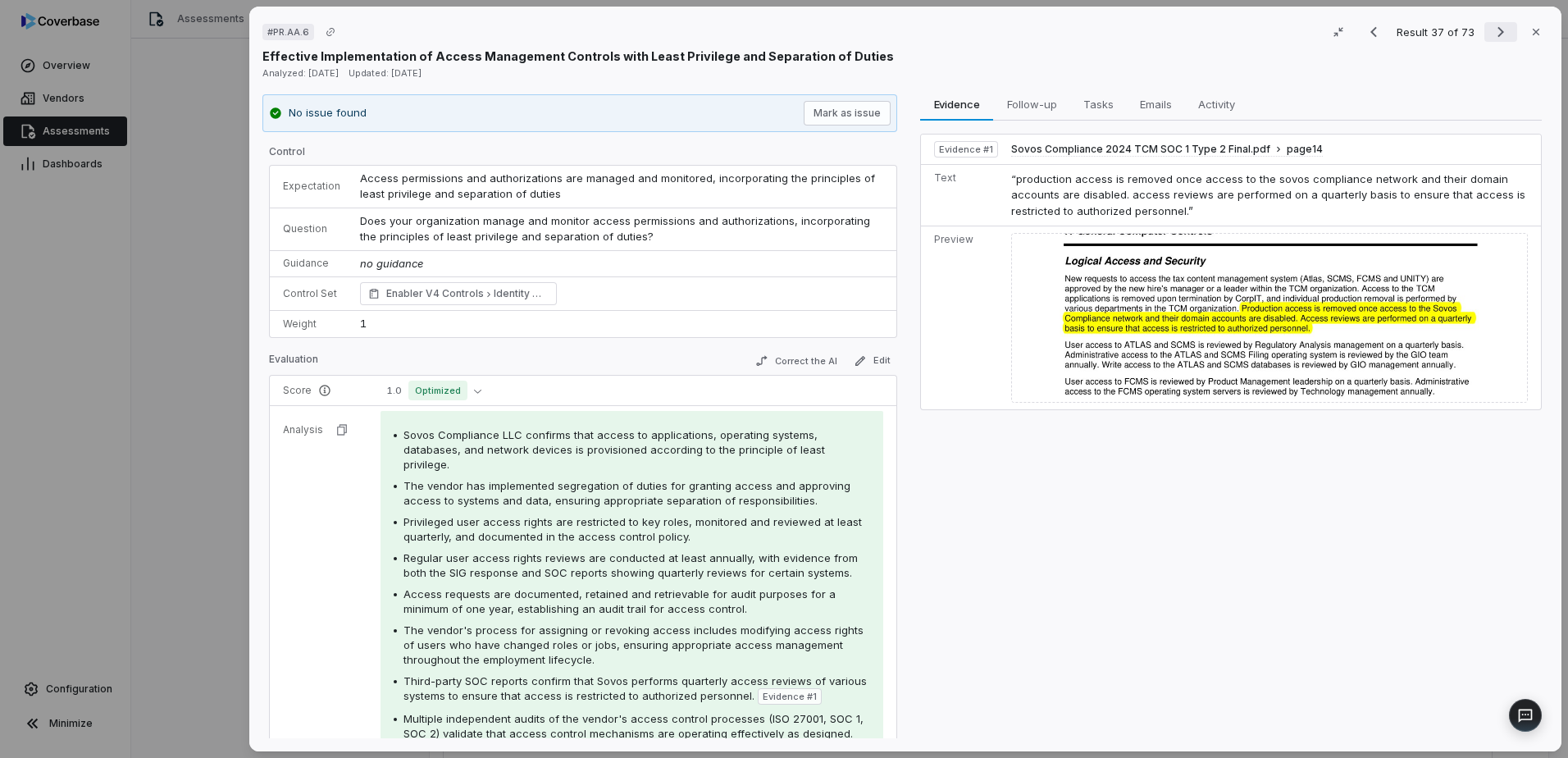
click at [1491, 30] on icon "Next result" at bounding box center [1501, 32] width 20 height 20
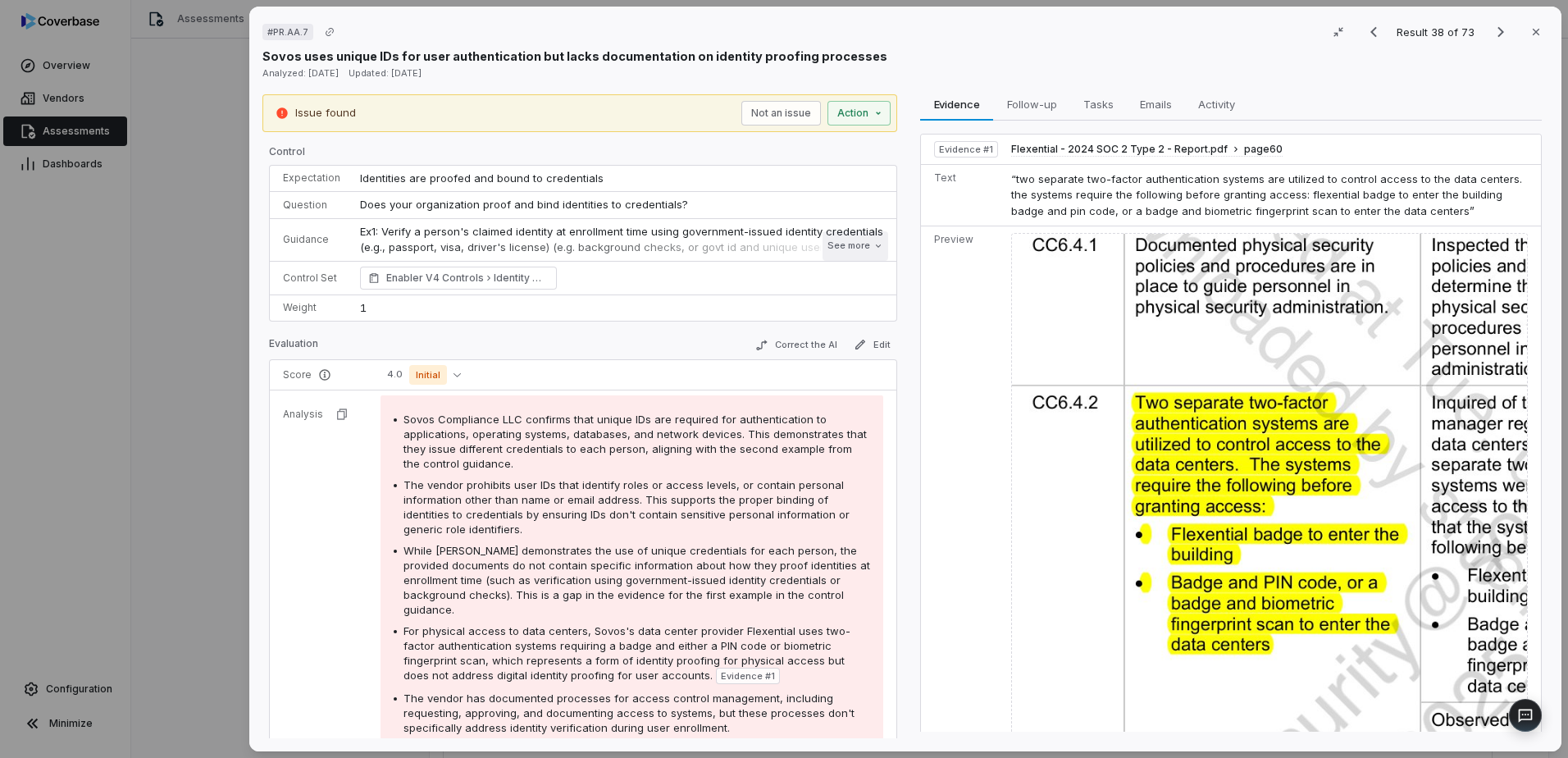
click at [851, 241] on button "See more" at bounding box center [855, 246] width 65 height 30
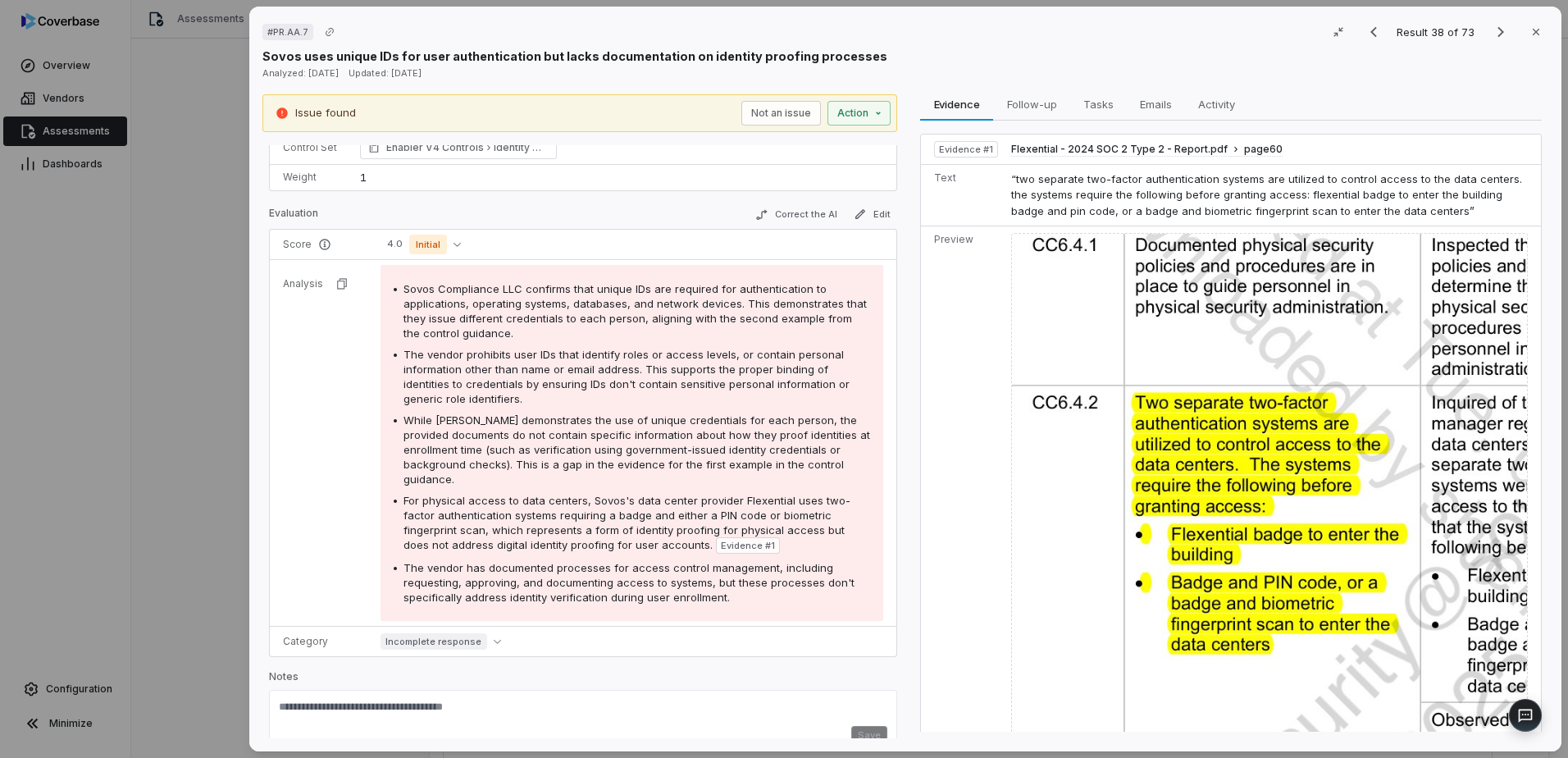
scroll to position [199, 0]
